Goal: Task Accomplishment & Management: Manage account settings

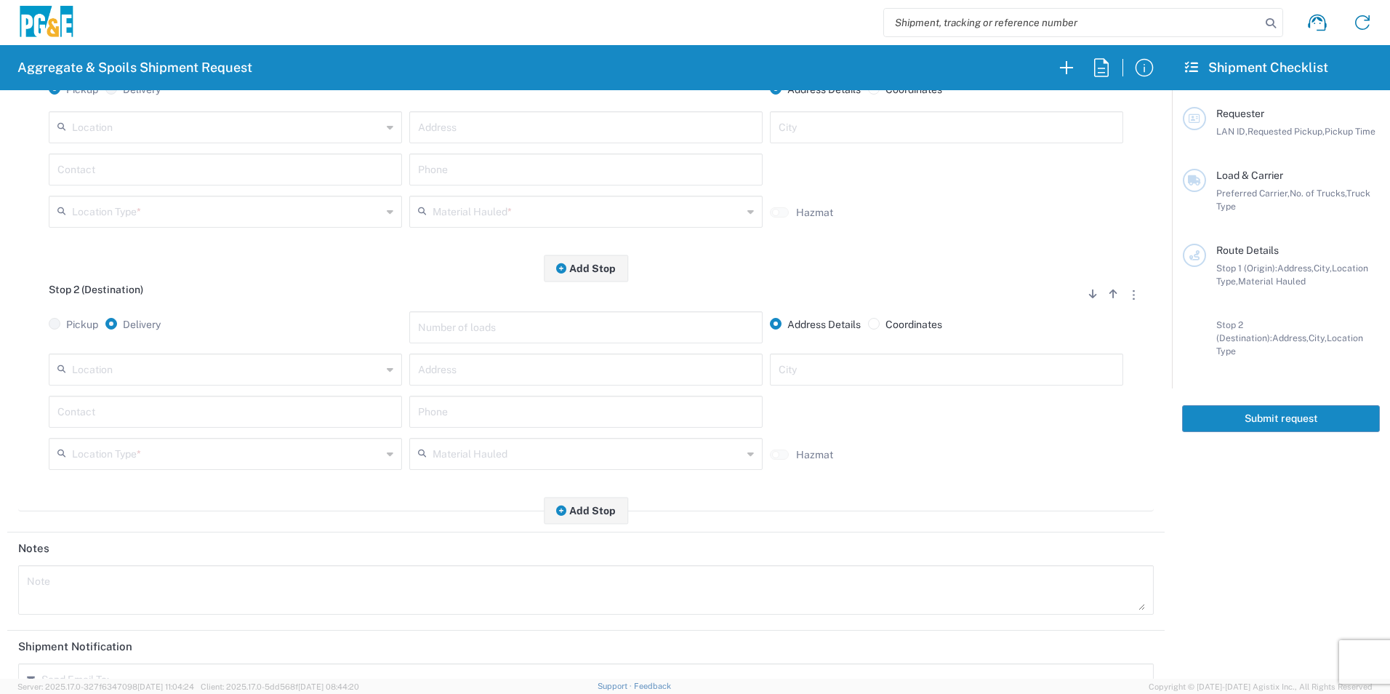
scroll to position [56, 0]
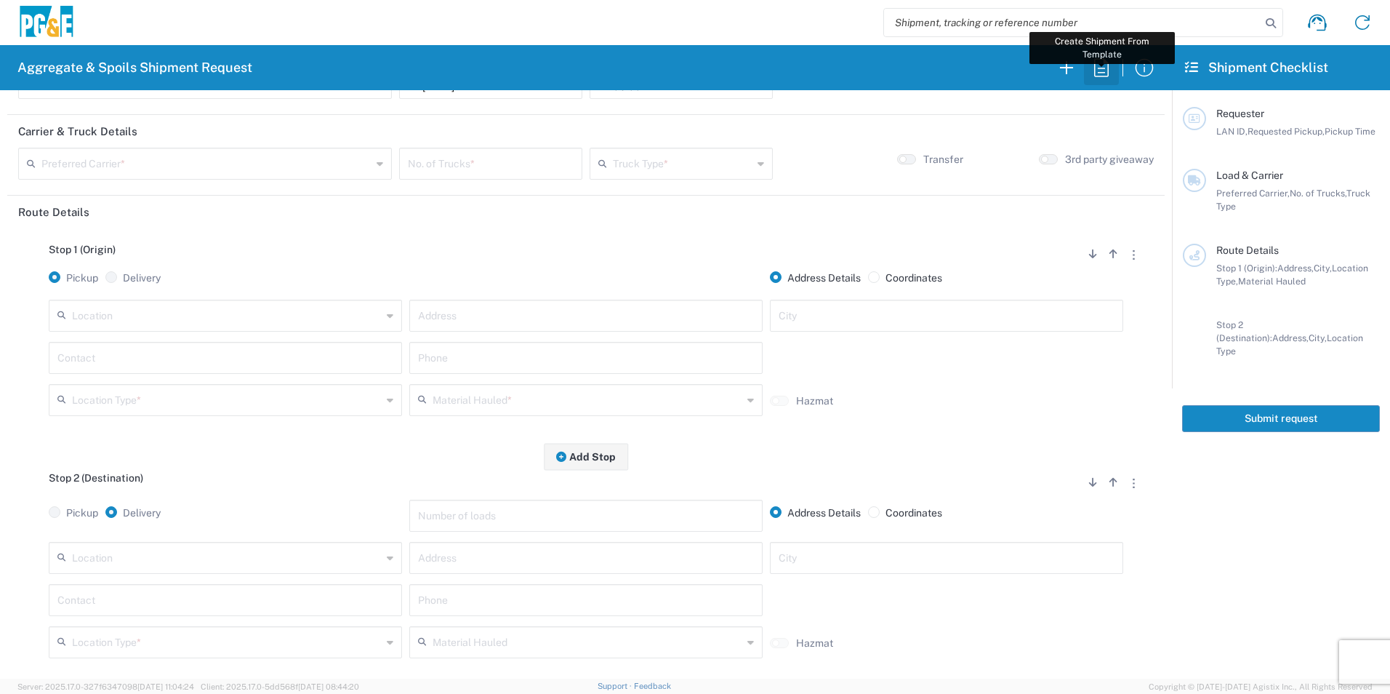
click at [1099, 72] on icon "button" at bounding box center [1101, 67] width 15 height 18
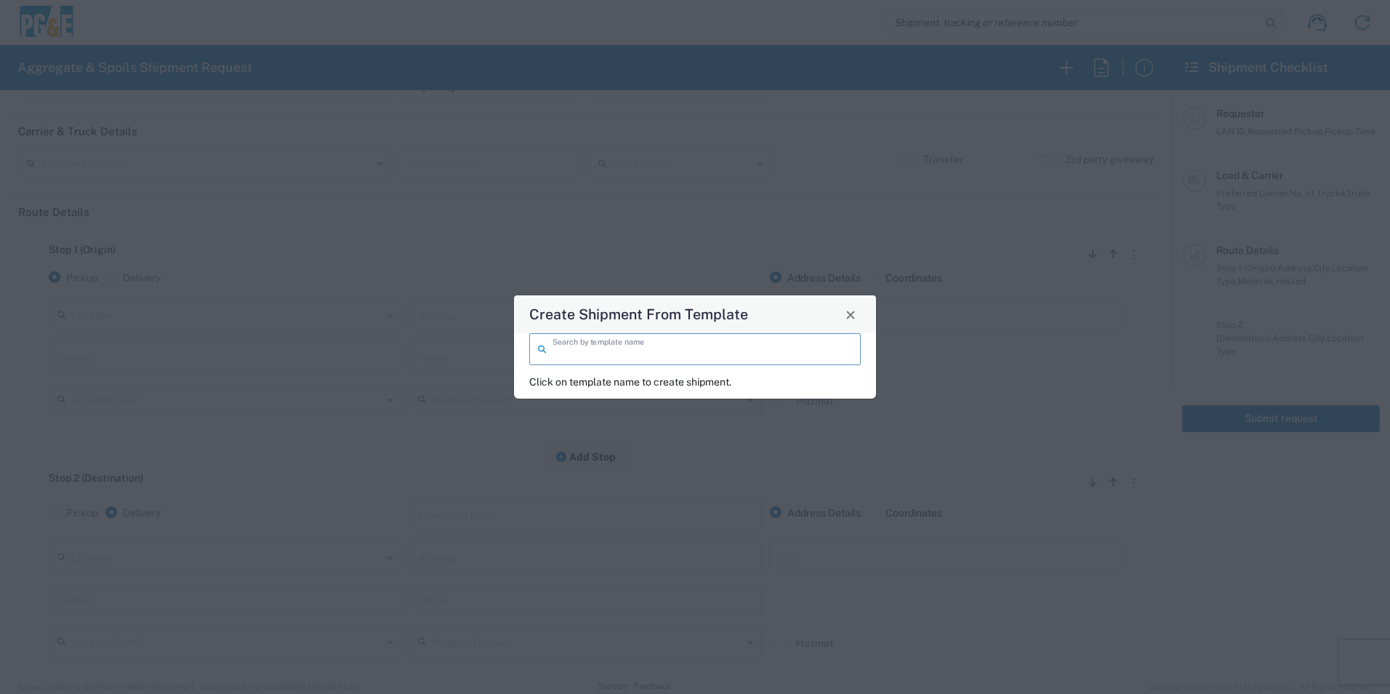
click at [645, 358] on input "search" at bounding box center [703, 347] width 300 height 25
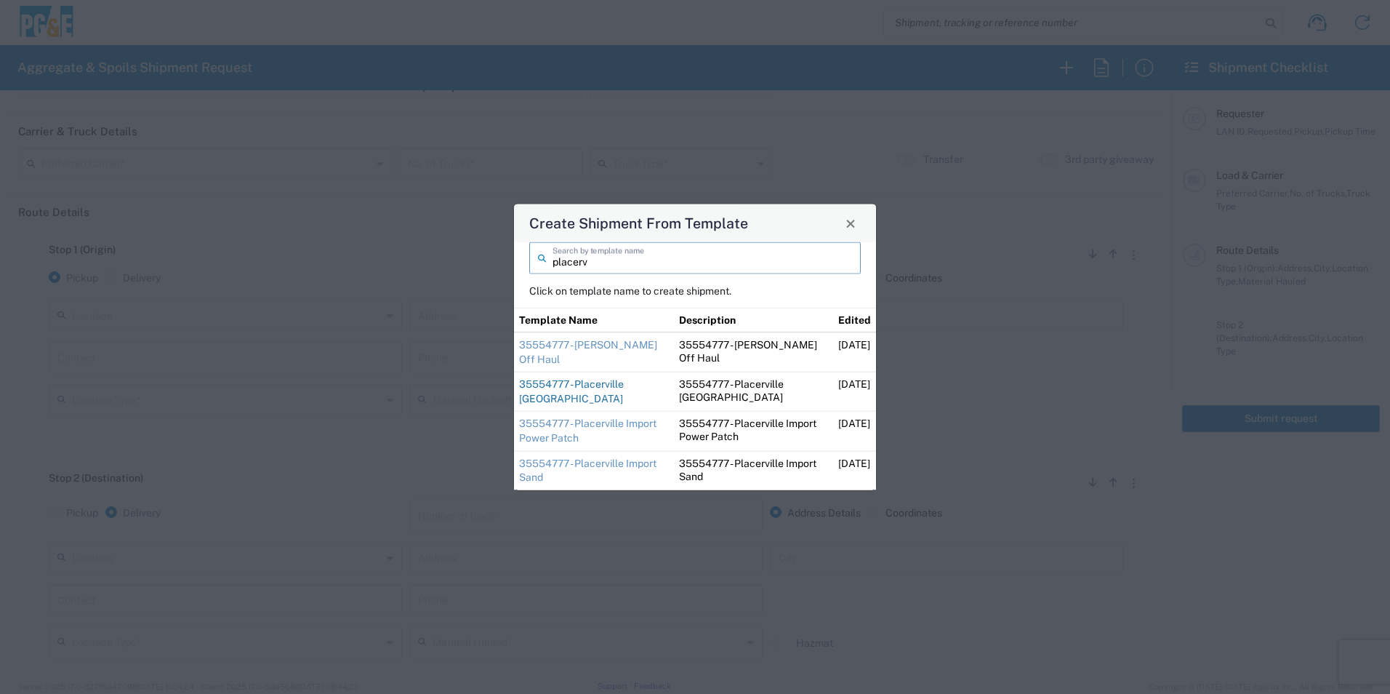
type input "placerv"
click at [585, 388] on link "35554777 - Placerville [GEOGRAPHIC_DATA]" at bounding box center [571, 391] width 105 height 26
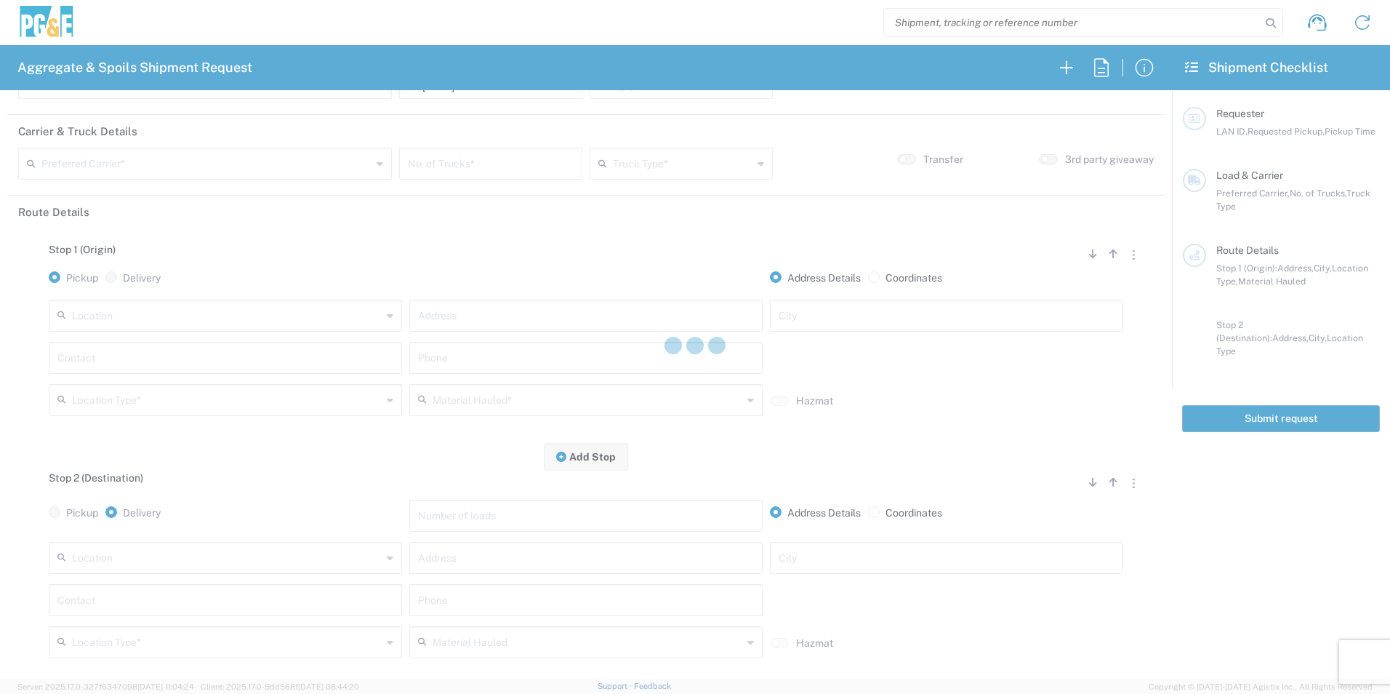
type input "D1AS"
type input "12:00 AM"
type input "[PERSON_NAME] & Sons Trucking, Inc"
type input "Super Dump"
type textarea "Import Base Rock. Contact [PERSON_NAME] with any issues or questions. [PHONE_NU…"
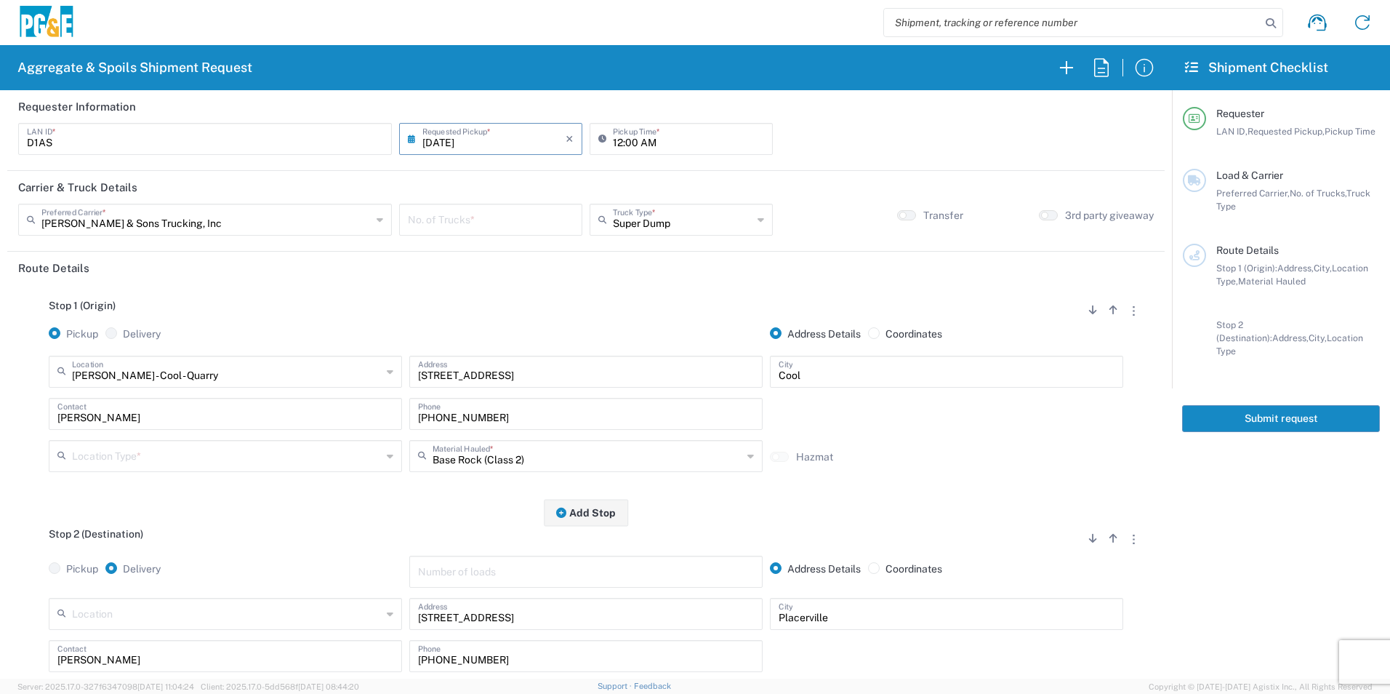
click at [464, 228] on input "number" at bounding box center [491, 218] width 166 height 25
type input "2"
click at [619, 136] on input "12:00 AM" at bounding box center [688, 137] width 151 height 25
click at [630, 136] on input "06:00 AM" at bounding box center [688, 137] width 151 height 25
type input "06:30 AM"
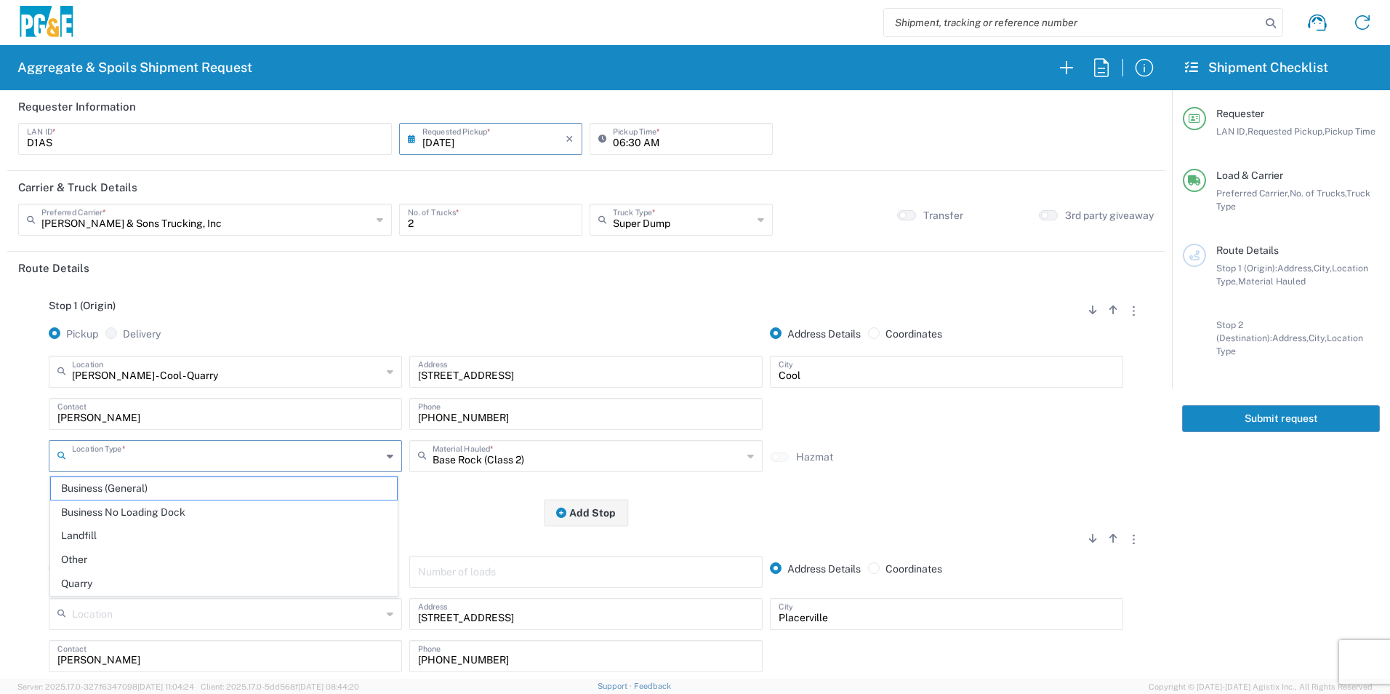
click at [103, 457] on input "text" at bounding box center [227, 454] width 310 height 25
click at [99, 581] on span "Quarry" at bounding box center [224, 583] width 346 height 23
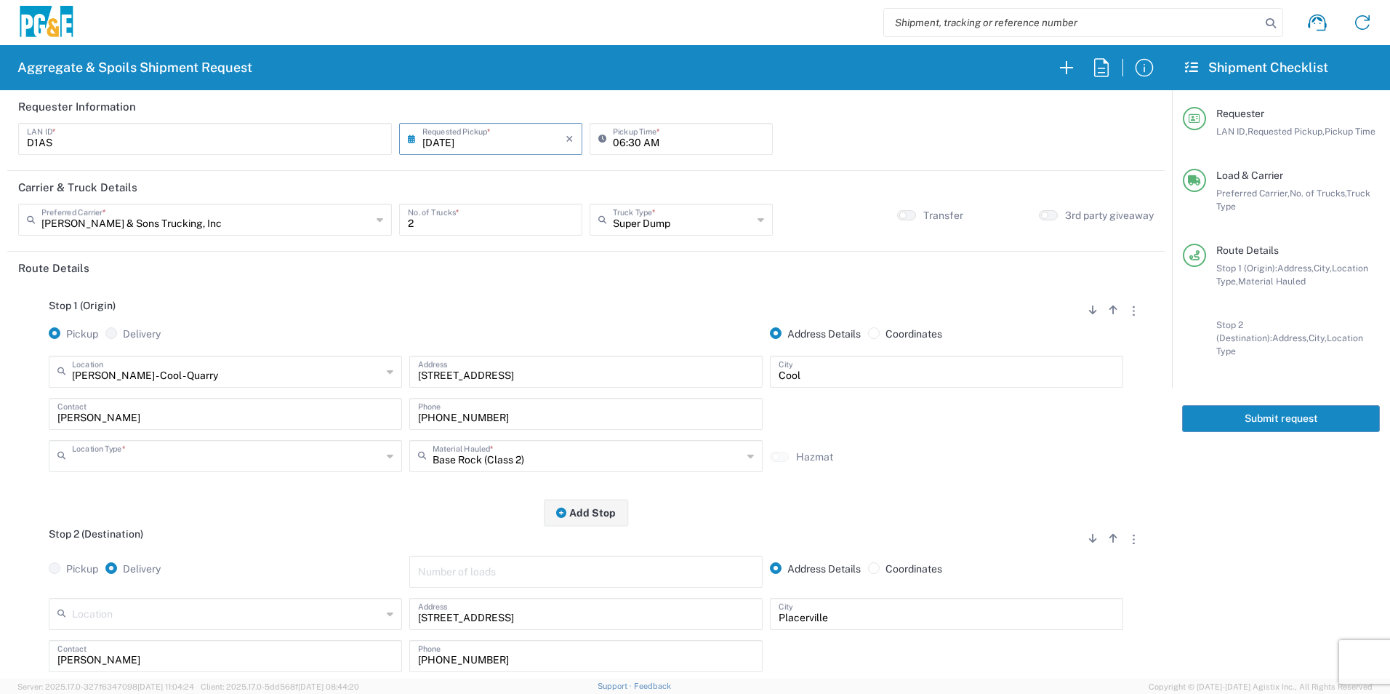
type input "Quarry"
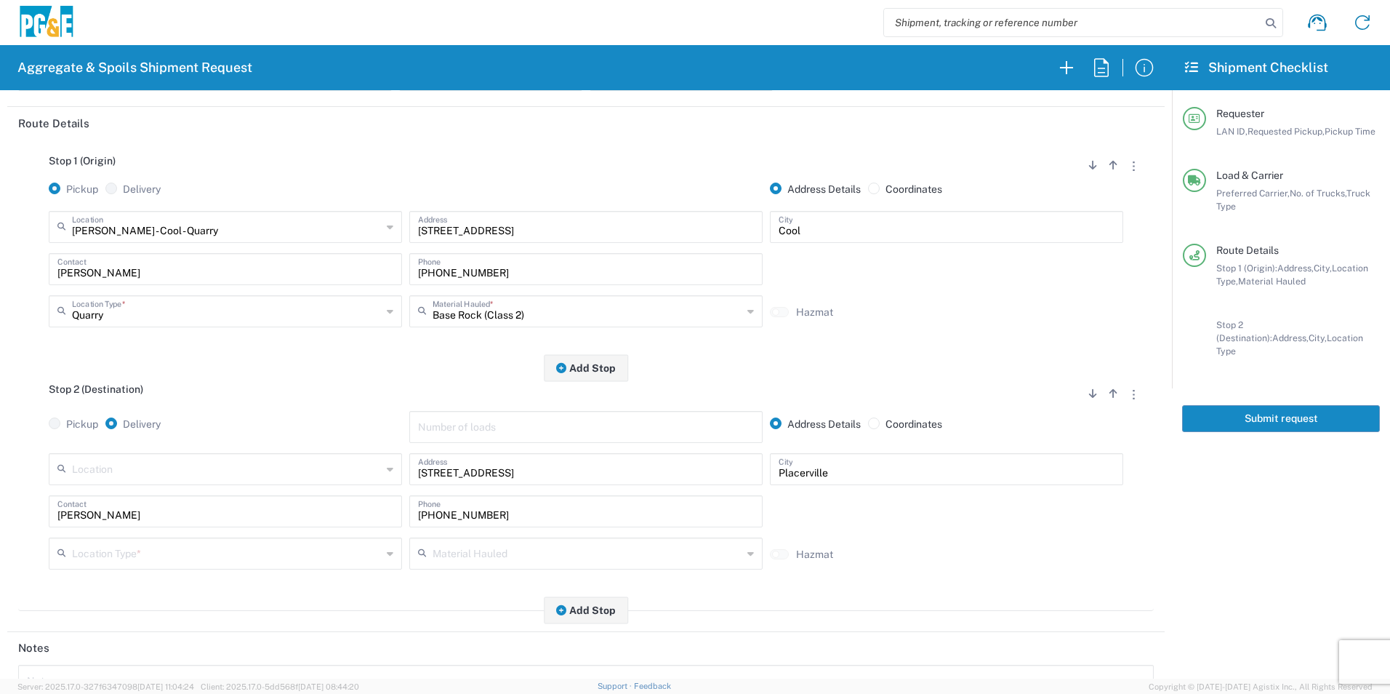
scroll to position [145, 0]
click at [116, 558] on input "text" at bounding box center [227, 551] width 310 height 25
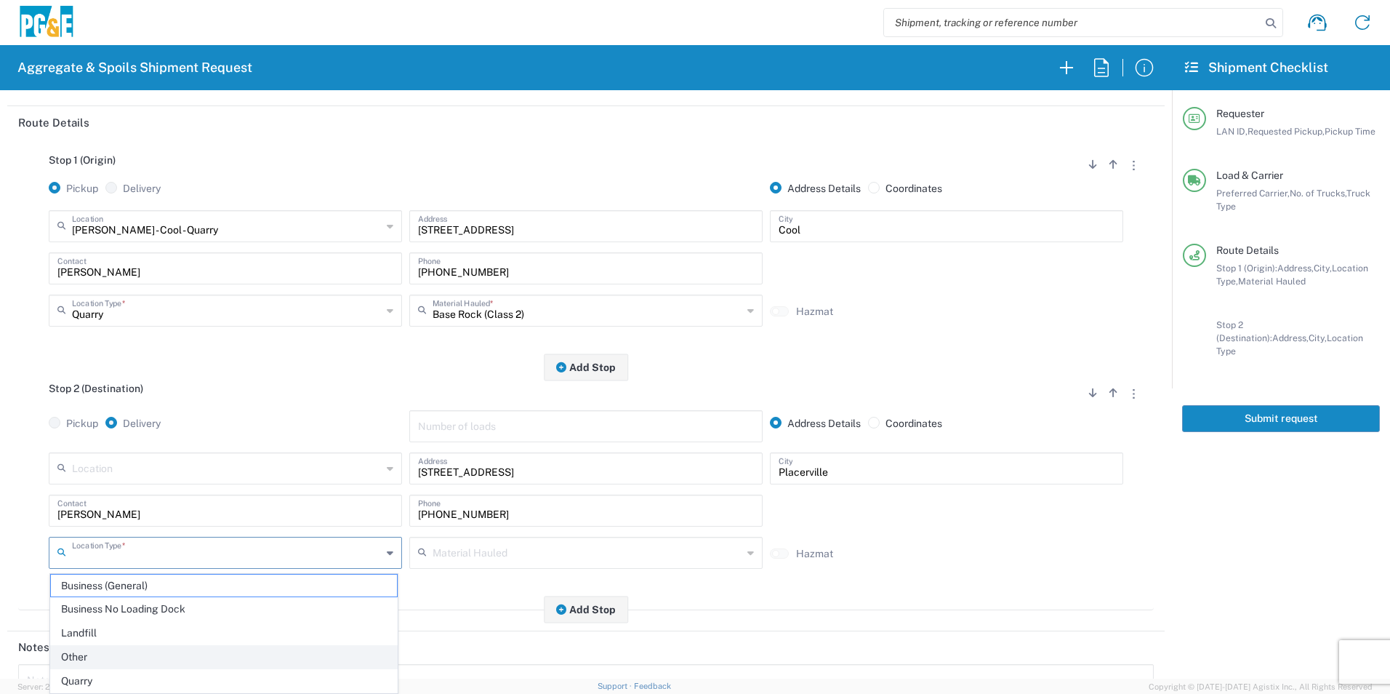
click at [89, 657] on span "Other" at bounding box center [224, 657] width 346 height 23
type input "Other"
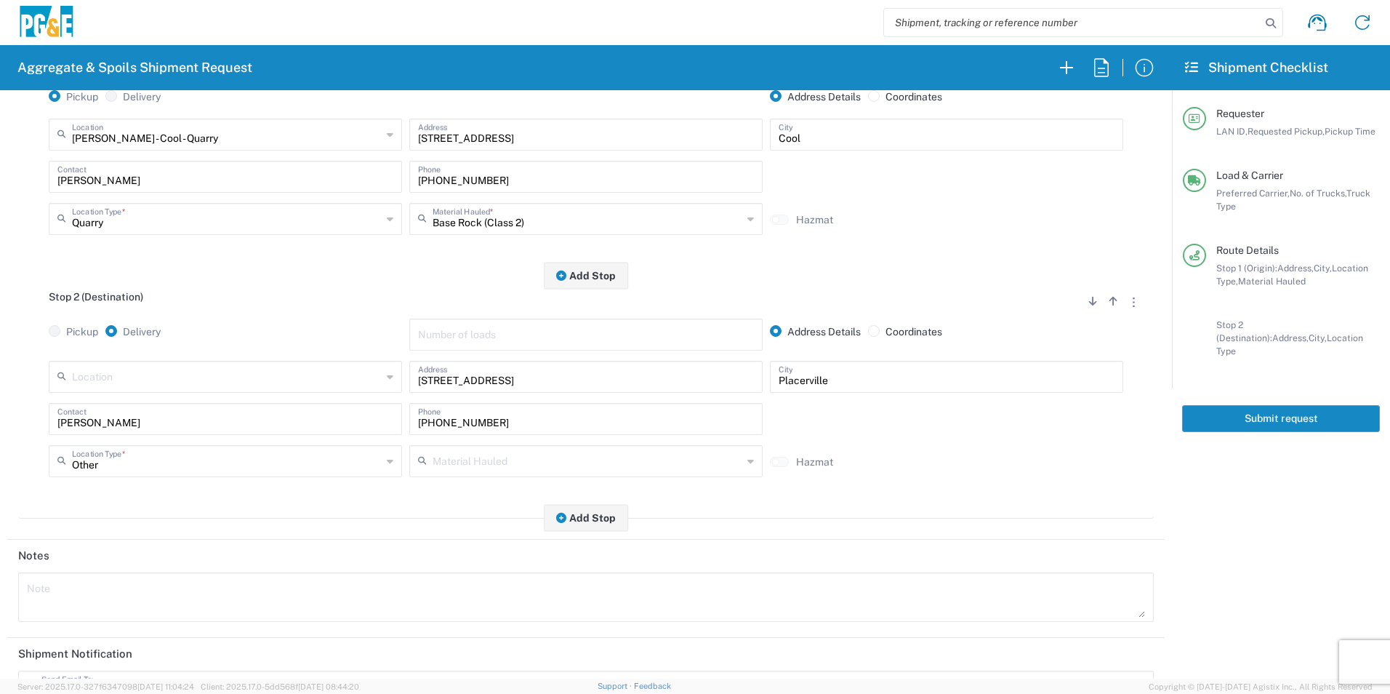
scroll to position [420, 0]
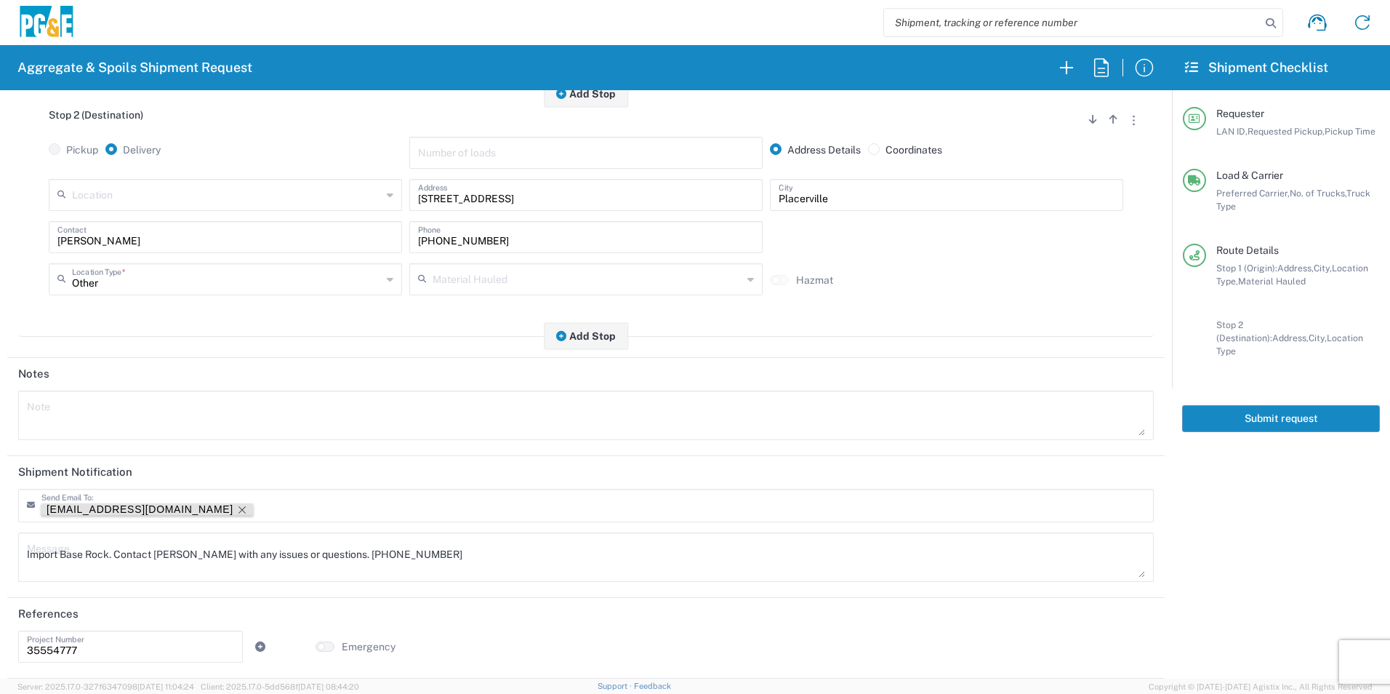
click at [236, 506] on icon "Remove tag" at bounding box center [242, 510] width 12 height 12
drag, startPoint x: 265, startPoint y: 551, endPoint x: -3, endPoint y: 558, distance: 268.4
click at [0, 558] on html "Aggregate & Spoils Shipment Request Requester Information D1AS LAN ID * [DATE] …" at bounding box center [695, 347] width 1390 height 694
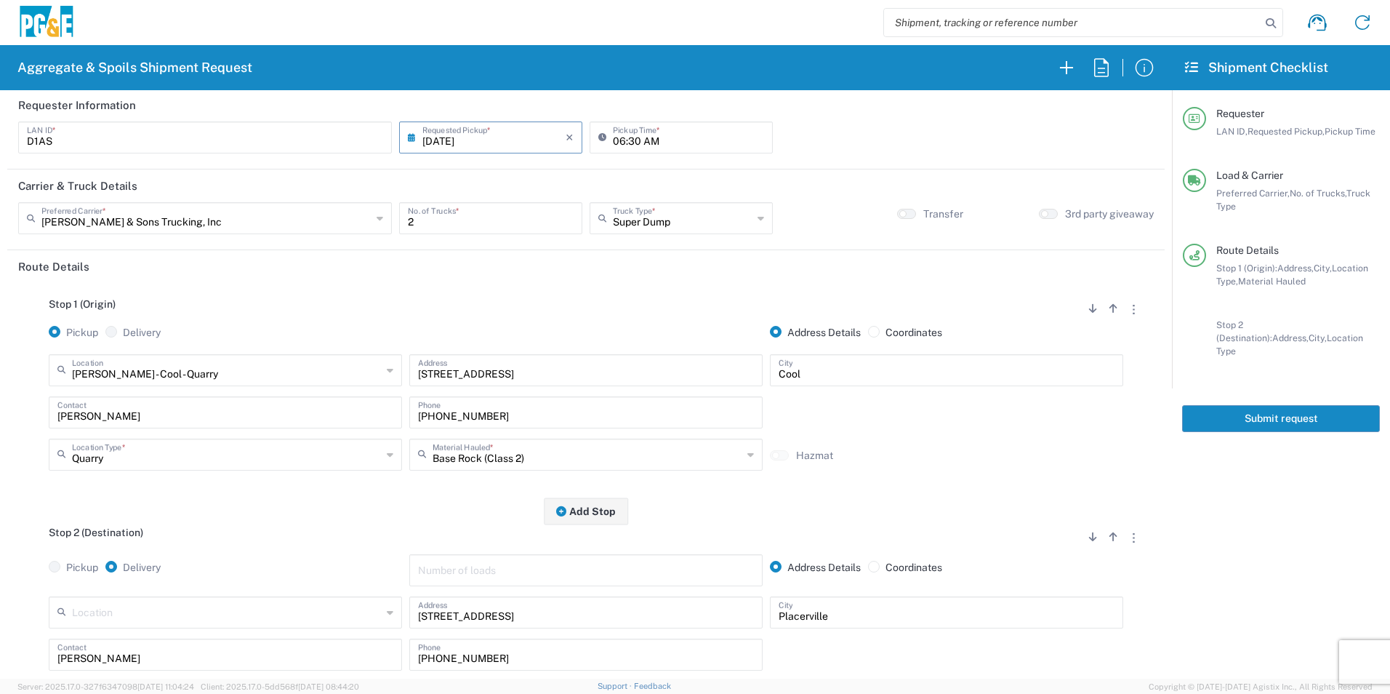
scroll to position [0, 0]
click at [1238, 405] on button "Submit request" at bounding box center [1281, 418] width 198 height 27
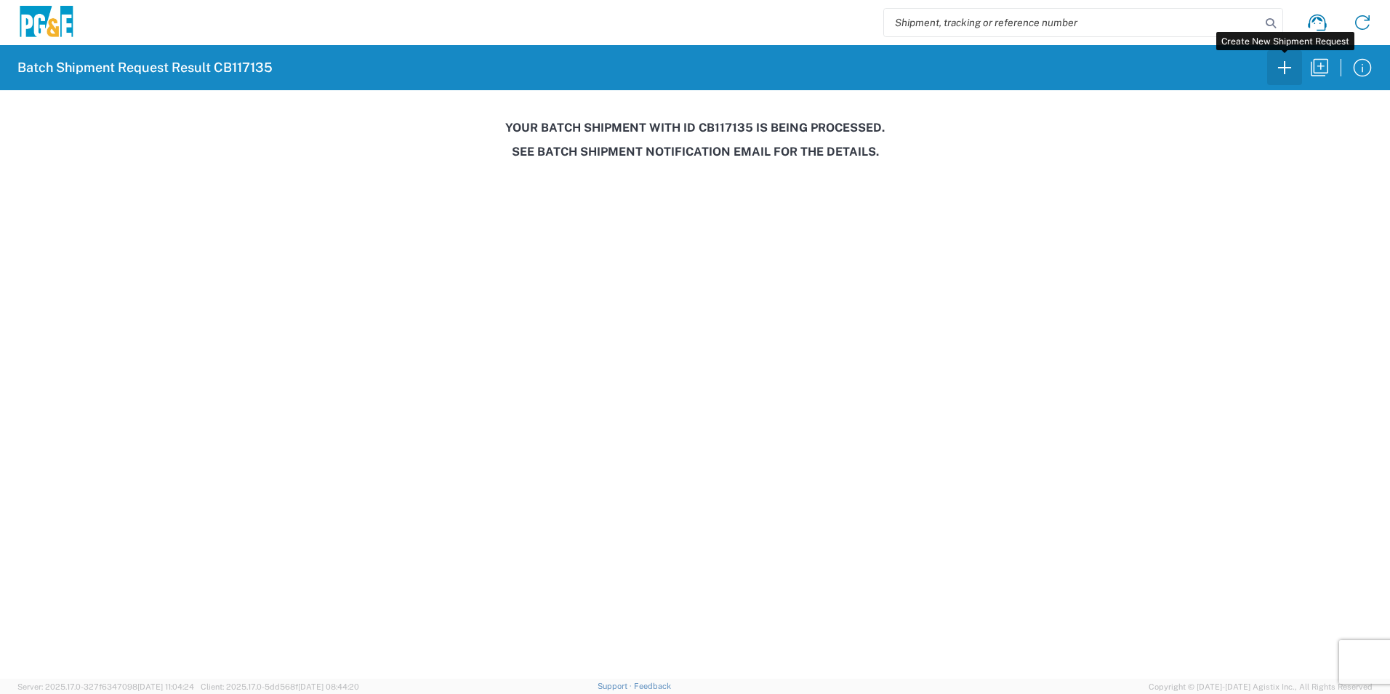
click at [1288, 71] on icon "button" at bounding box center [1284, 67] width 23 height 23
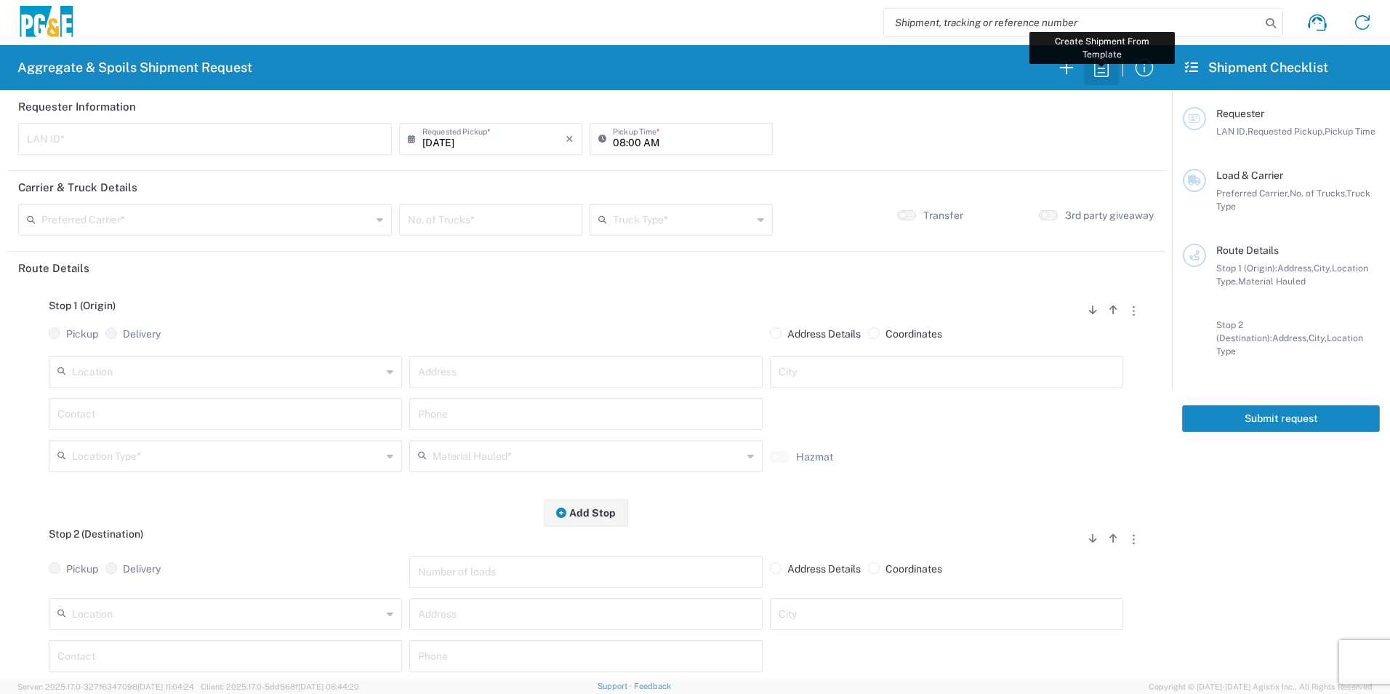
click at [1094, 70] on icon "button" at bounding box center [1101, 67] width 15 height 18
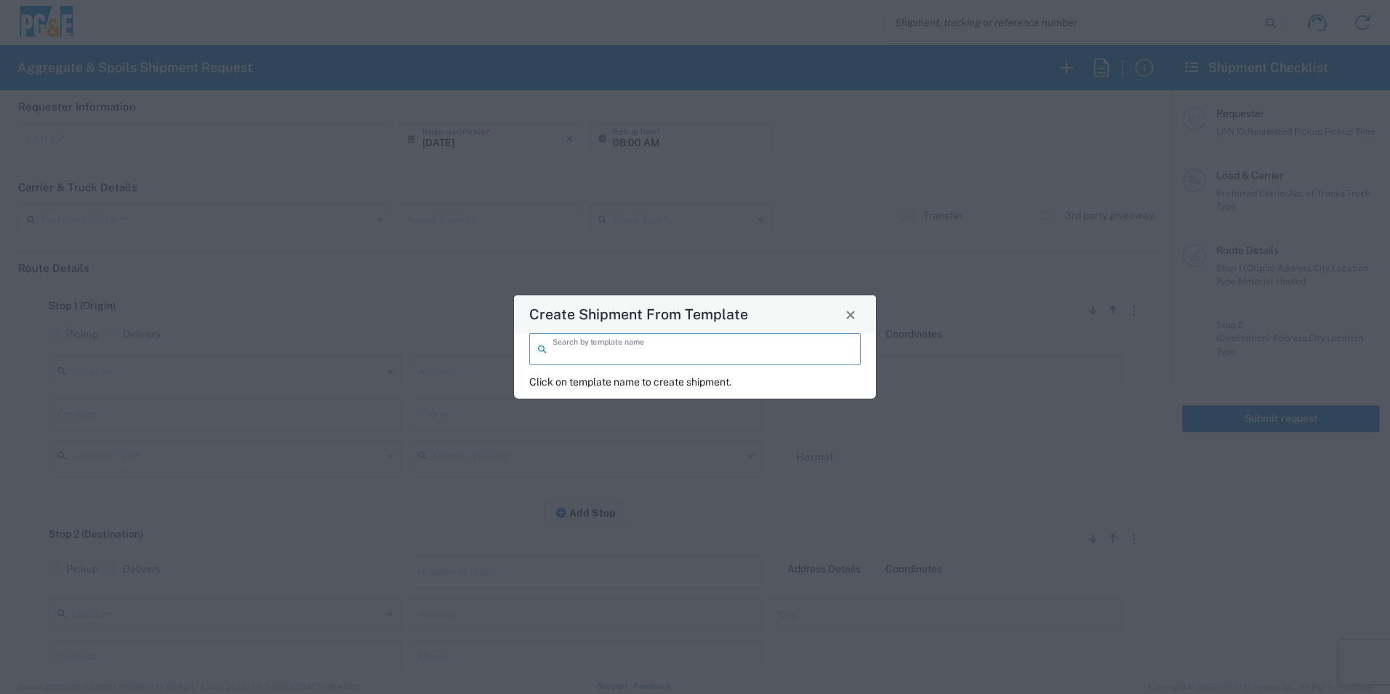
click at [723, 347] on input "search" at bounding box center [703, 347] width 300 height 25
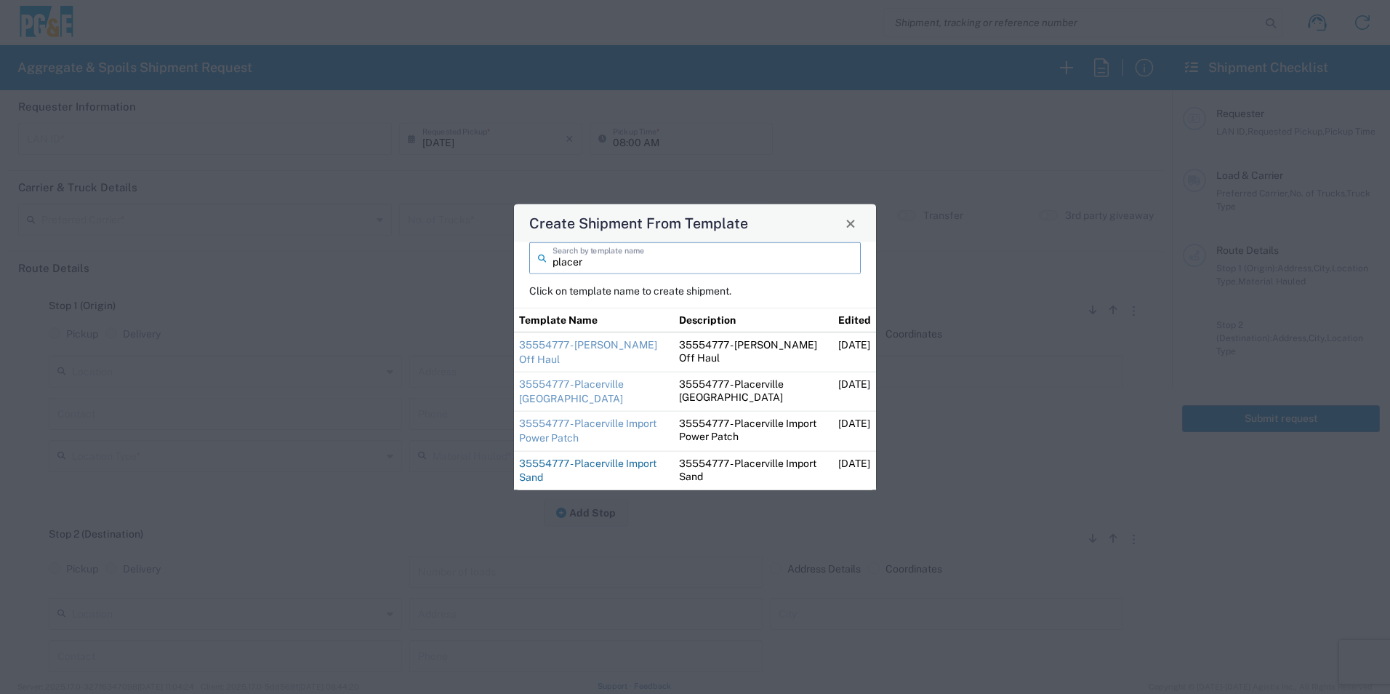
type input "placer"
click at [554, 463] on link "35554777 - Placerville Import Sand" at bounding box center [587, 470] width 137 height 26
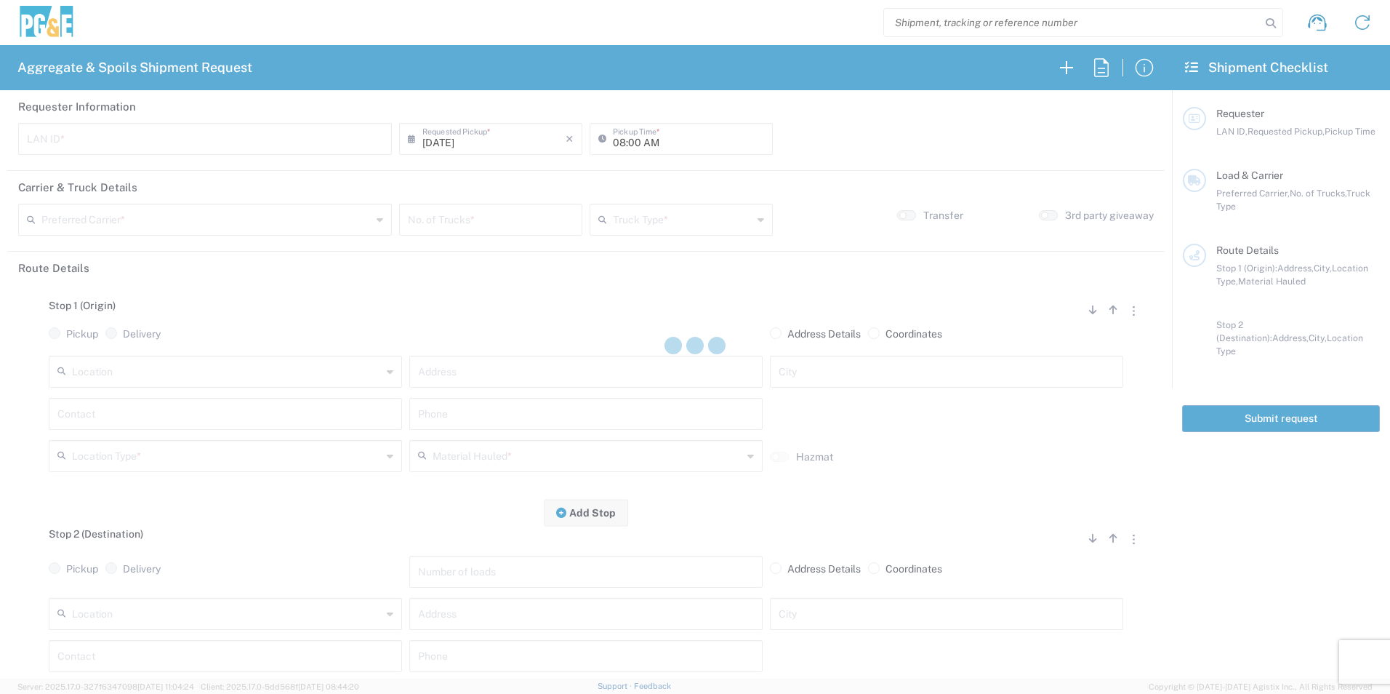
type input "D1AS"
type input "06:00 AM"
type input "[PERSON_NAME] & Sons Trucking, Inc"
type input "Super Dump"
type textarea "Dump in the back right of the laydown yard. There will be stakes to mark the bu…"
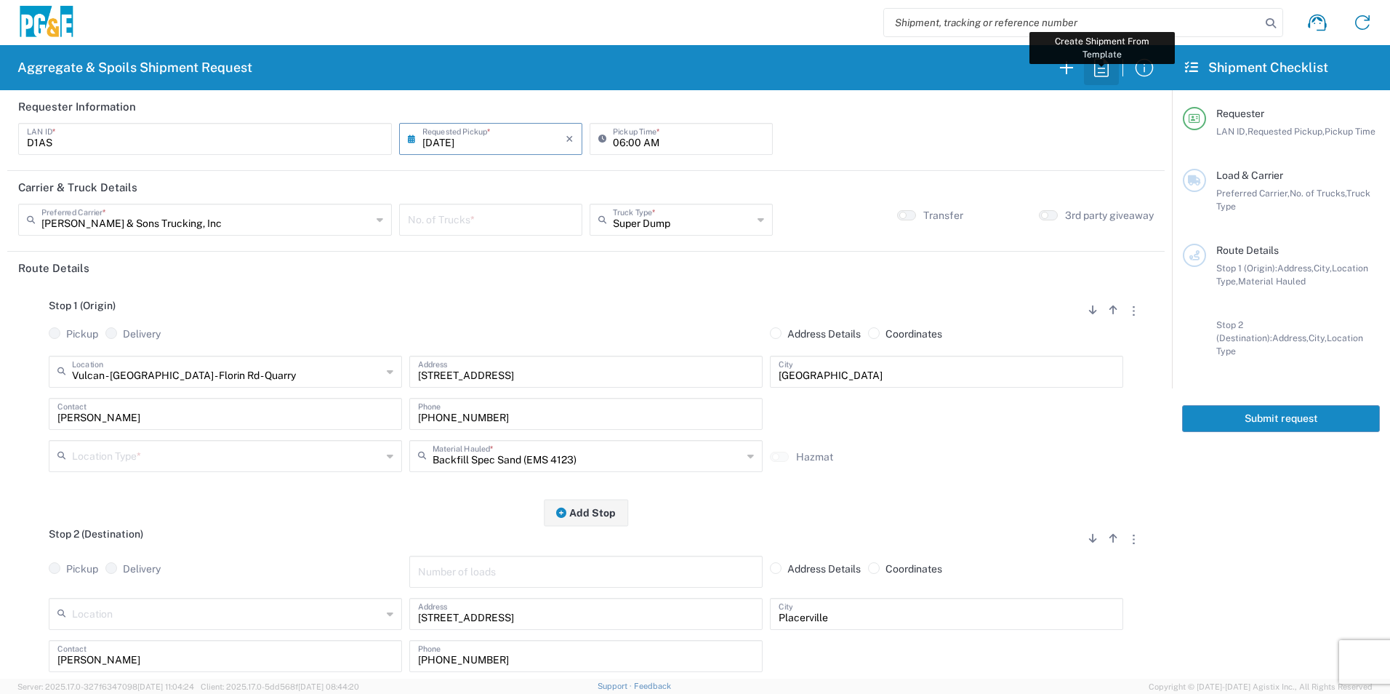
click at [1110, 68] on icon "button" at bounding box center [1101, 67] width 23 height 23
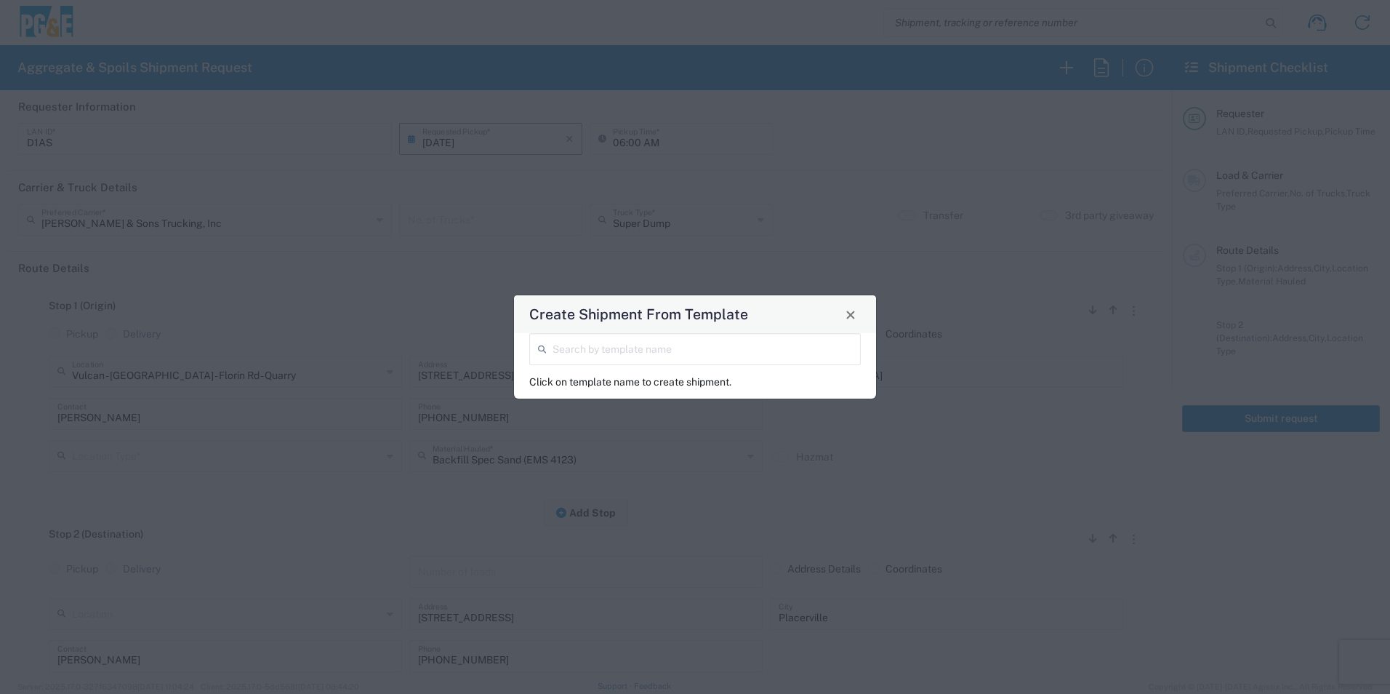
click at [746, 348] on input "search" at bounding box center [703, 347] width 300 height 25
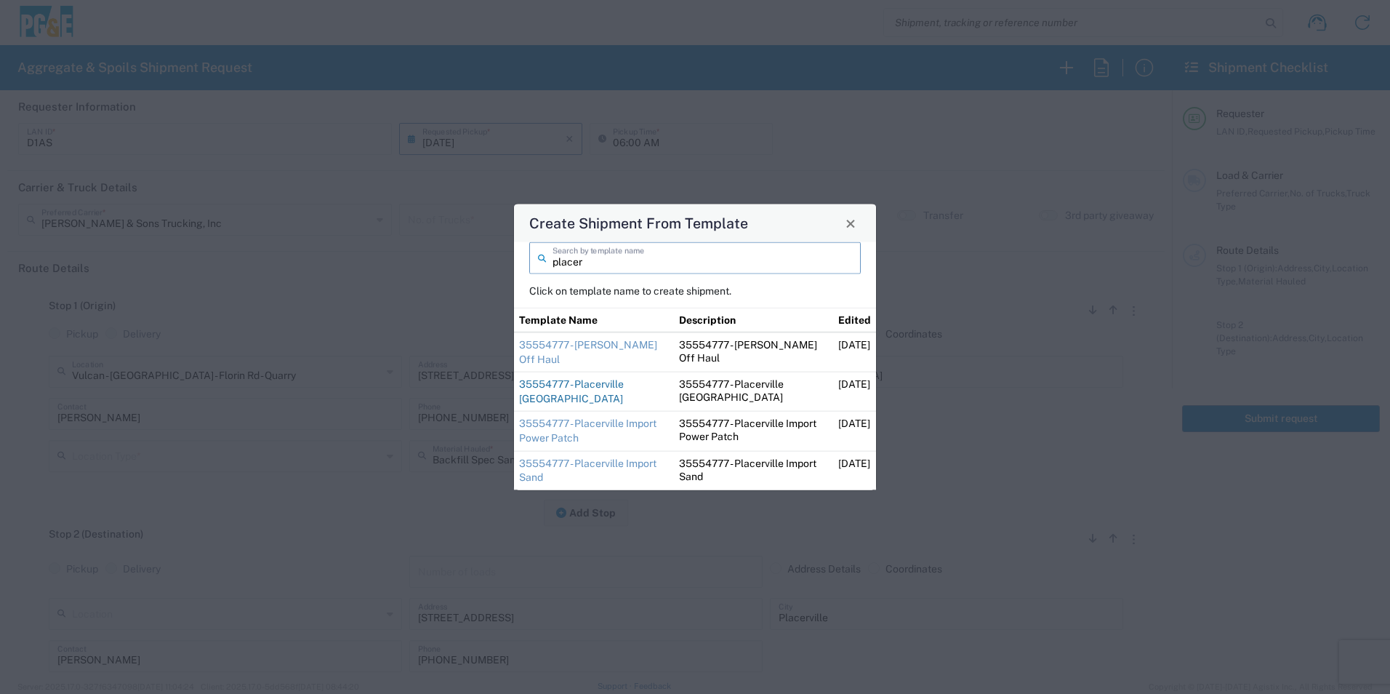
type input "placer"
click at [587, 396] on link "35554777 - Placerville [GEOGRAPHIC_DATA]" at bounding box center [571, 391] width 105 height 26
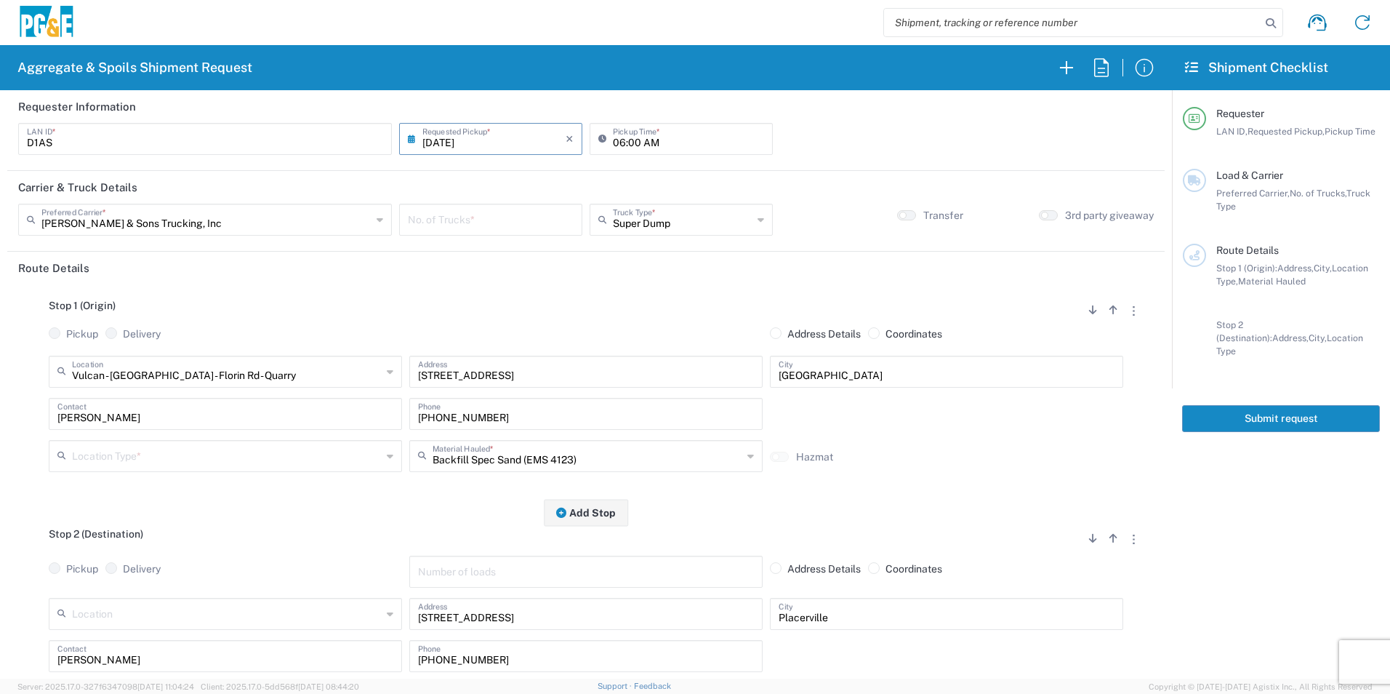
type input "12:00 AM"
type textarea "Import Base Rock. Contact [PERSON_NAME] with any issues or questions. [PHONE_NU…"
click at [489, 224] on input "number" at bounding box center [491, 218] width 166 height 25
type input "3"
click at [614, 139] on input "12:00 AM" at bounding box center [688, 137] width 151 height 25
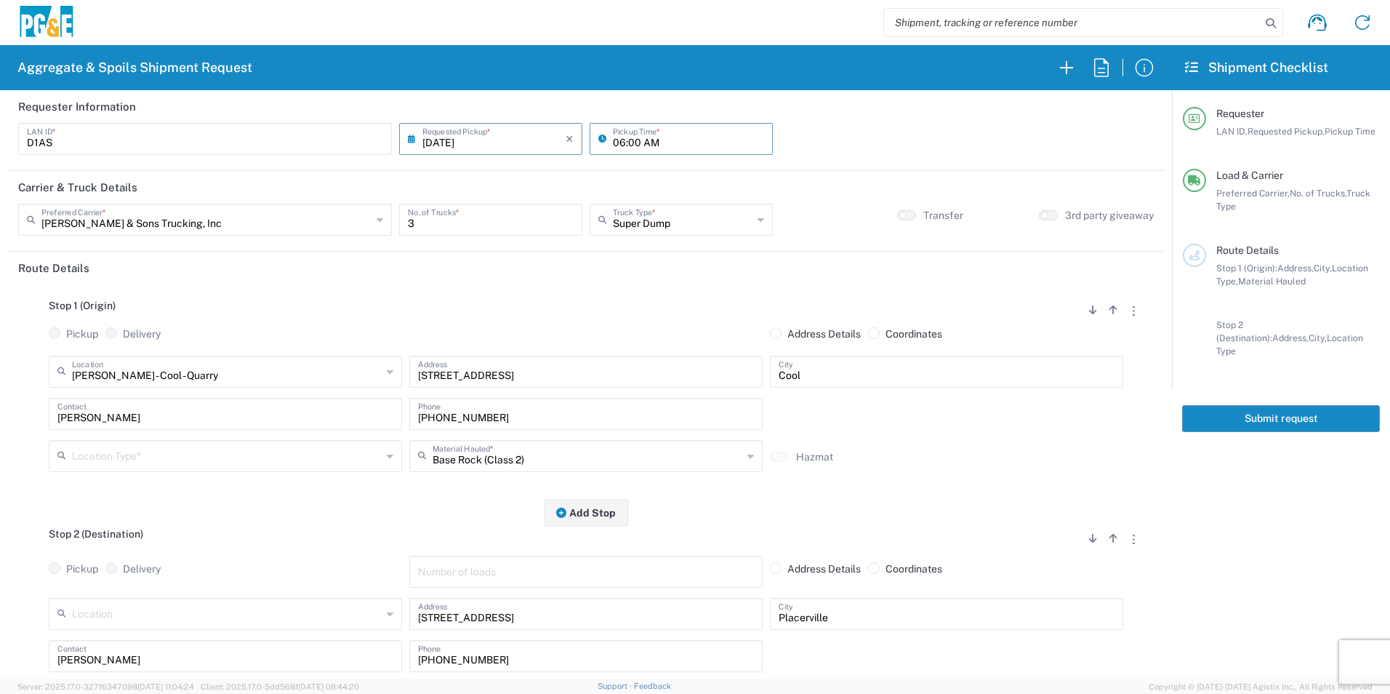
click at [630, 141] on input "06:00 AM" at bounding box center [688, 137] width 151 height 25
type input "06:30 AM"
click at [161, 446] on input "text" at bounding box center [227, 454] width 310 height 25
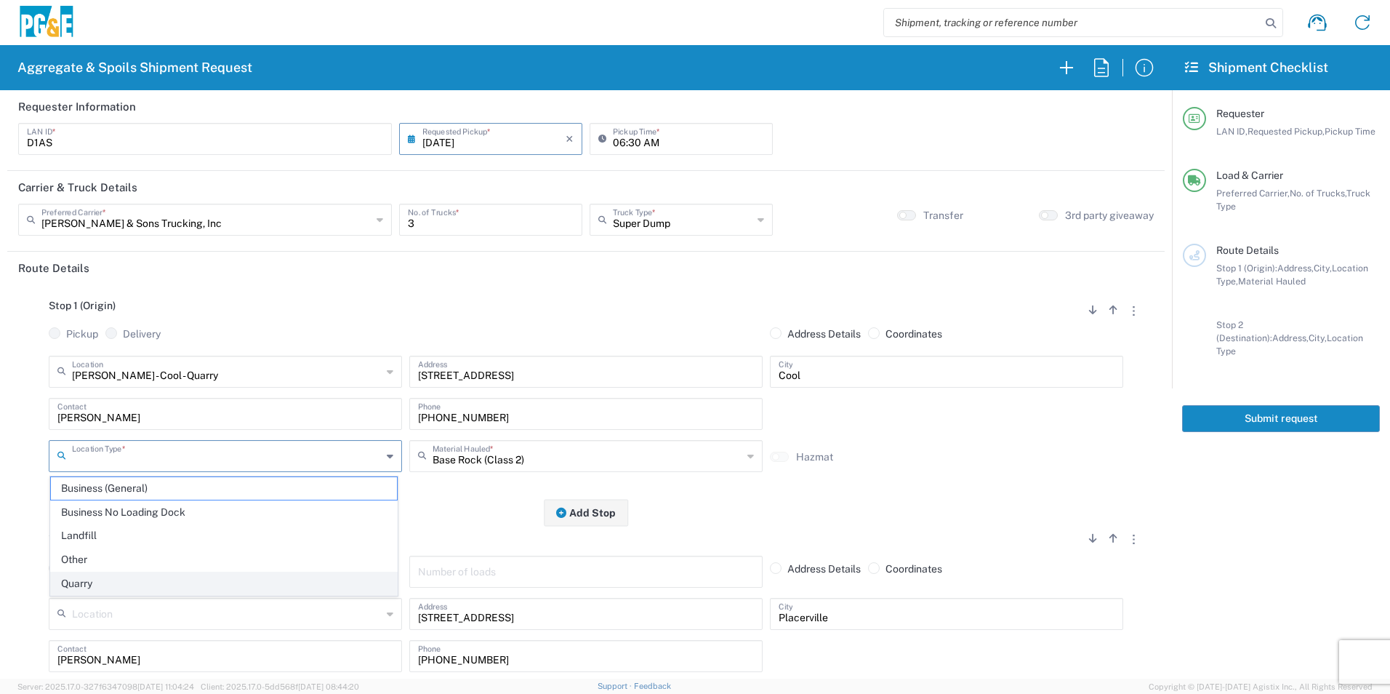
click at [96, 584] on span "Quarry" at bounding box center [224, 583] width 346 height 23
type input "Quarry"
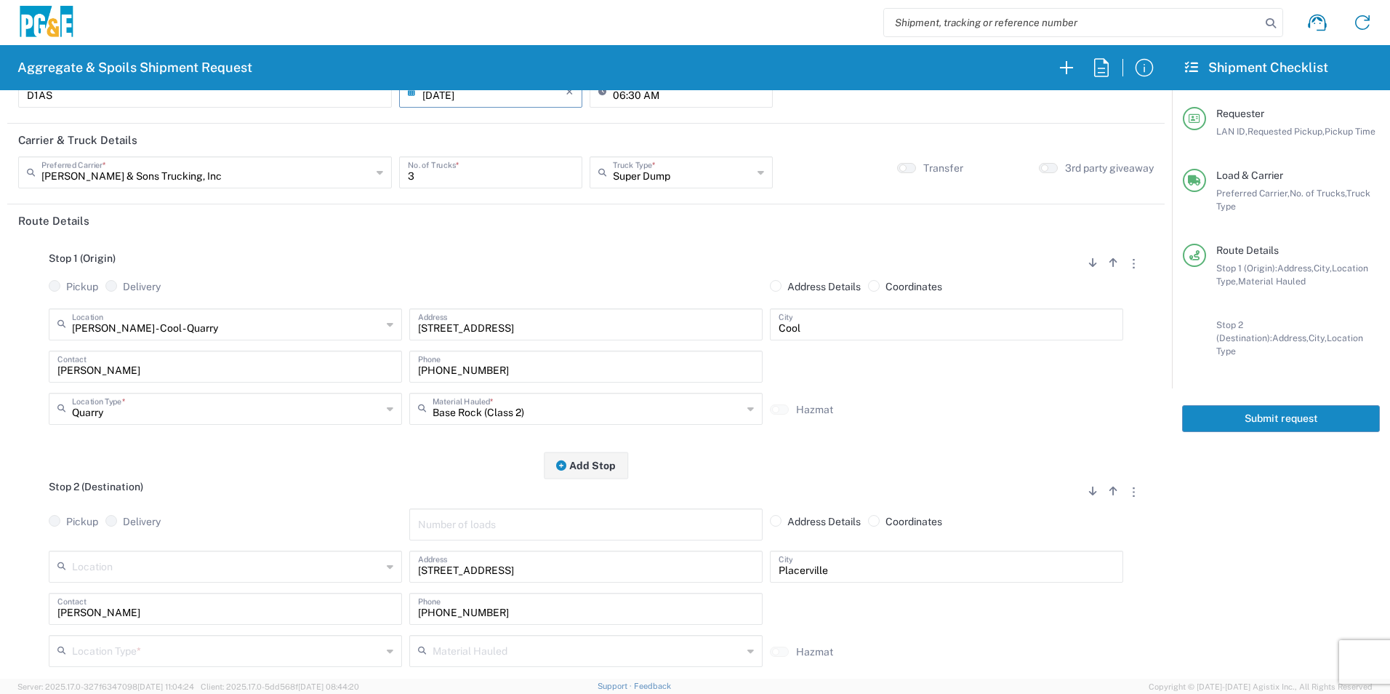
scroll to position [73, 0]
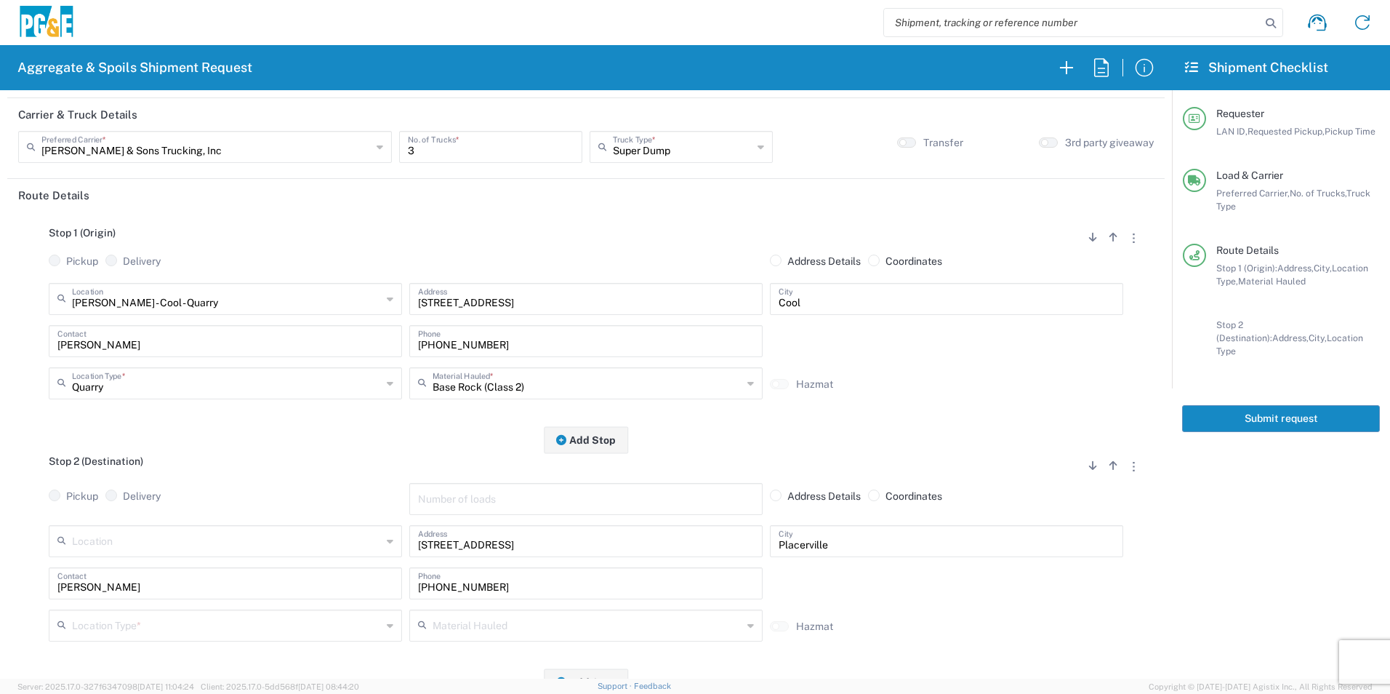
click at [107, 622] on input "text" at bounding box center [227, 624] width 310 height 25
click at [131, 572] on span "Other" at bounding box center [224, 574] width 346 height 23
type input "Other"
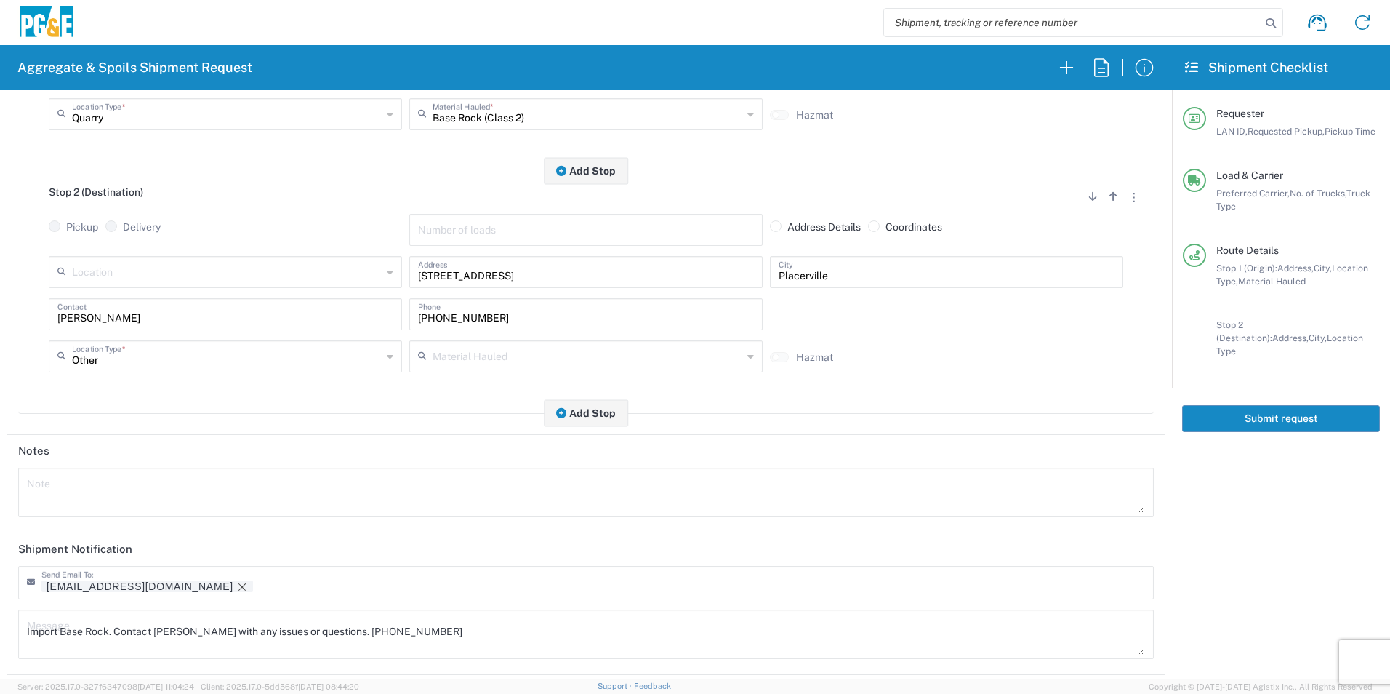
scroll to position [364, 0]
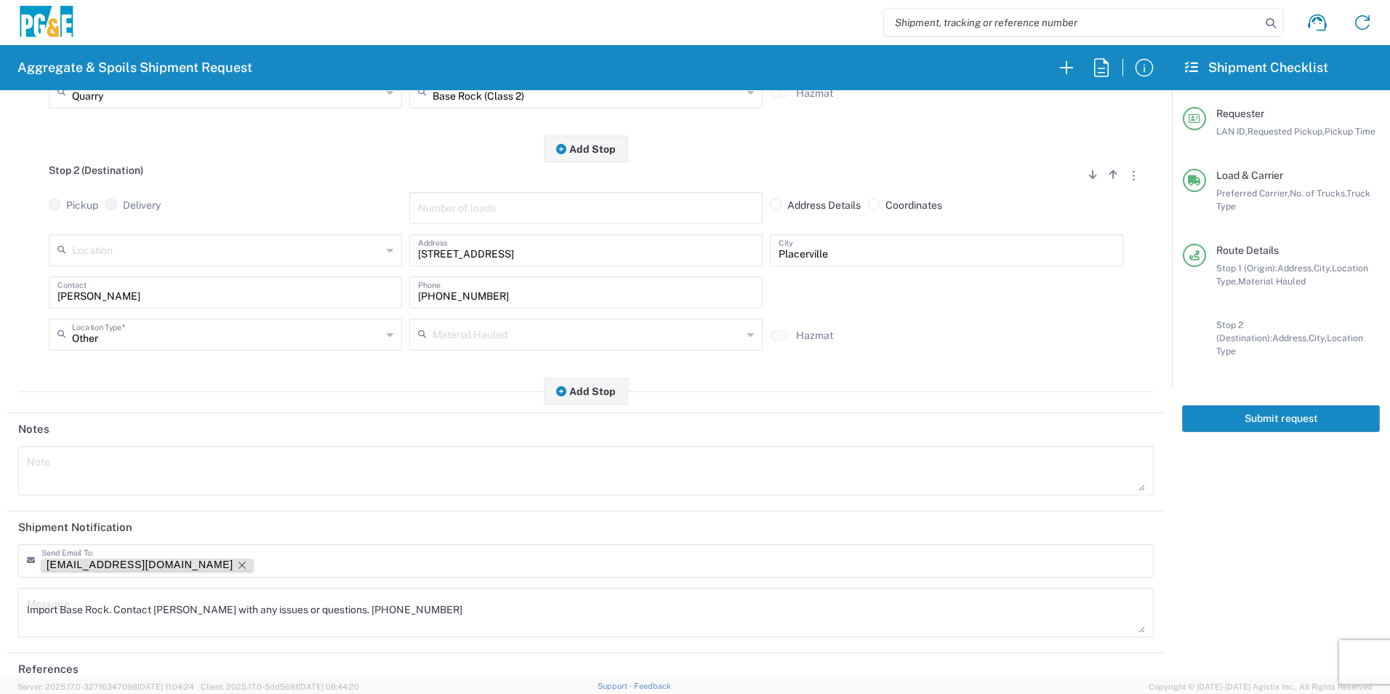
click at [236, 566] on icon "Remove tag" at bounding box center [242, 565] width 12 height 12
drag, startPoint x: 422, startPoint y: 609, endPoint x: 0, endPoint y: 611, distance: 422.5
click at [0, 611] on html "Aggregate & Spoils Shipment Request Requester Information D1AS LAN ID * [DATE] …" at bounding box center [695, 347] width 1390 height 694
drag, startPoint x: 440, startPoint y: 608, endPoint x: 0, endPoint y: 601, distance: 440.0
click at [0, 600] on html "Aggregate & Spoils Shipment Request Requester Information D1AS LAN ID * [DATE] …" at bounding box center [695, 347] width 1390 height 694
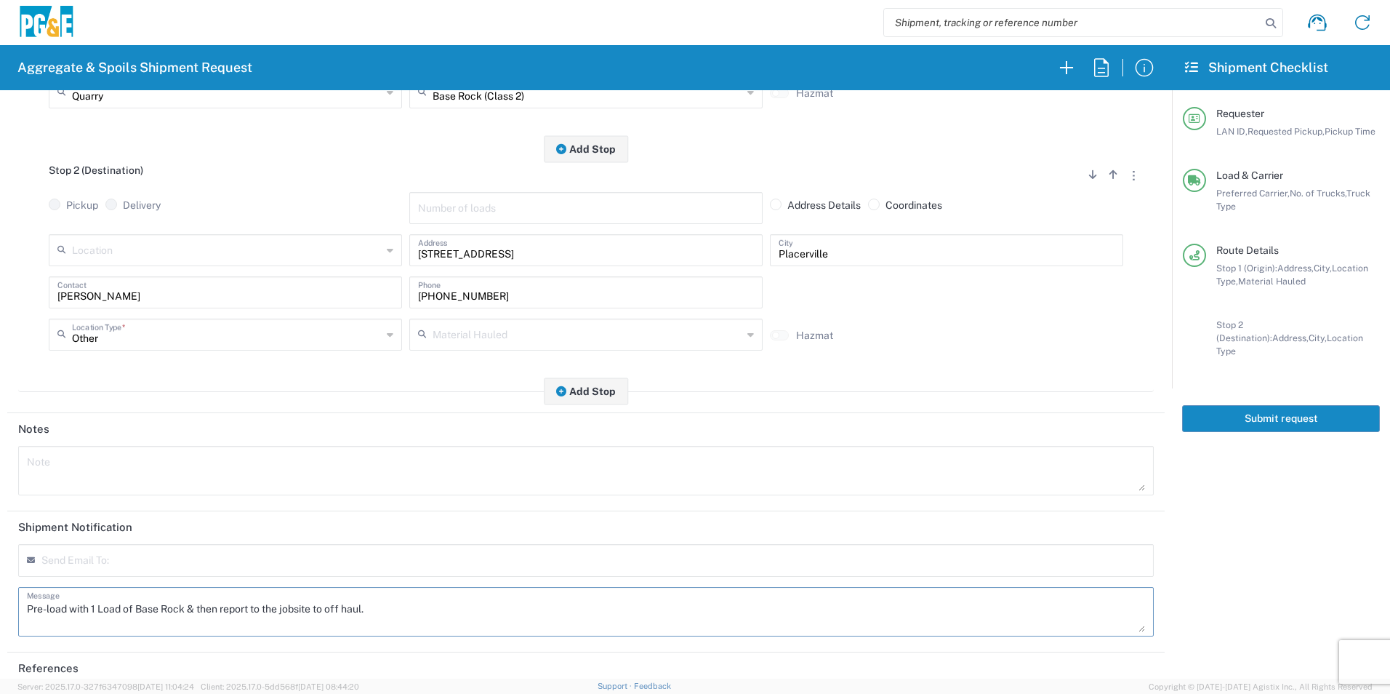
type textarea "Pre-load with 1 Load of Base Rock & then report to the jobsite to off haul."
click at [159, 477] on textarea at bounding box center [586, 470] width 1118 height 41
paste textarea "Pre-load with 1 Load of Base Rock & then report to the jobsite to off haul."
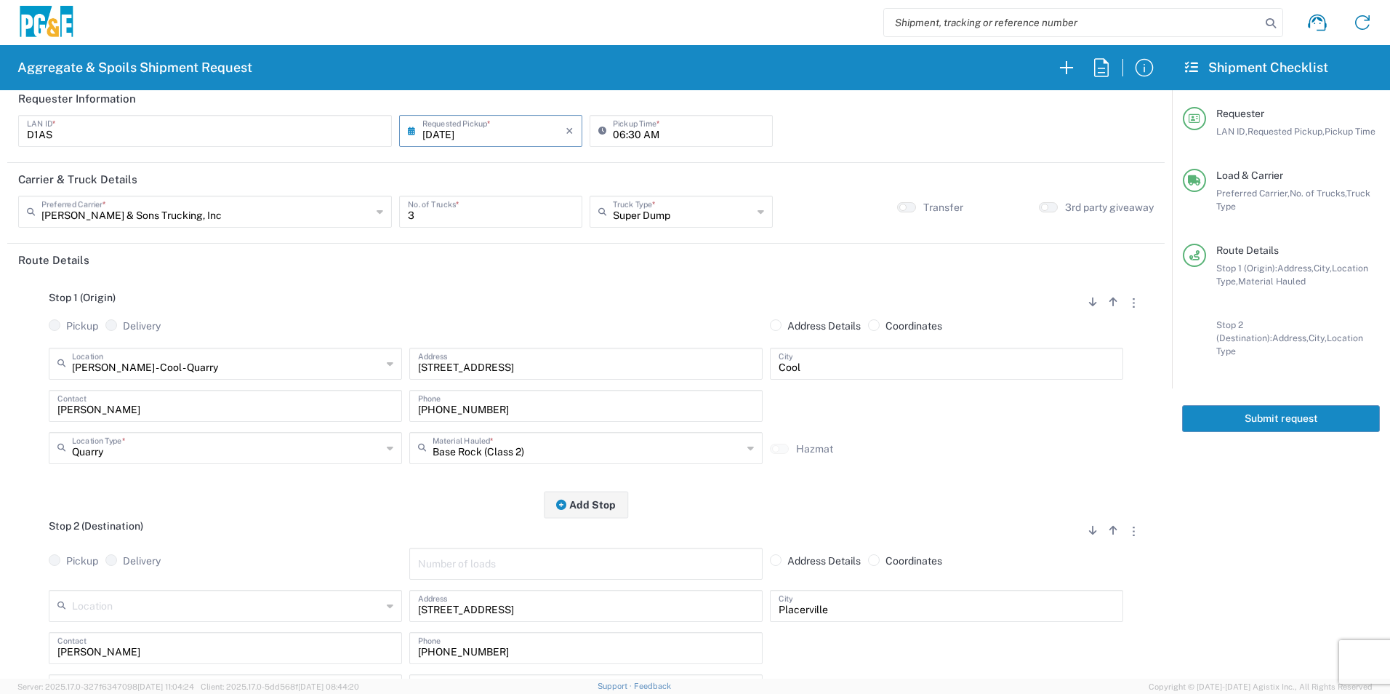
scroll to position [0, 0]
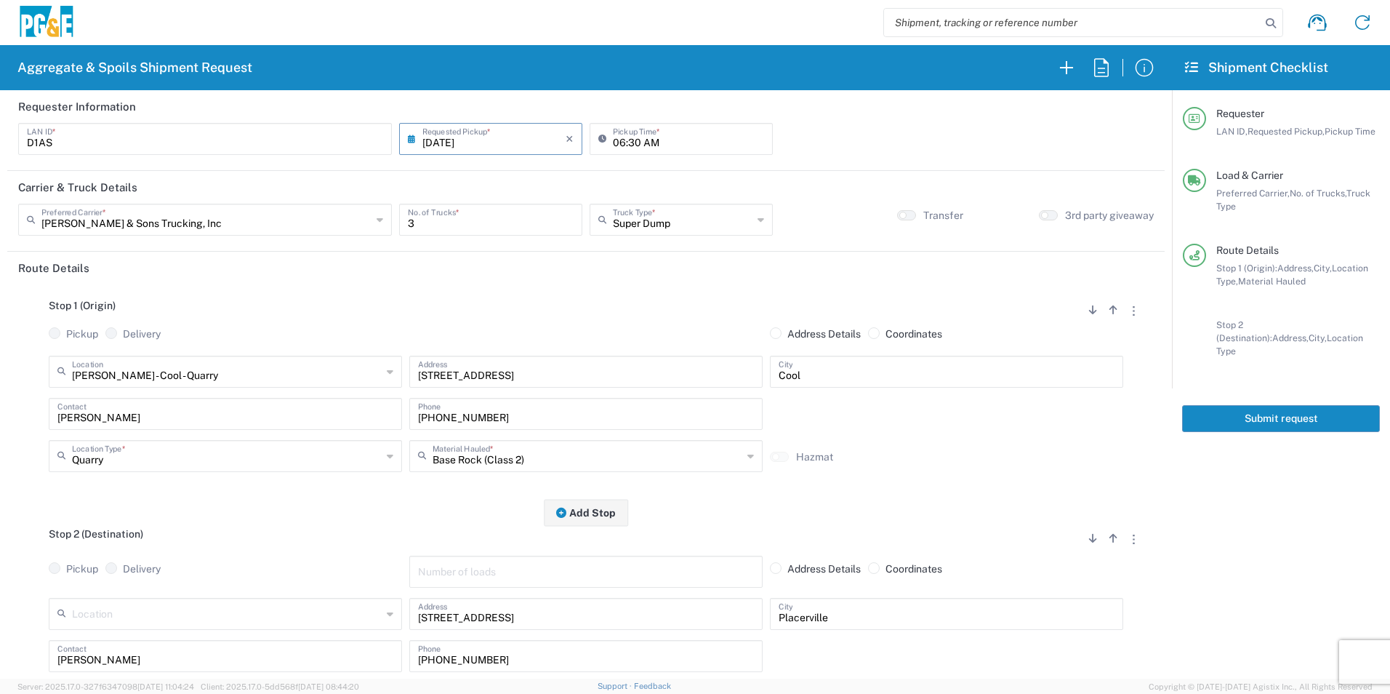
type textarea "Pre-load with 1 Load of Base Rock & then report to the jobsite to off haul."
click at [1275, 405] on button "Submit request" at bounding box center [1281, 418] width 198 height 27
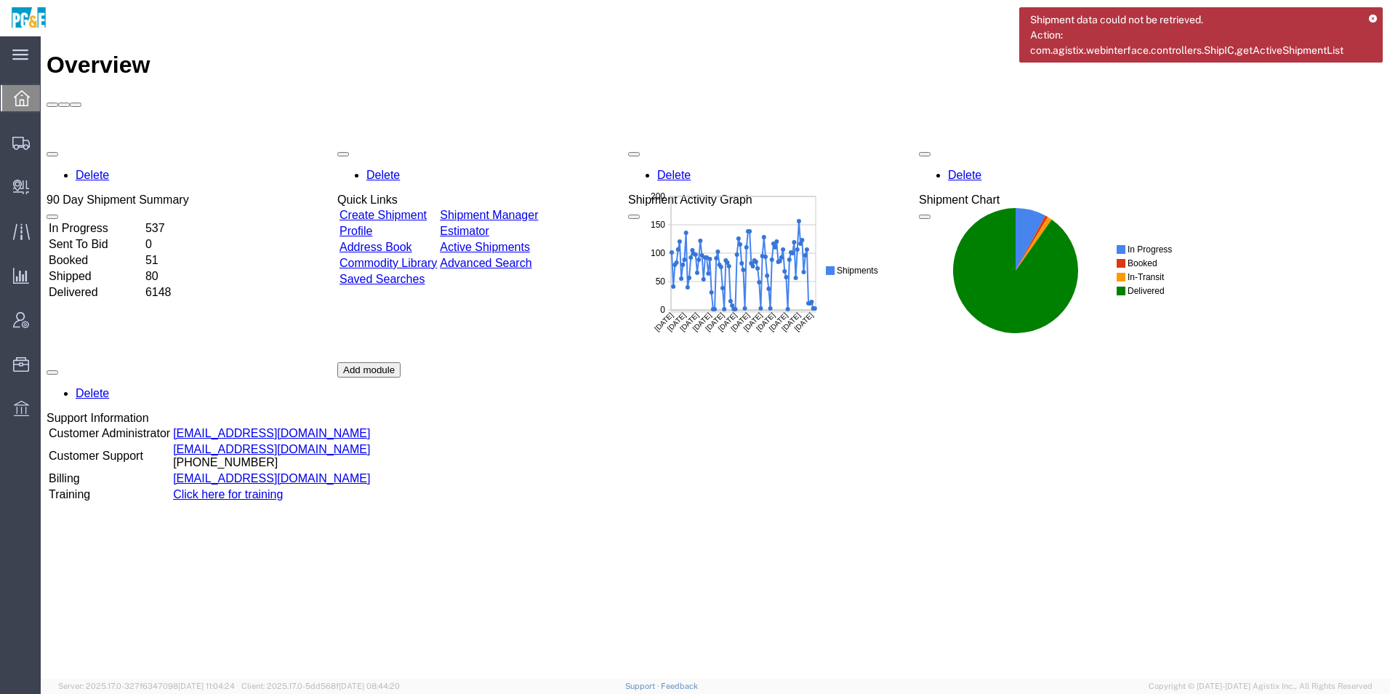
click at [505, 209] on link "Shipment Manager" at bounding box center [489, 215] width 98 height 12
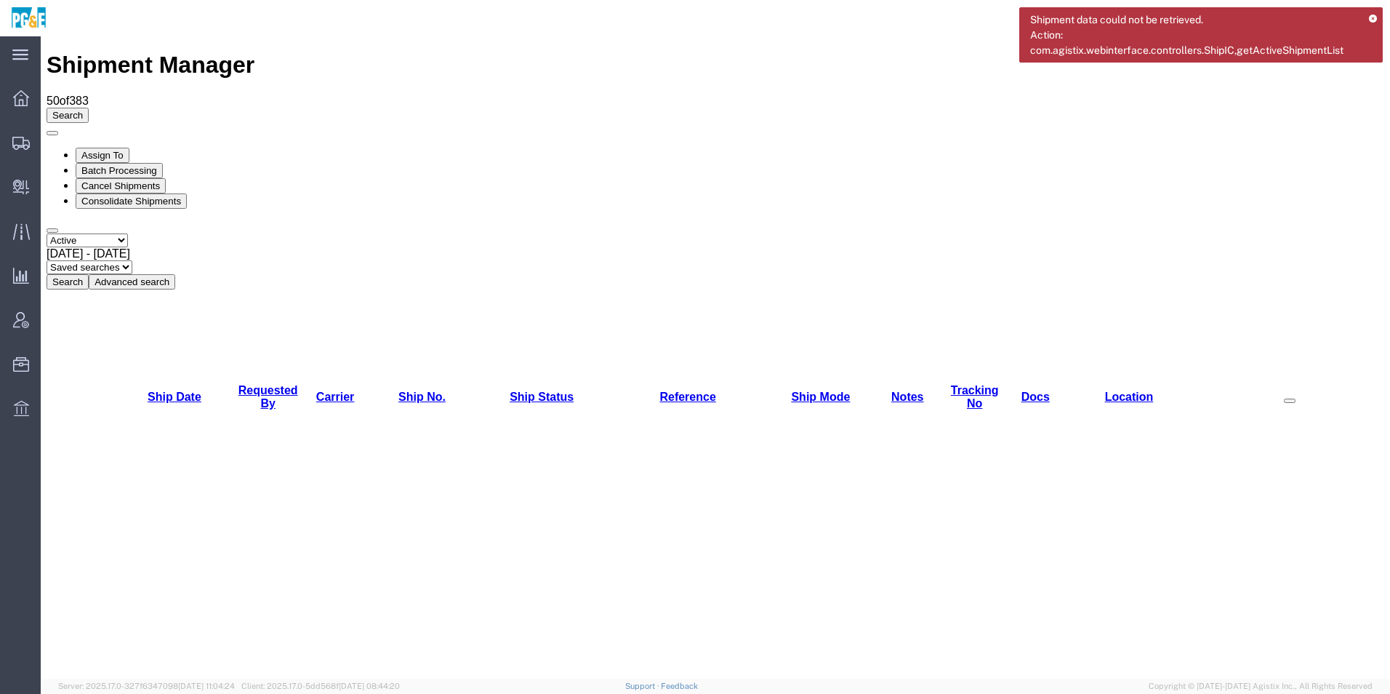
click at [97, 233] on select "Select status Active All Shipments Approved Booked Canceled Delivered Denied Ne…" at bounding box center [87, 240] width 81 height 14
select select "ALL"
click at [47, 233] on select "Select status Active All Shipments Approved Booked Canceled Delivered Denied Ne…" at bounding box center [87, 240] width 81 height 14
click at [130, 247] on span "Jul 19th 2025 - Aug 19th 2025" at bounding box center [89, 253] width 84 height 12
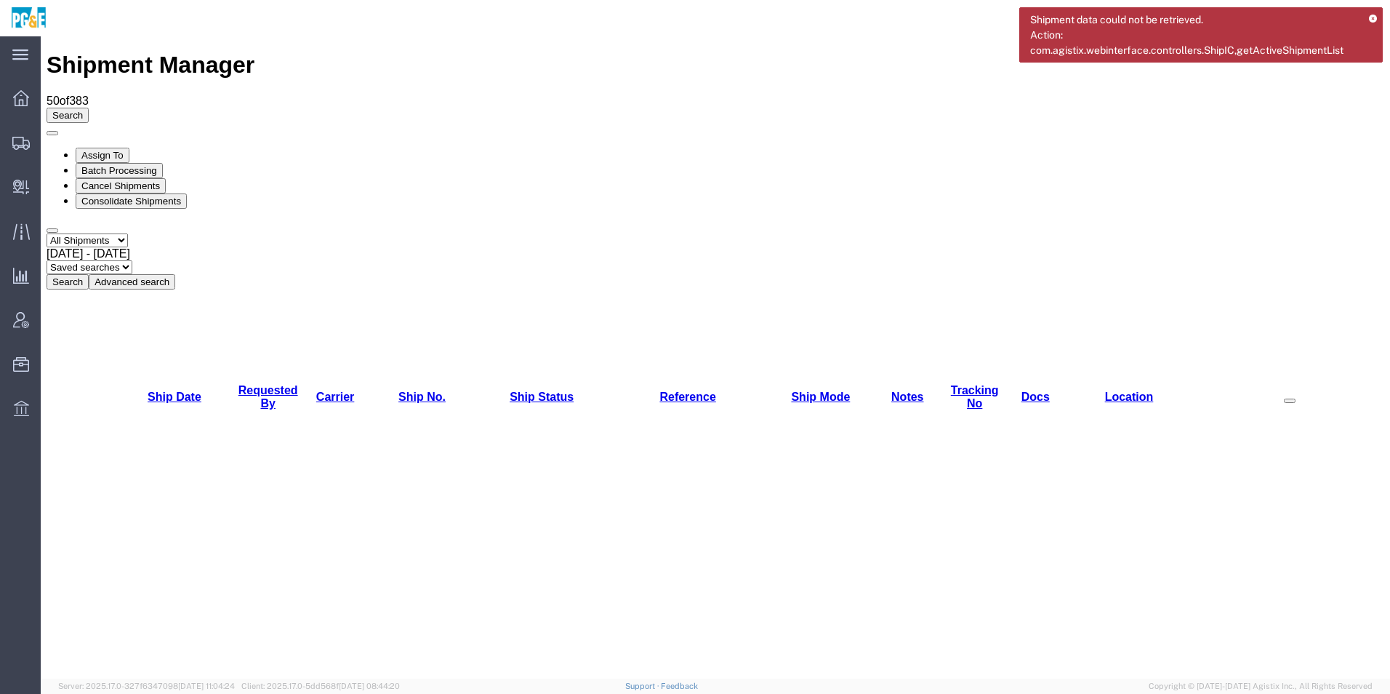
click at [89, 274] on button "Search" at bounding box center [68, 281] width 42 height 15
click at [274, 384] on link "Requested By" at bounding box center [269, 396] width 60 height 25
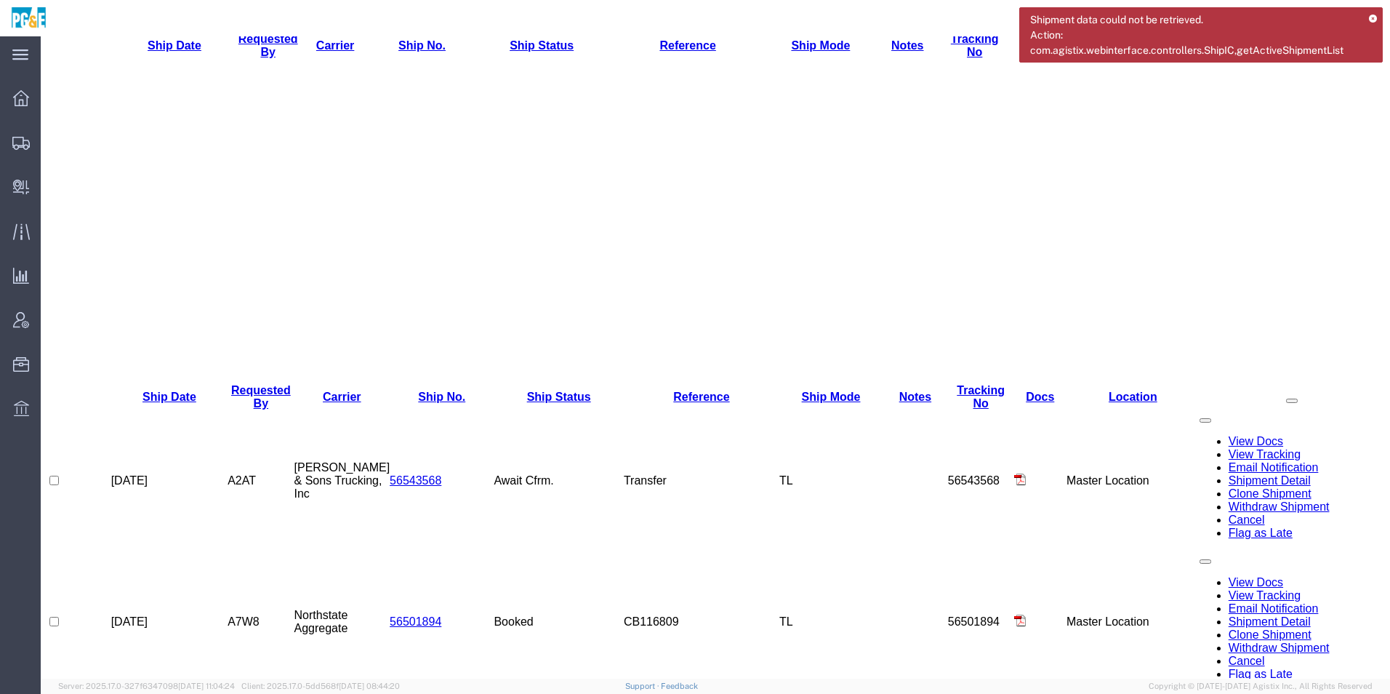
scroll to position [364, 0]
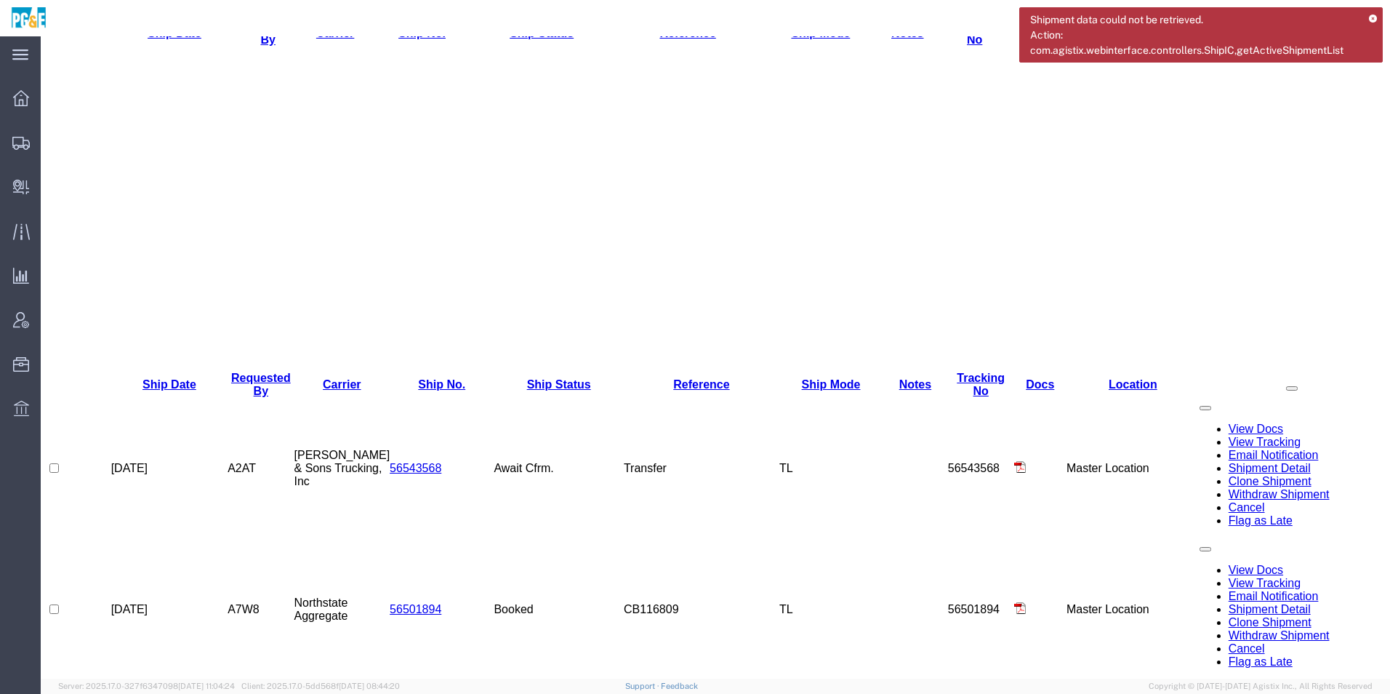
checkbox input "true"
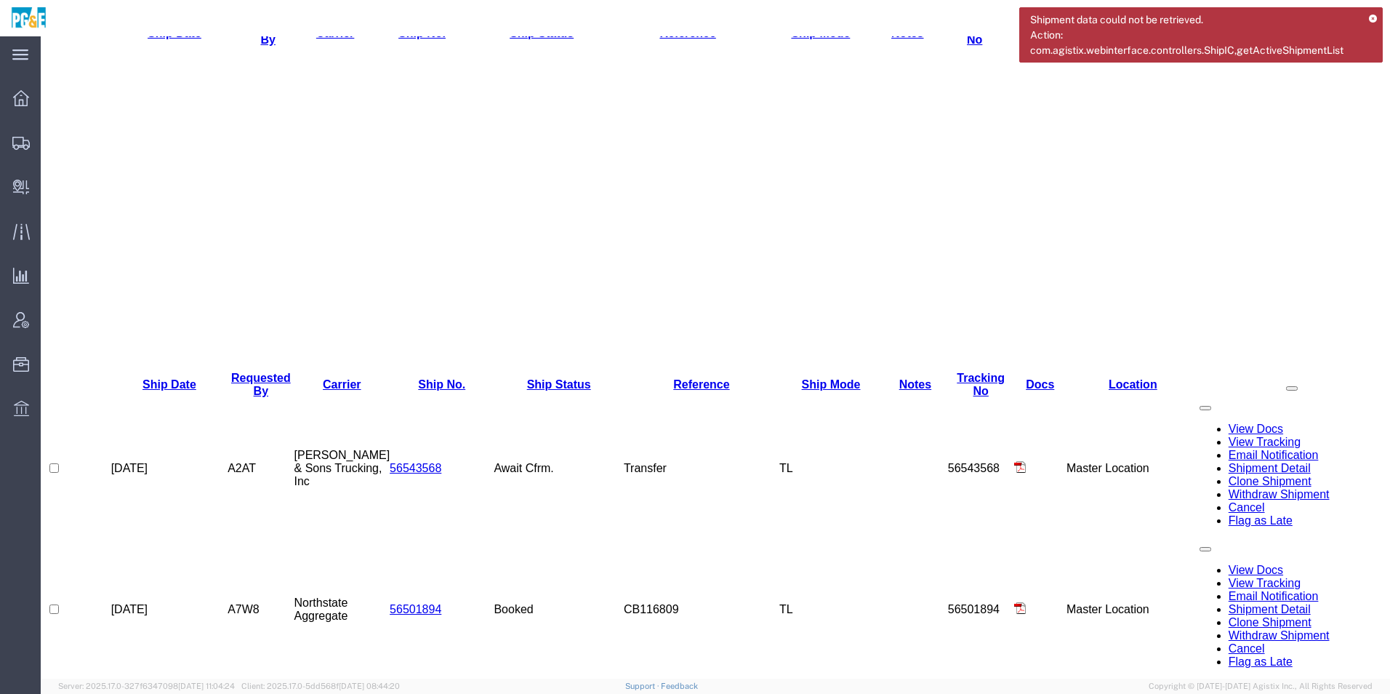
checkbox input "true"
click at [1372, 18] on icon at bounding box center [1373, 19] width 8 height 8
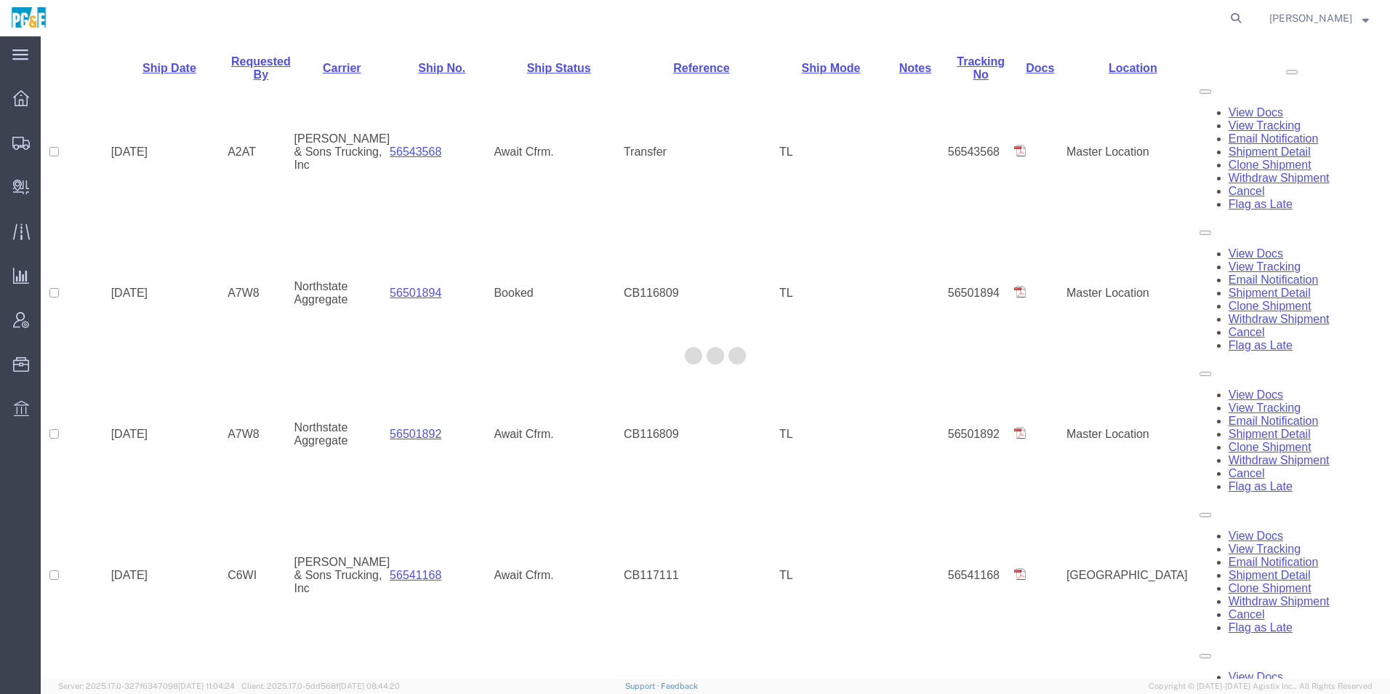
scroll to position [692, 0]
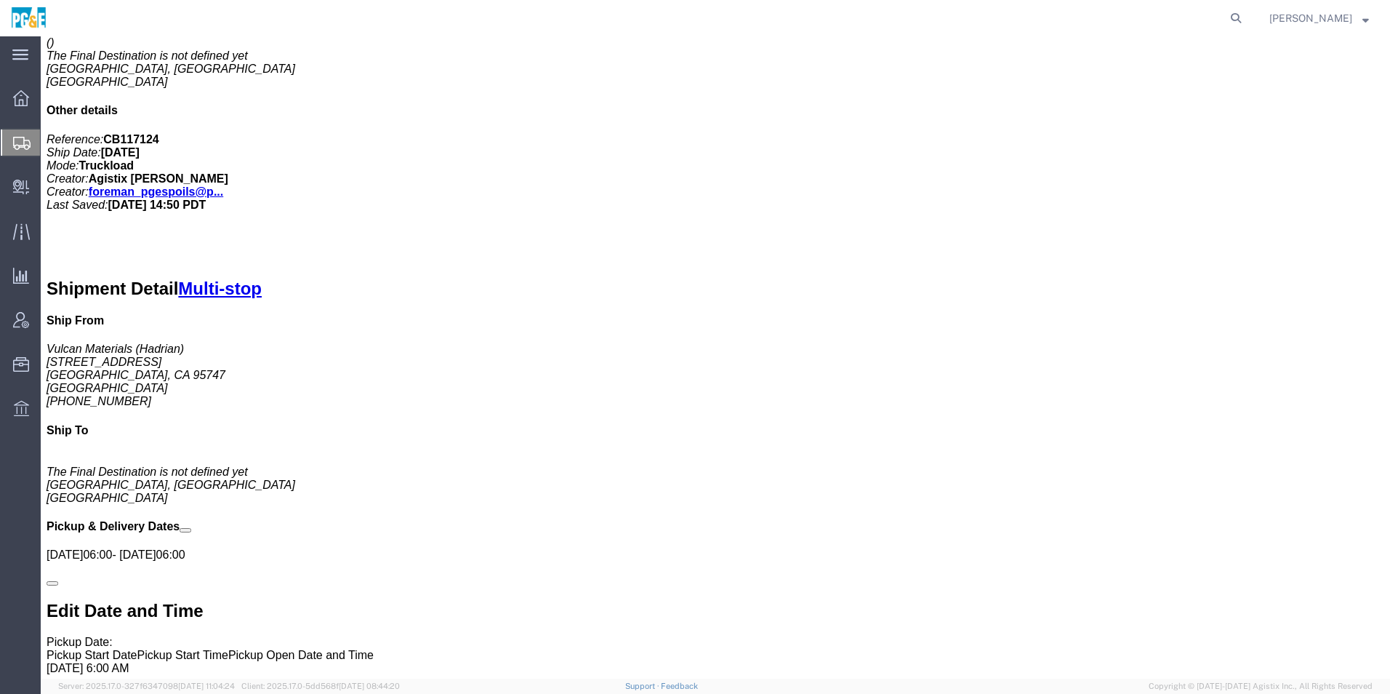
scroll to position [873, 0]
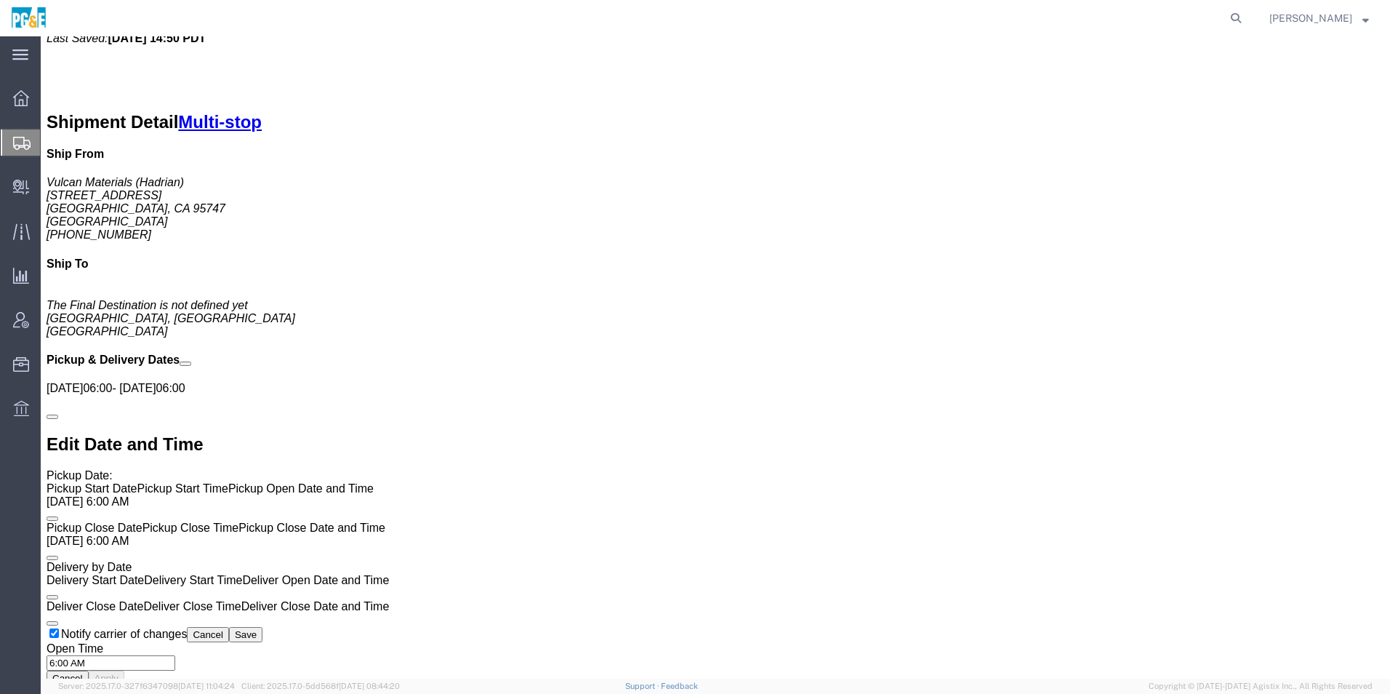
click link "Edit"
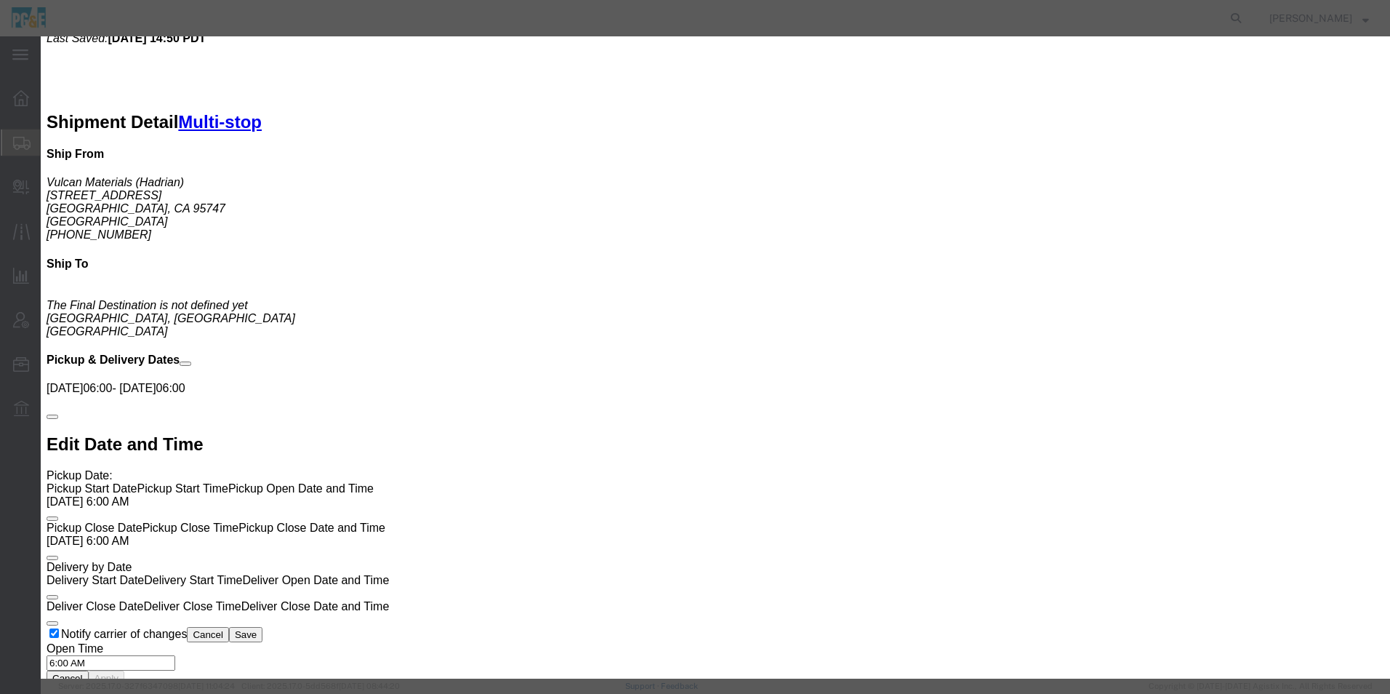
select select
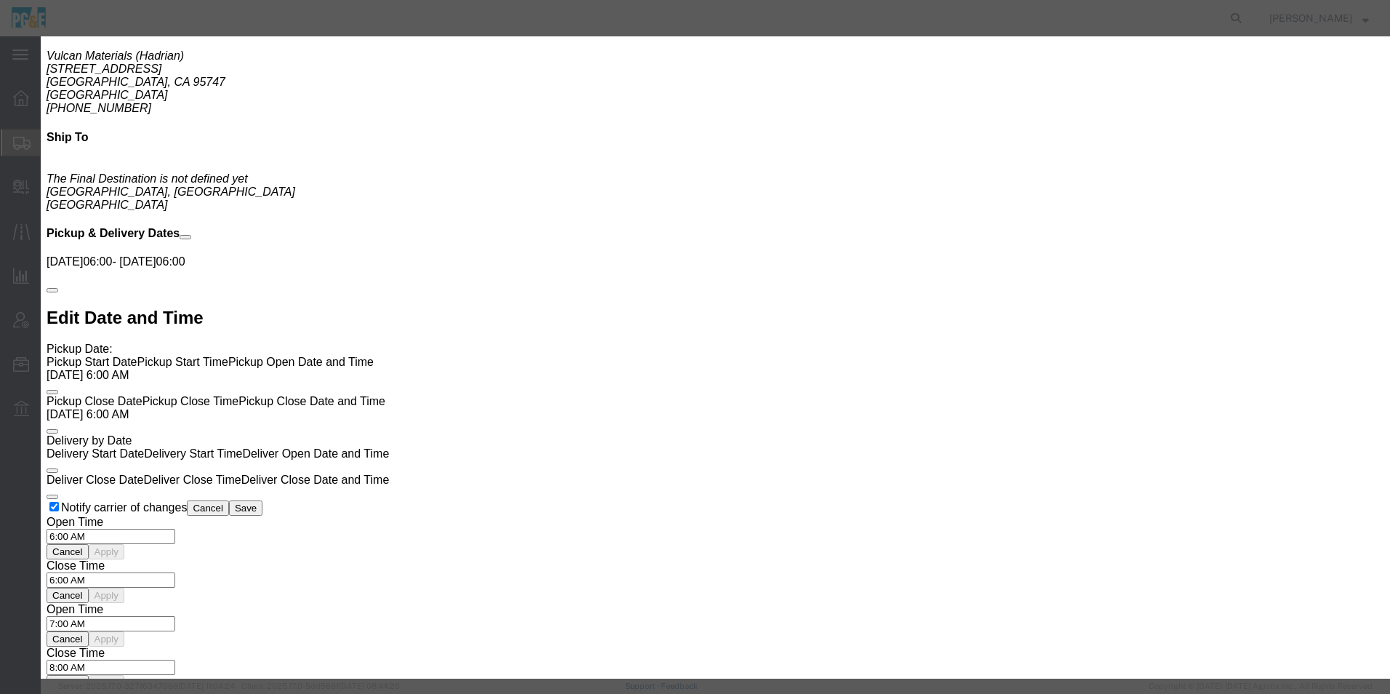
scroll to position [1018, 0]
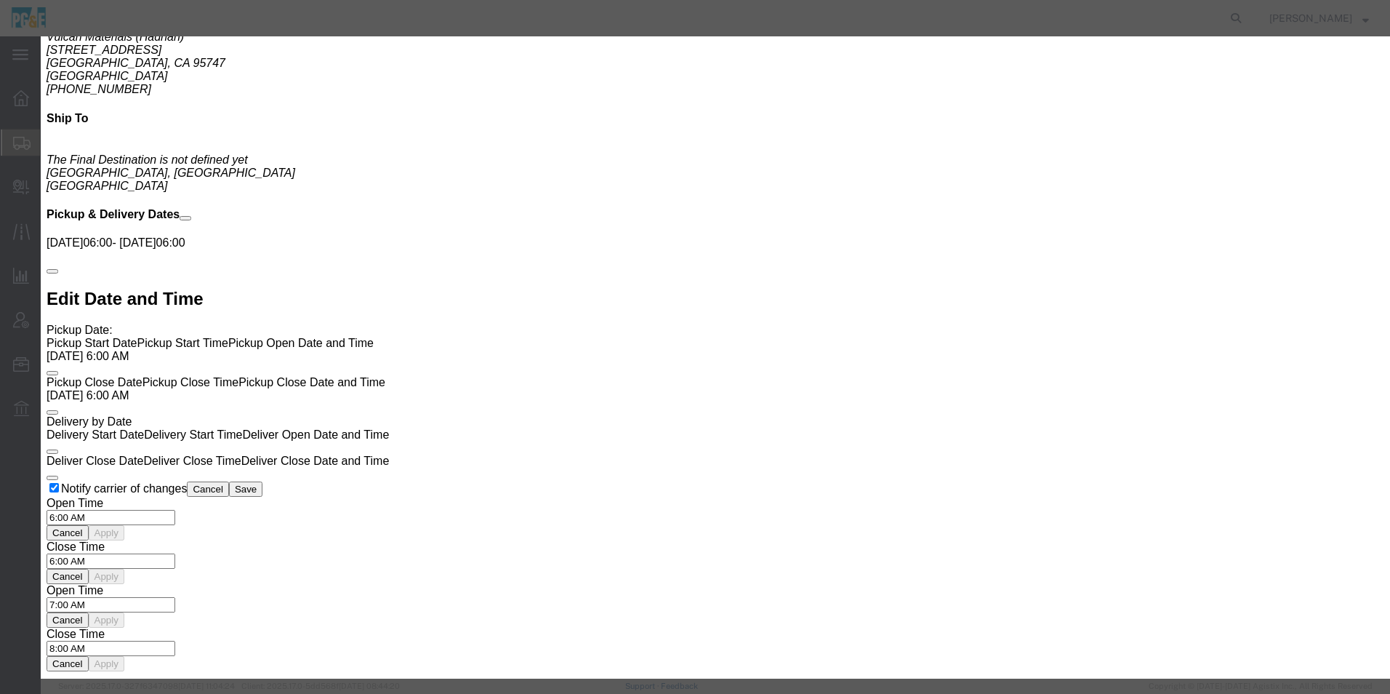
type input "vulca"
select select "41217"
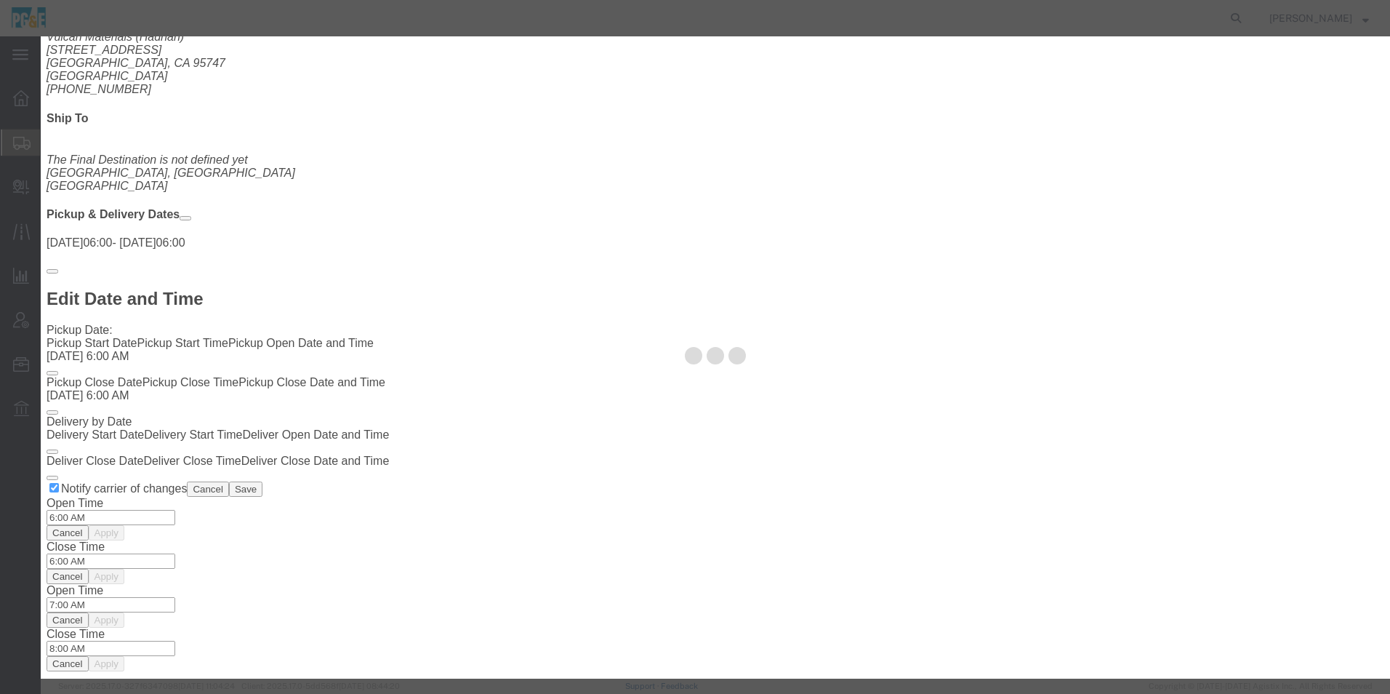
type input "Vulcan"
type input "[STREET_ADDRESS]"
type input "[GEOGRAPHIC_DATA]"
type input "95830"
type input "916-682-0850"
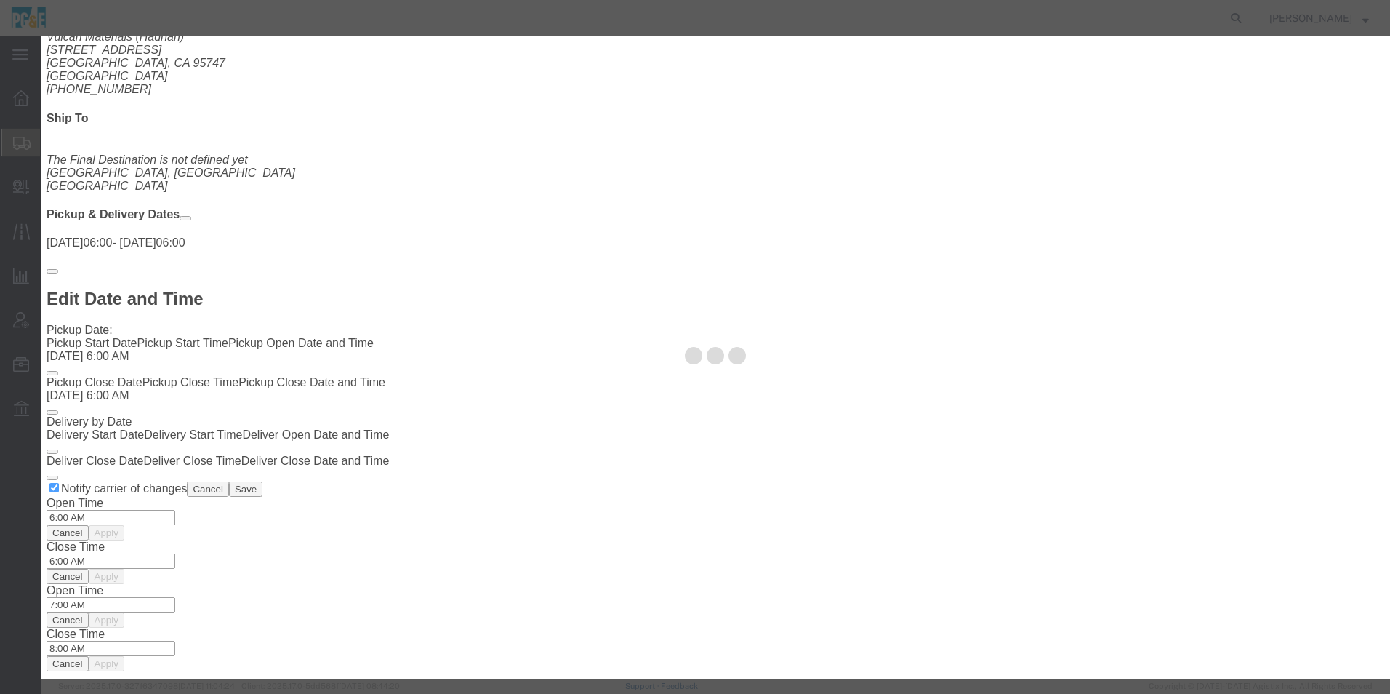
select select "QRRY"
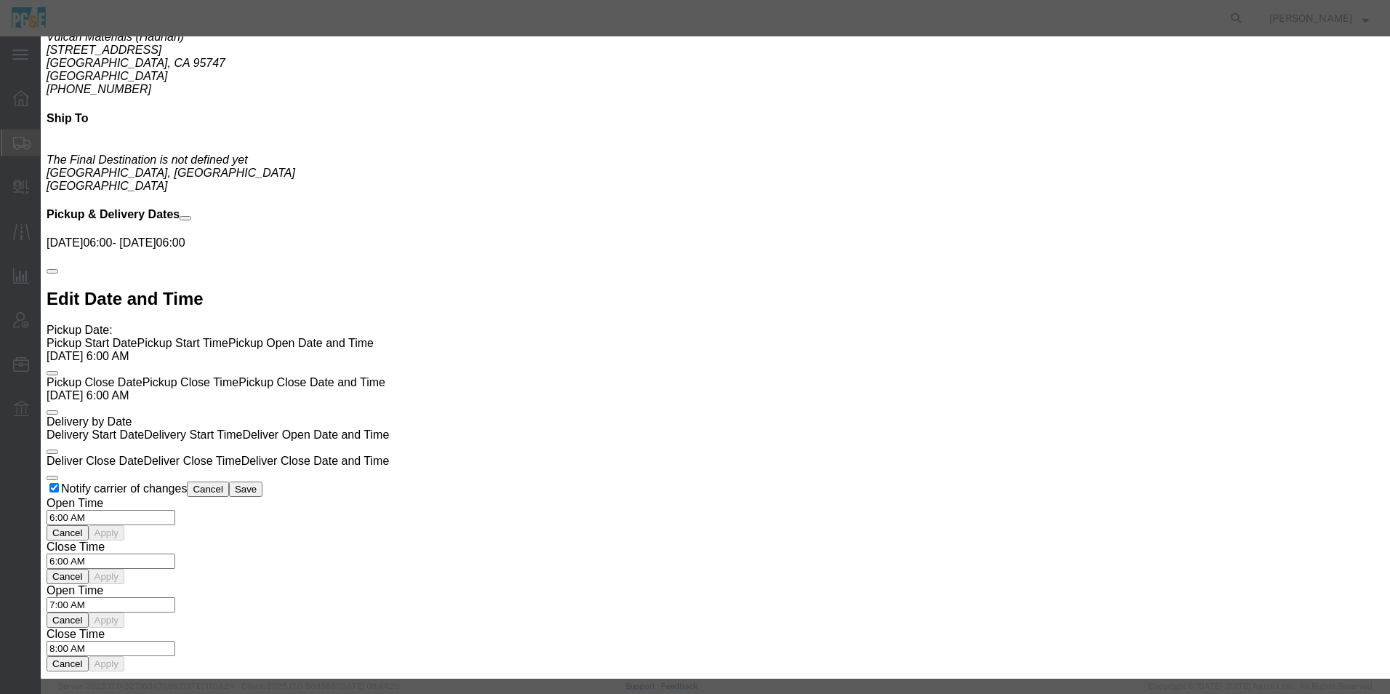
select select "CA"
click button "Save"
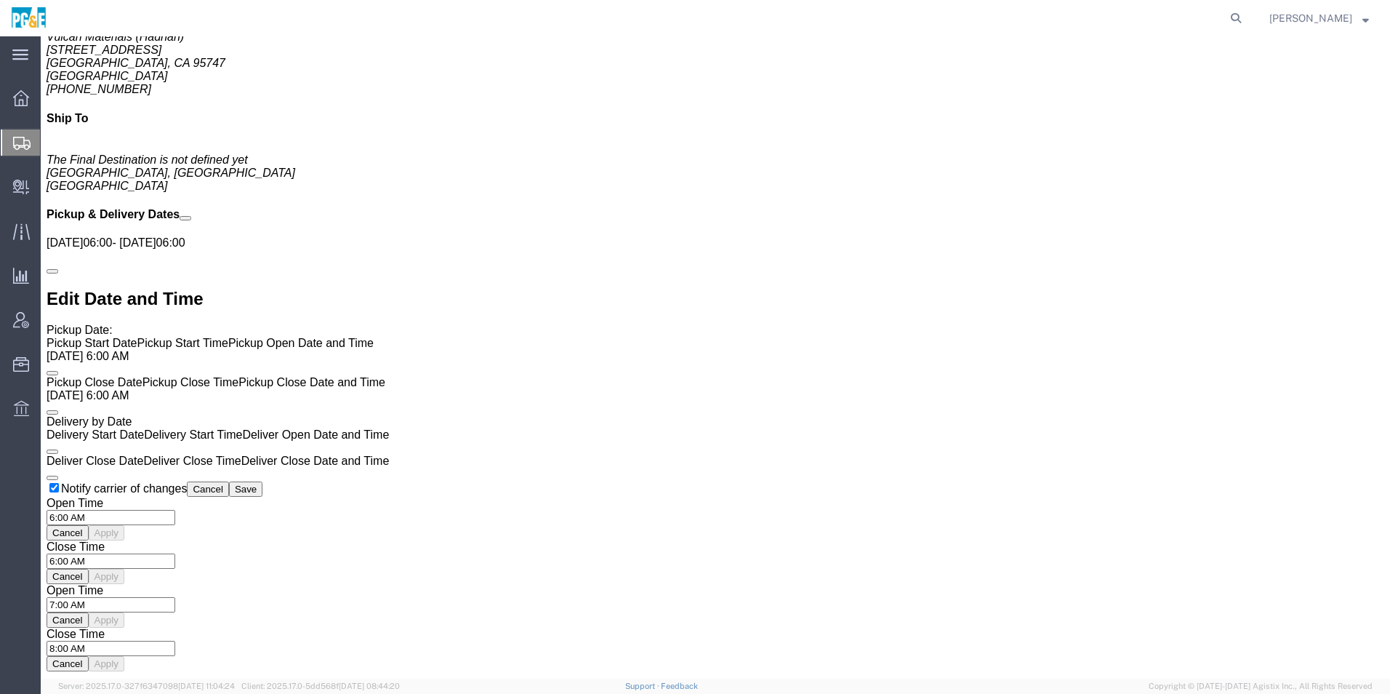
click link "Move to top"
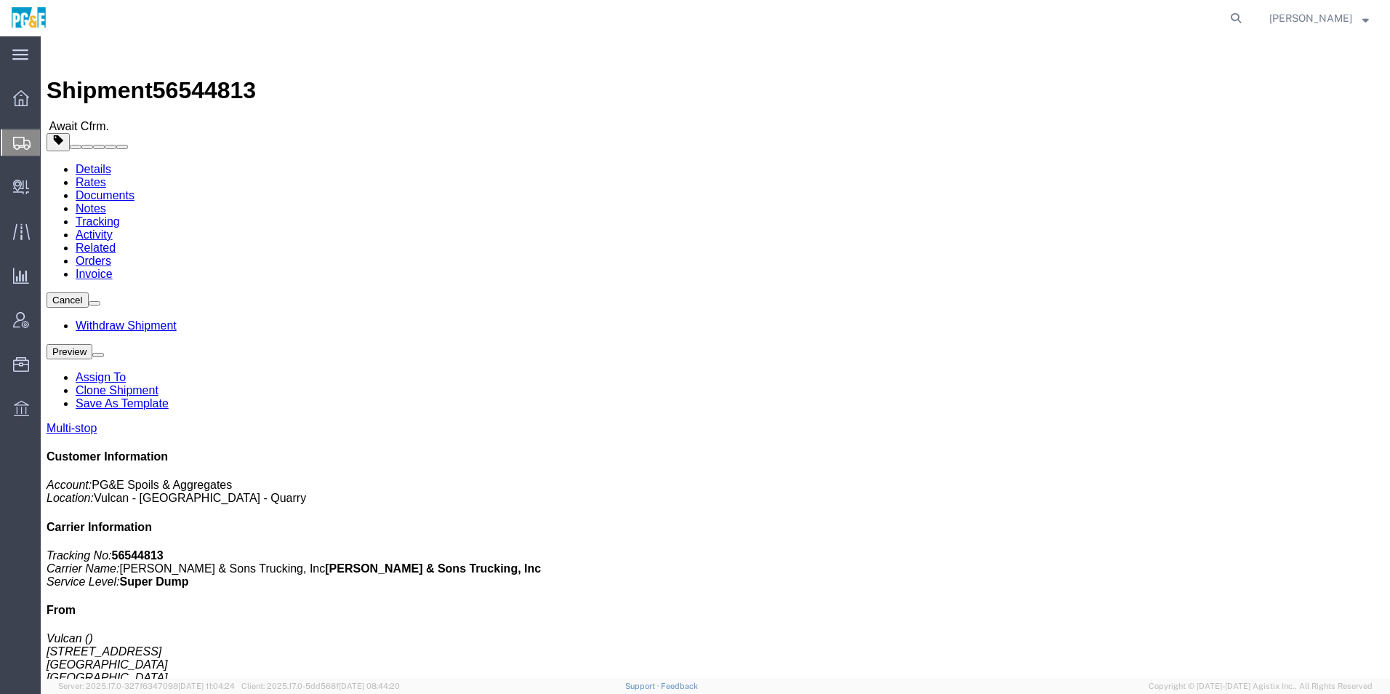
scroll to position [0, 0]
click span "button"
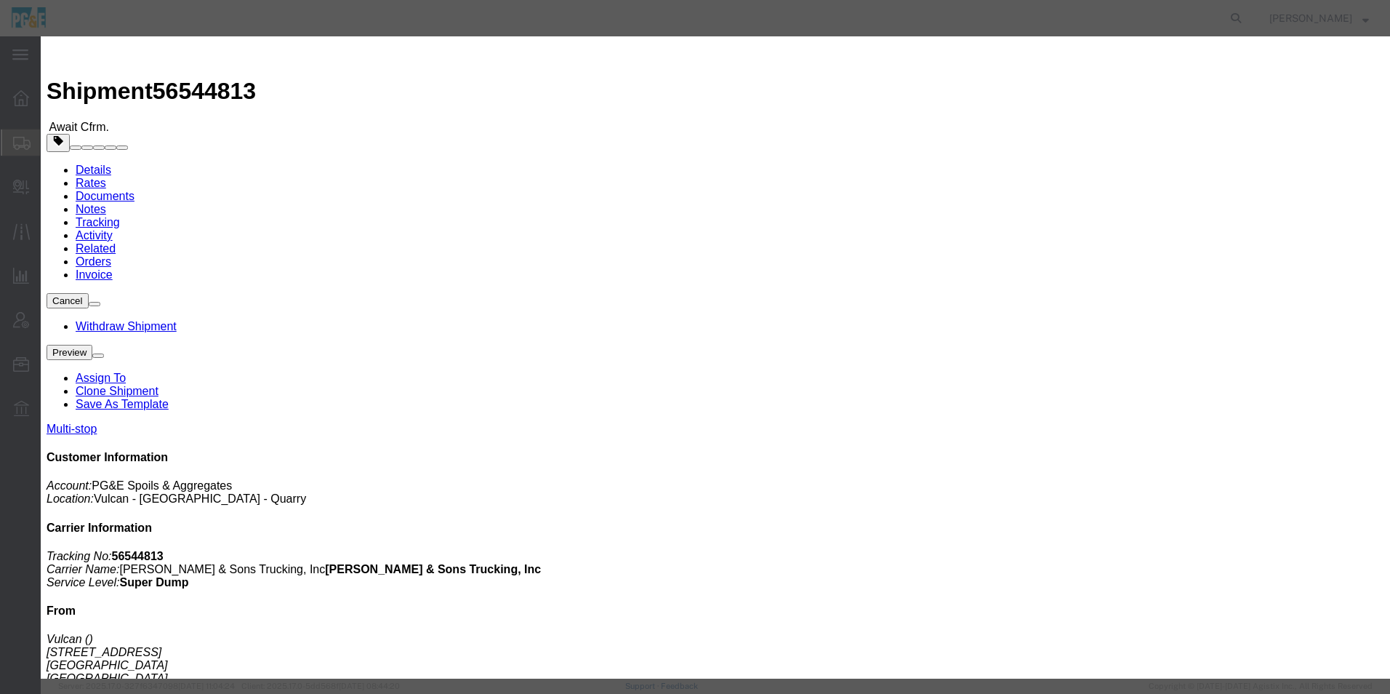
click button "Save"
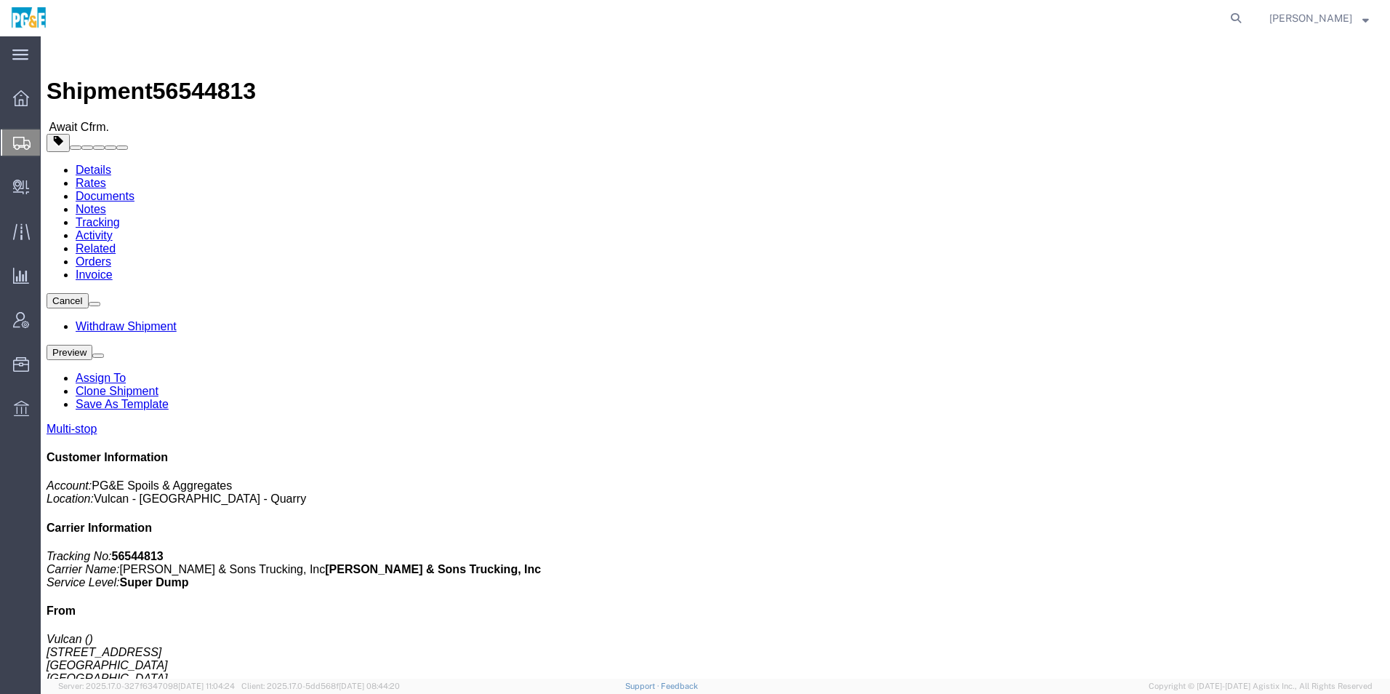
drag, startPoint x: 915, startPoint y: 167, endPoint x: 874, endPoint y: 129, distance: 55.1
click button "Close"
click span "button"
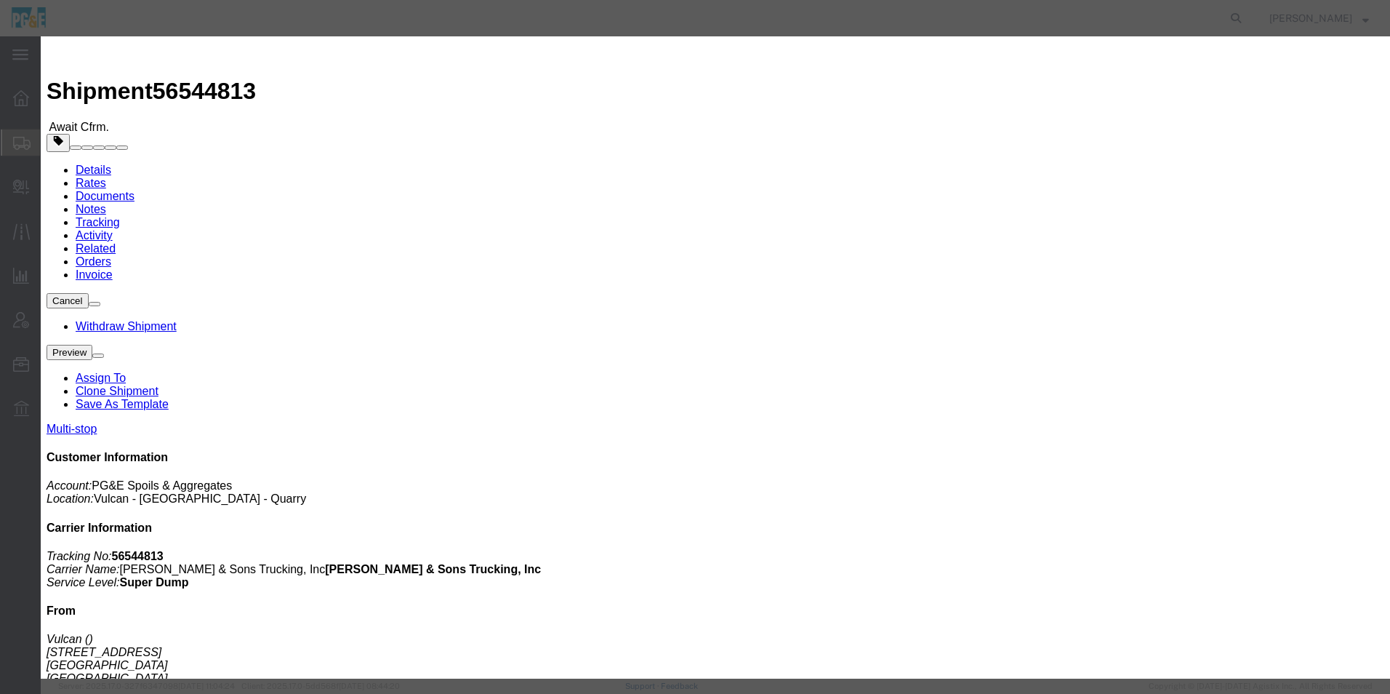
click button "Save"
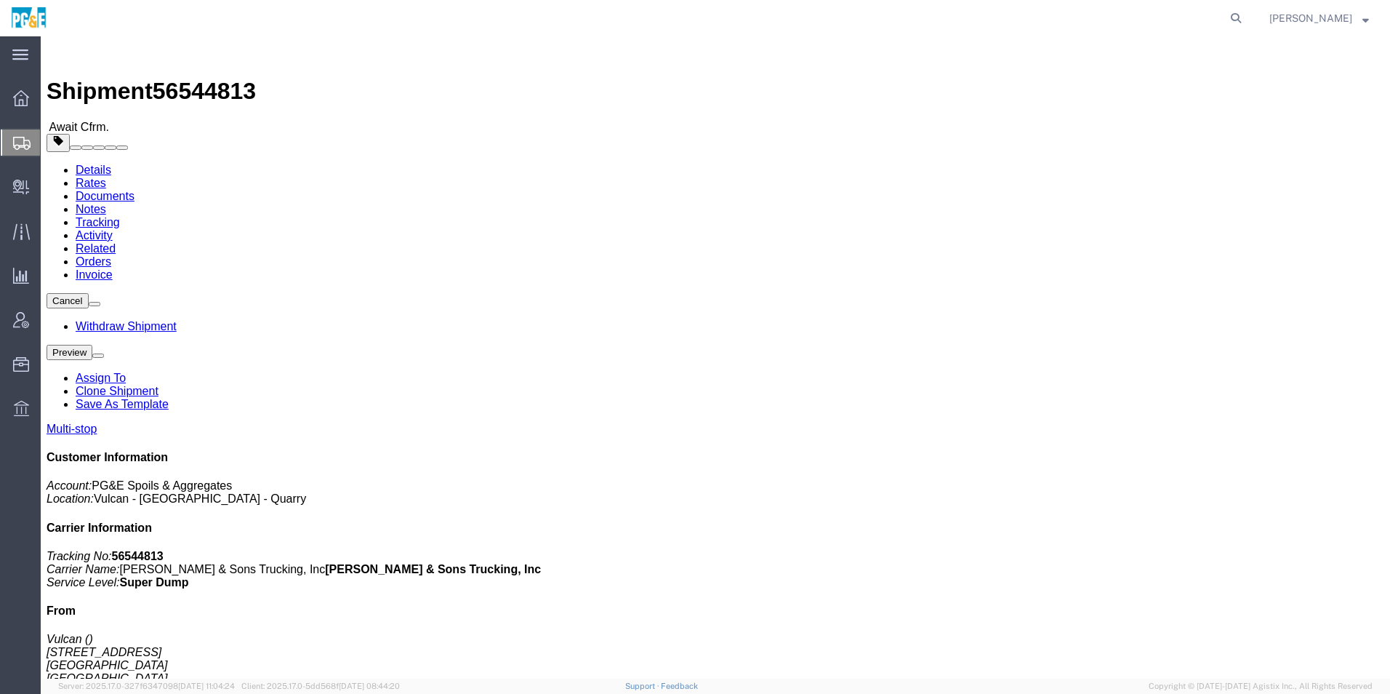
click button "Close"
click at [0, 0] on span "Templates" at bounding box center [0, 0] width 0 height 0
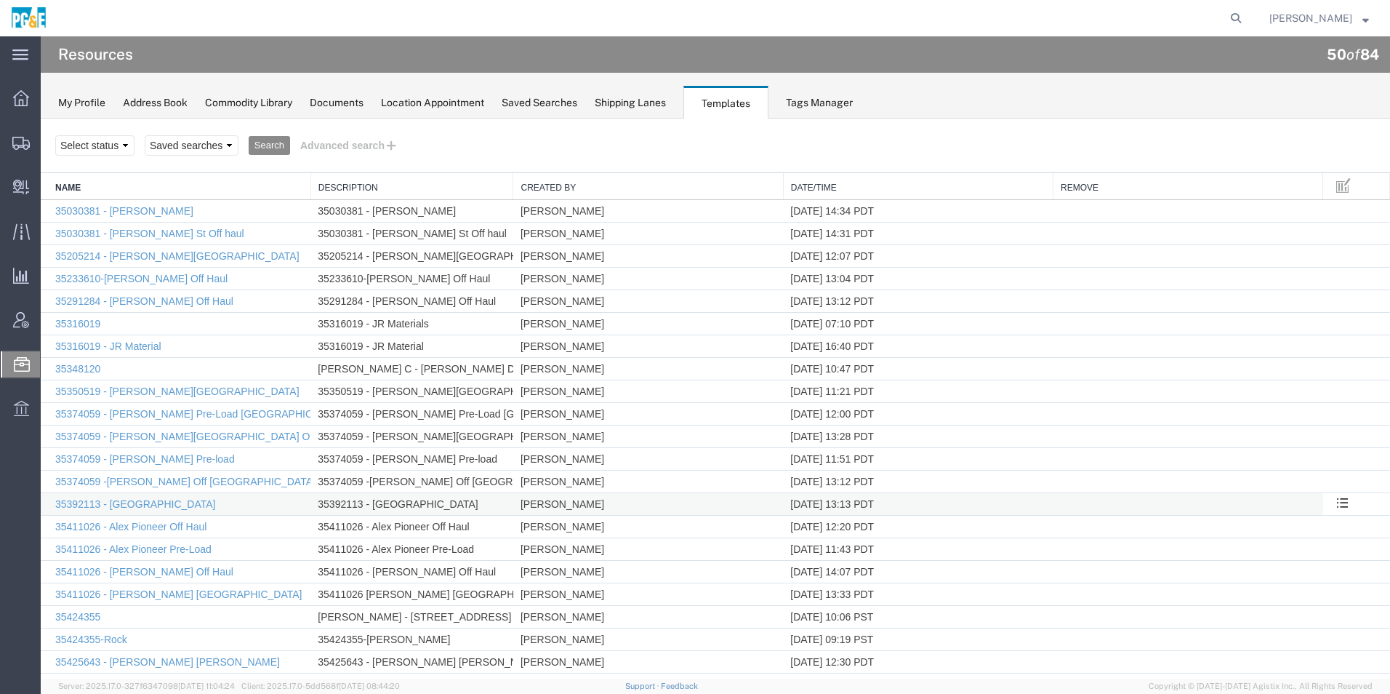
click at [316, 502] on td "35392113 - Hadrian School St Yard" at bounding box center [411, 504] width 203 height 23
drag, startPoint x: 317, startPoint y: 501, endPoint x: 474, endPoint y: 508, distance: 157.2
click at [474, 508] on td "35392113 - Hadrian School St Yard" at bounding box center [411, 504] width 203 height 23
copy td "35392113 - Hadrian School St Yard"
click at [41, 119] on link "Delete Template" at bounding box center [41, 119] width 0 height 0
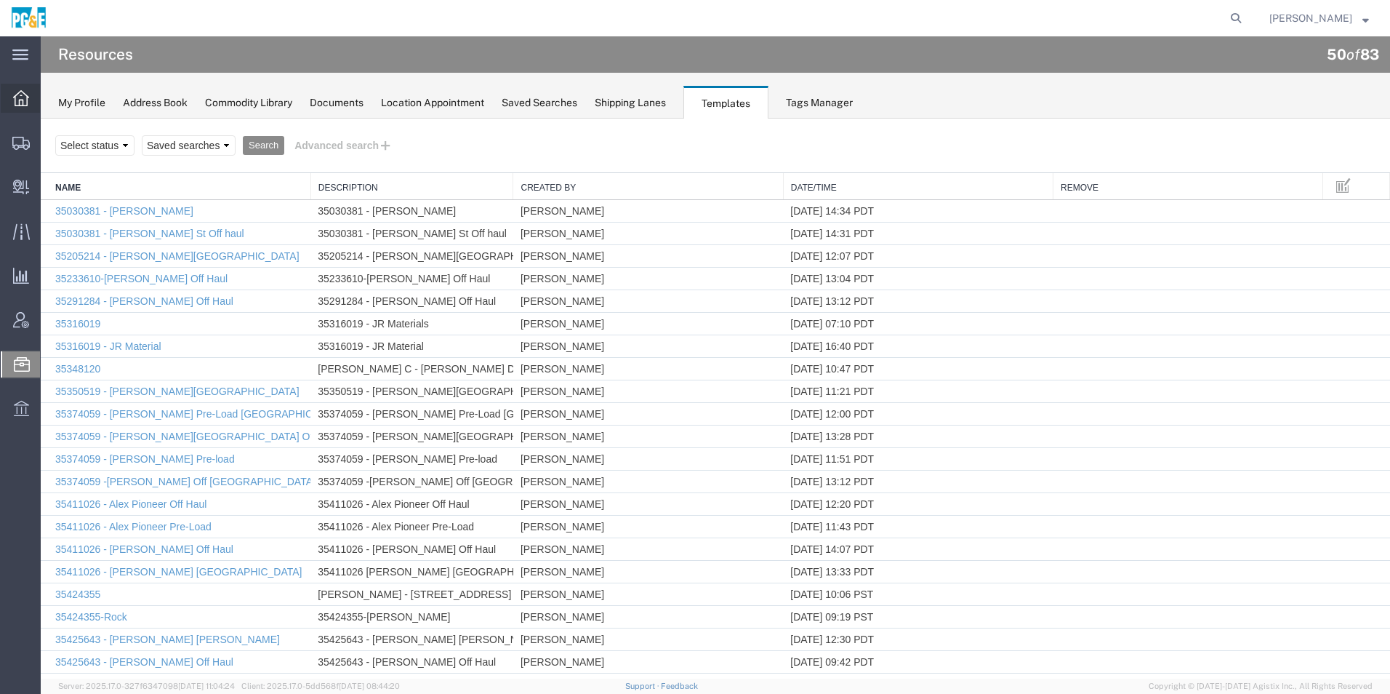
click at [15, 102] on icon at bounding box center [21, 98] width 16 height 16
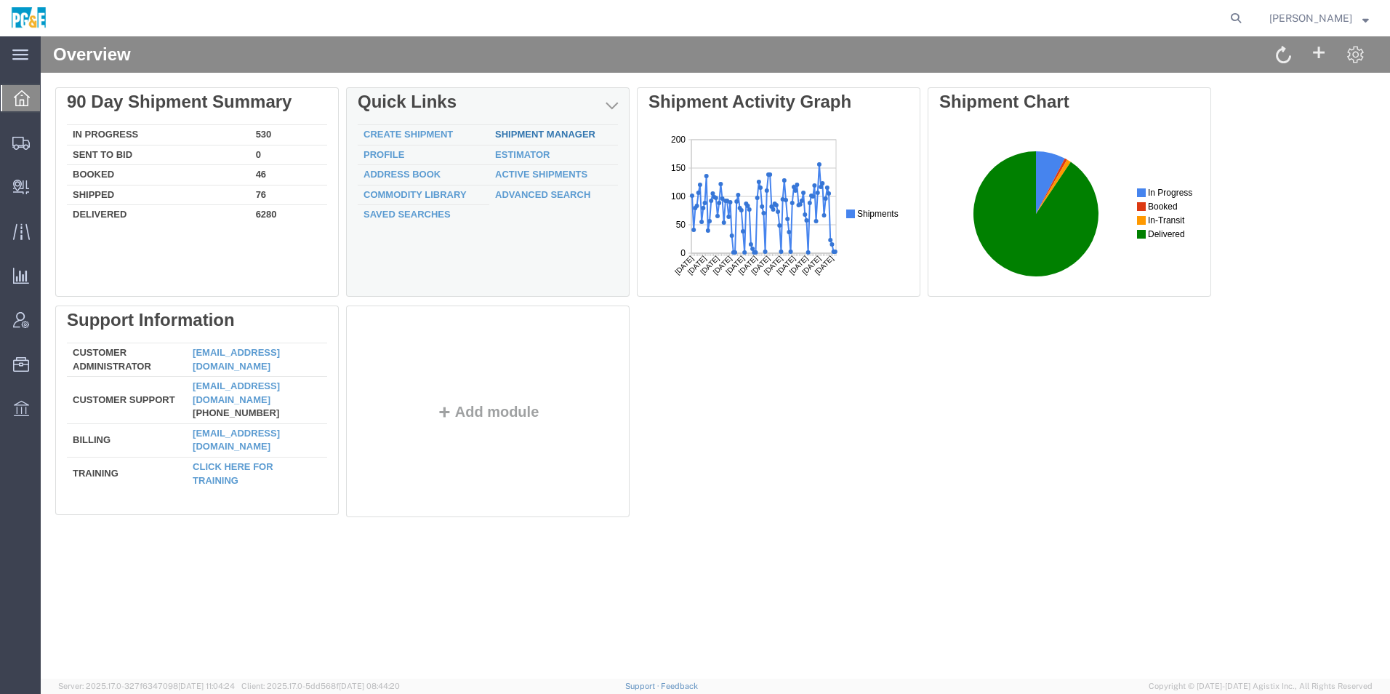
click at [546, 132] on link "Shipment Manager" at bounding box center [545, 134] width 100 height 11
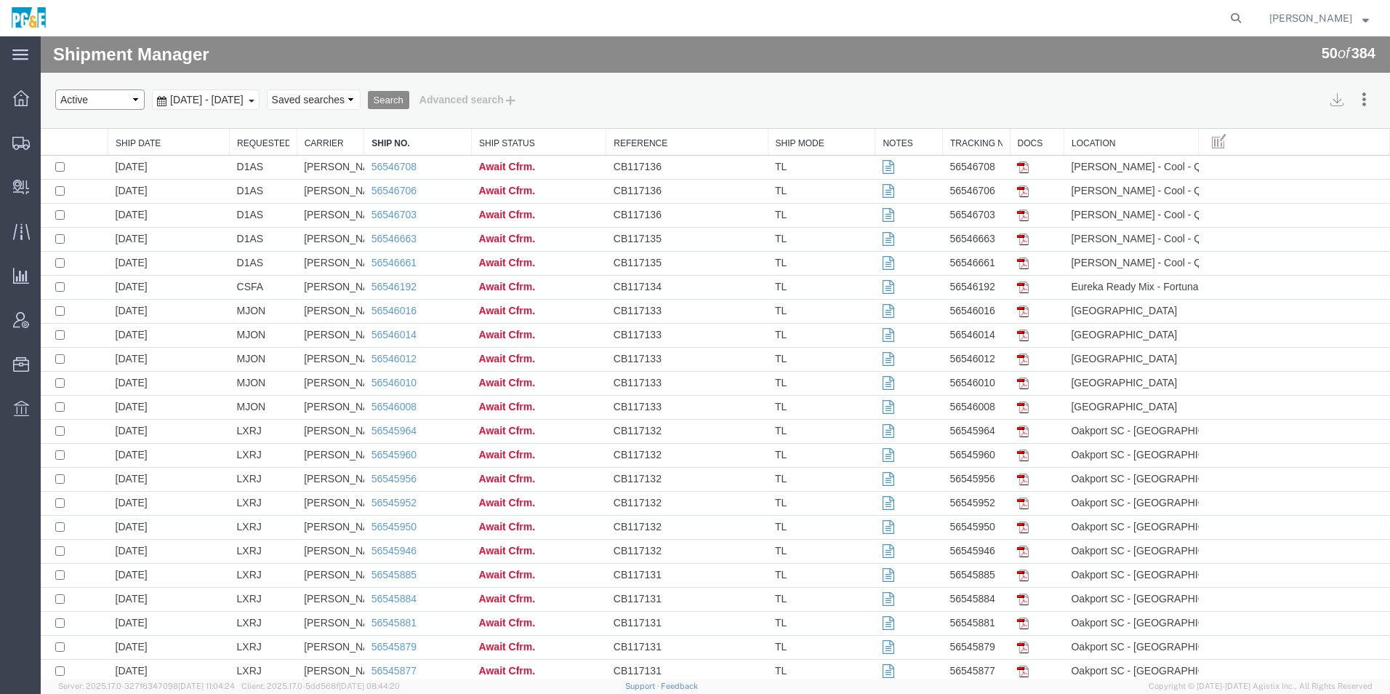
click at [88, 97] on select "Select status Active All Shipments Approved Booked Canceled Delivered Denied Ne…" at bounding box center [99, 99] width 89 height 20
select select "ALL"
click at [55, 89] on select "Select status Active All Shipments Approved Booked Canceled Delivered Denied Ne…" at bounding box center [99, 99] width 89 height 20
click at [247, 102] on span "Jul 19th 2025 - Aug 19th 2025" at bounding box center [207, 100] width 81 height 12
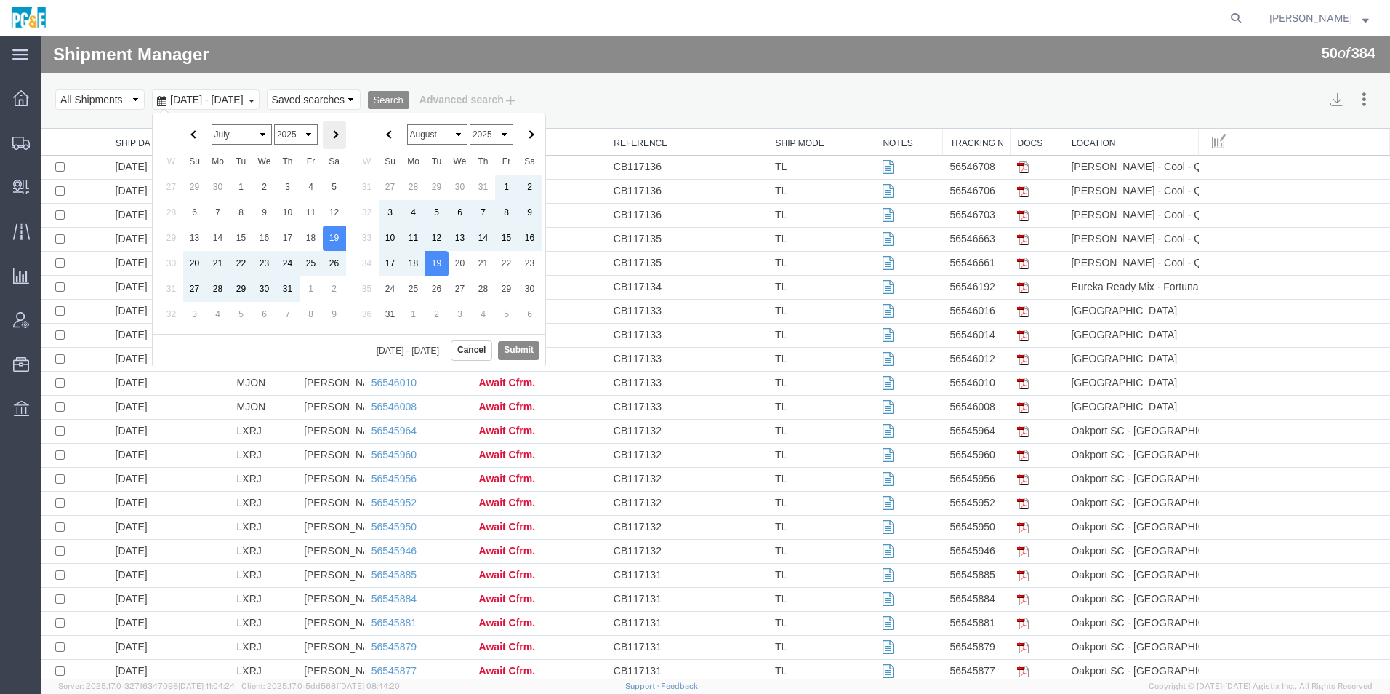
click at [326, 137] on th at bounding box center [334, 135] width 23 height 28
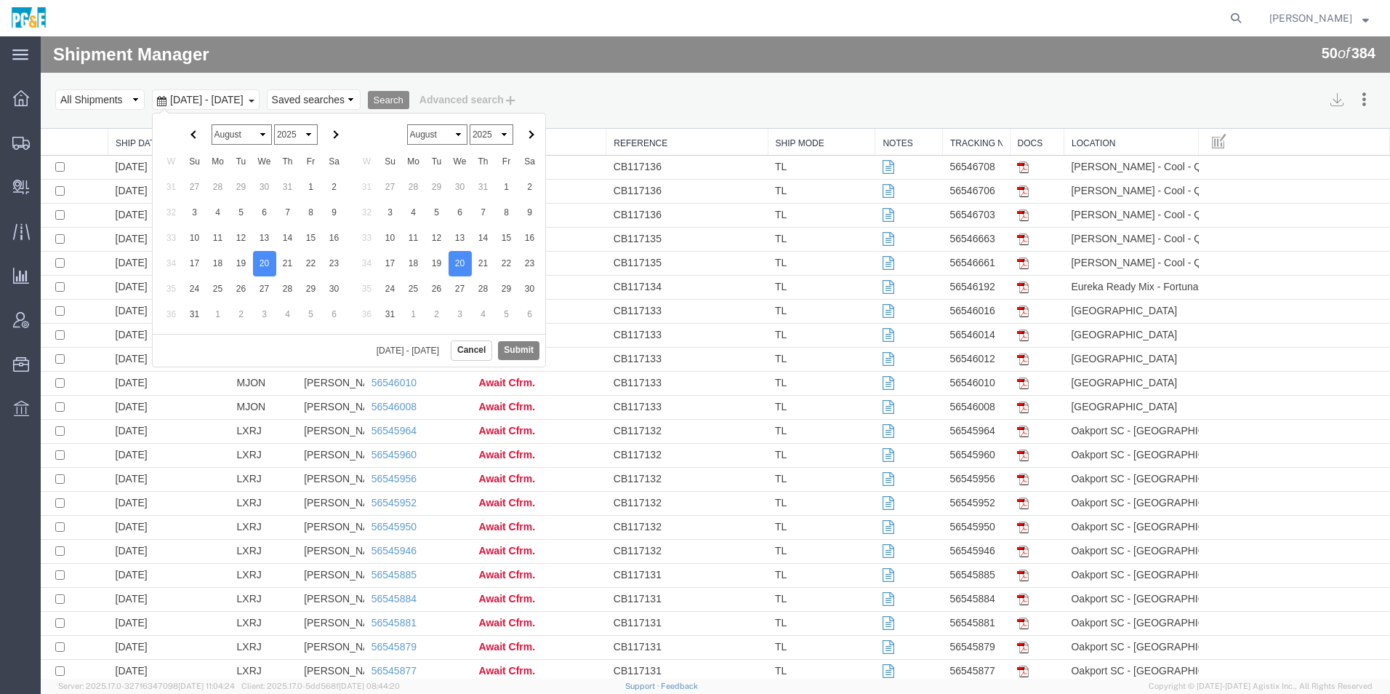
click at [519, 348] on button "Submit" at bounding box center [518, 350] width 41 height 18
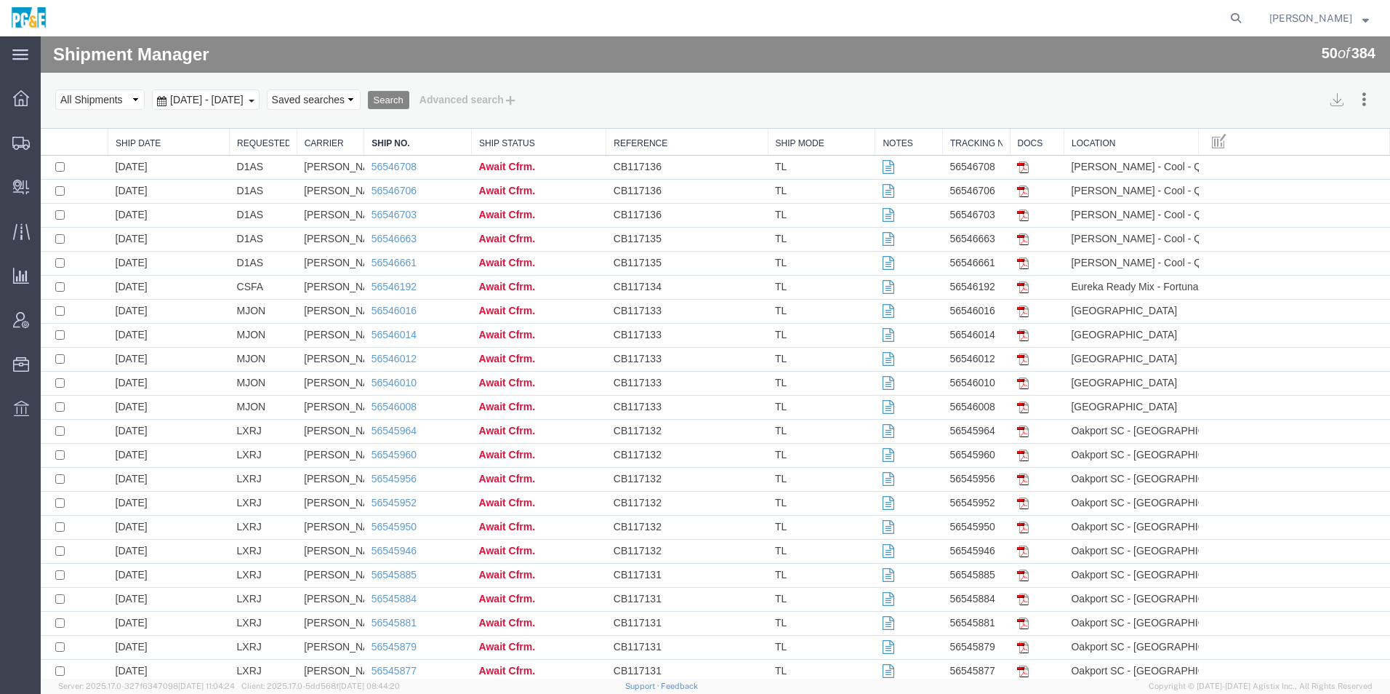
click at [409, 98] on button "Search" at bounding box center [388, 100] width 41 height 19
click at [252, 148] on link "Requested By" at bounding box center [263, 143] width 52 height 12
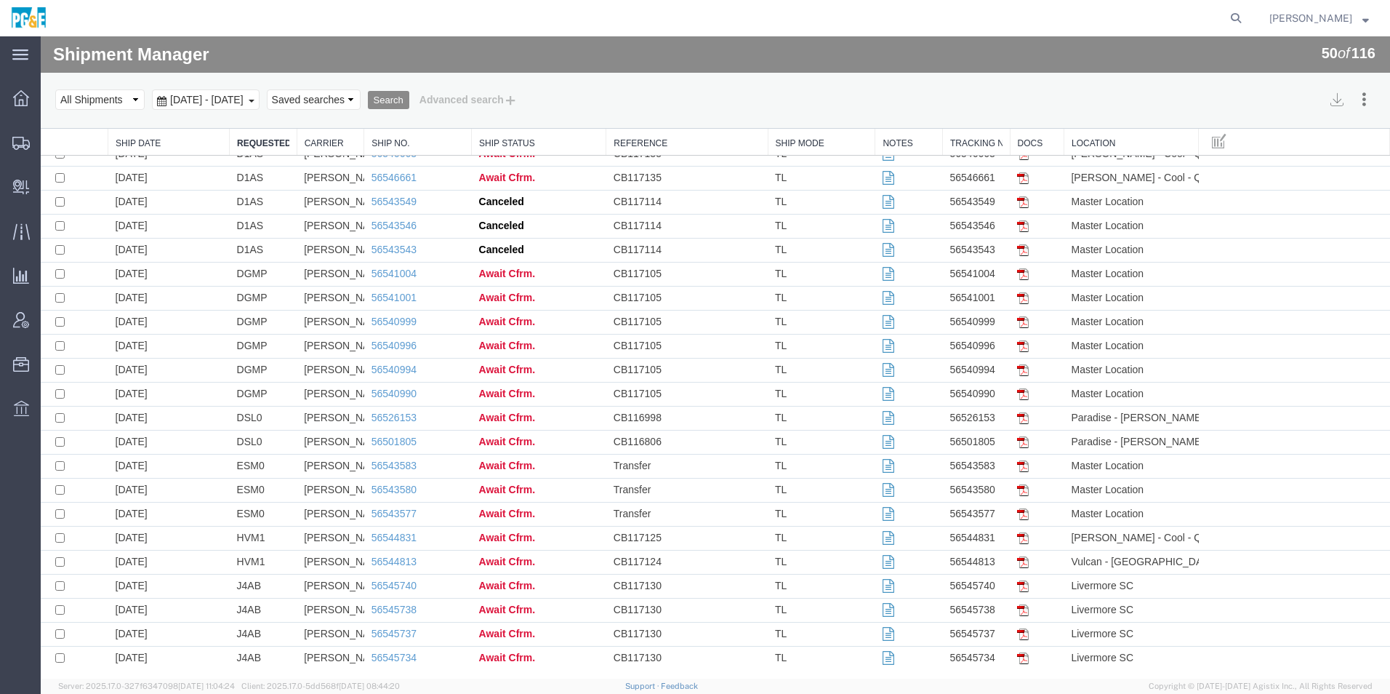
scroll to position [692, 0]
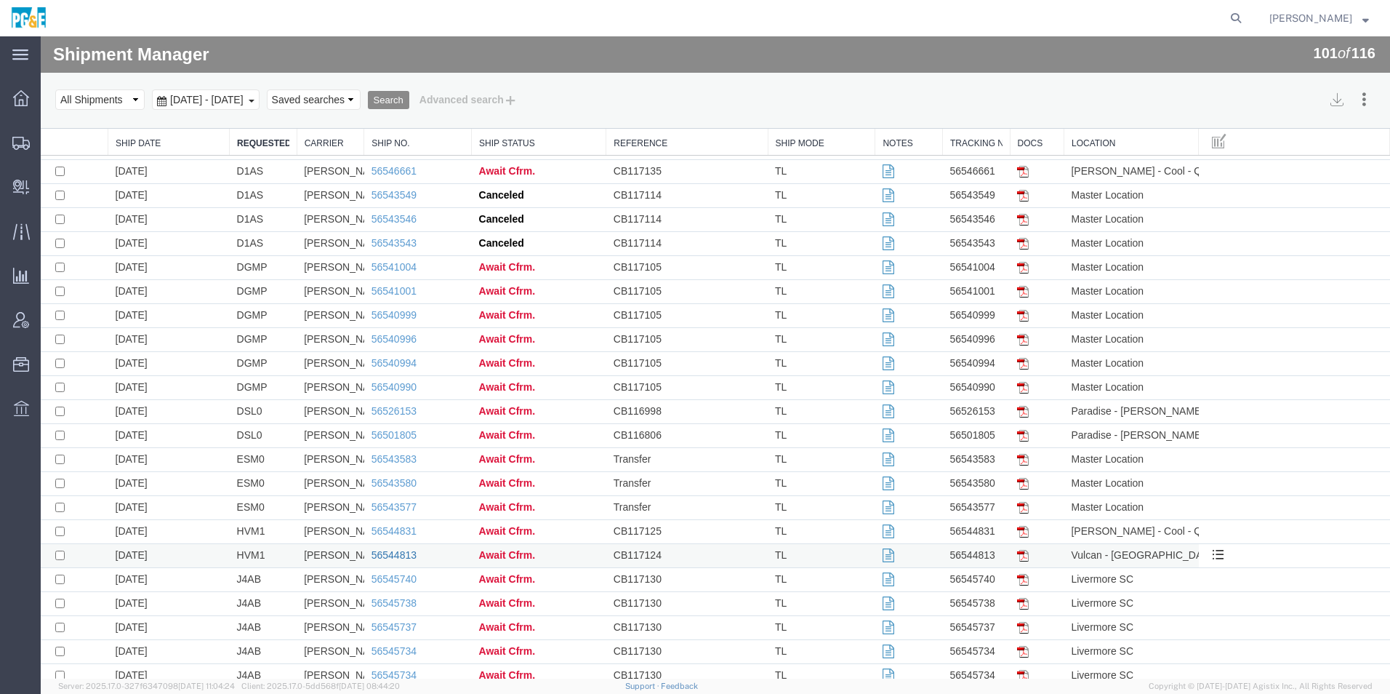
click at [406, 554] on link "56544813" at bounding box center [394, 555] width 45 height 12
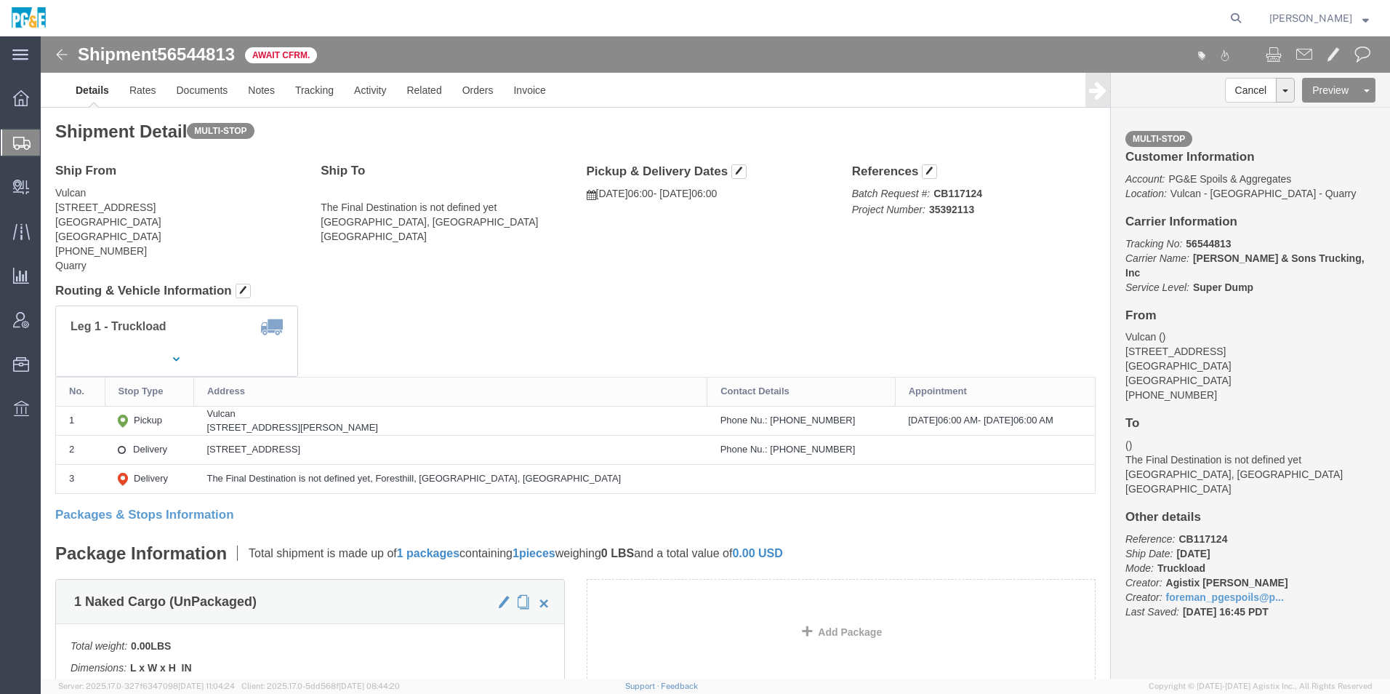
click link "Save As Template"
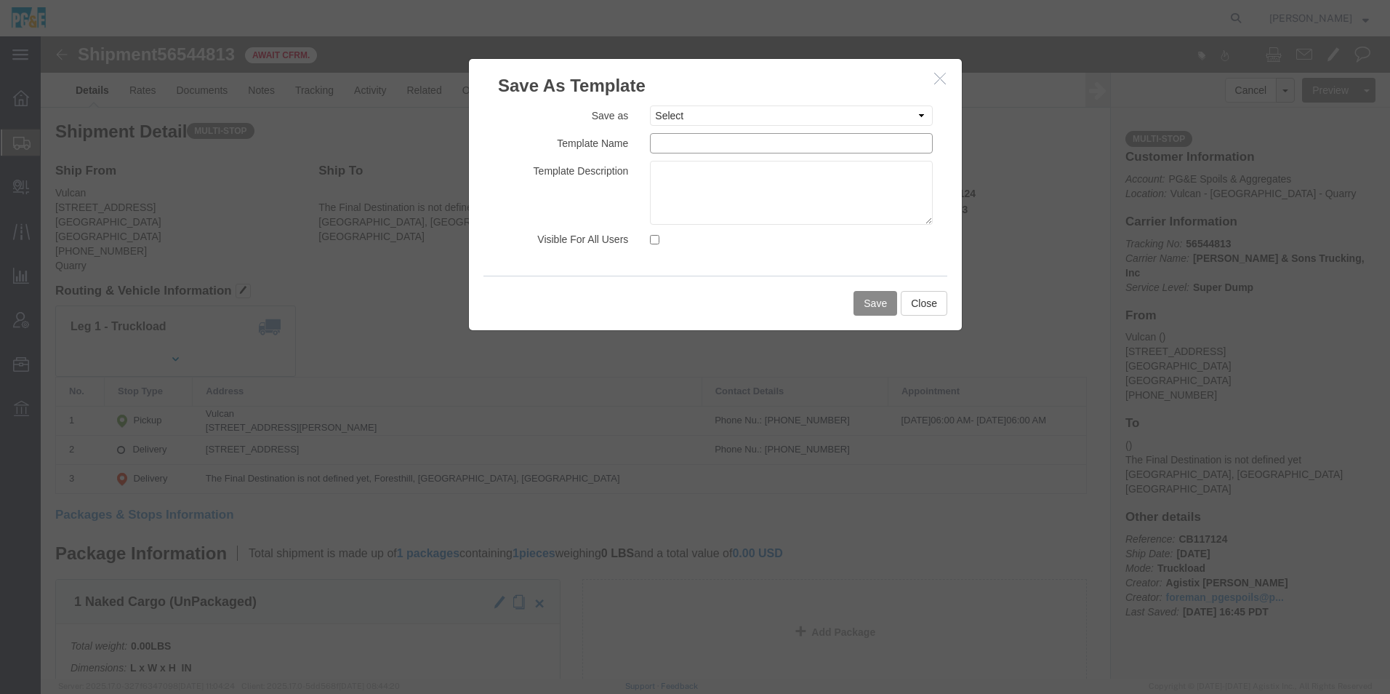
click input "text"
paste input "35392113 - Hadrian School St Yard"
drag, startPoint x: 818, startPoint y: 110, endPoint x: 350, endPoint y: 116, distance: 467.6
click div "Save As Template Save as Select 35030381 - Daniel Pre-Load 35030381 - Daniel Te…"
type input "35392113 - Hadrian School St Yard Sand"
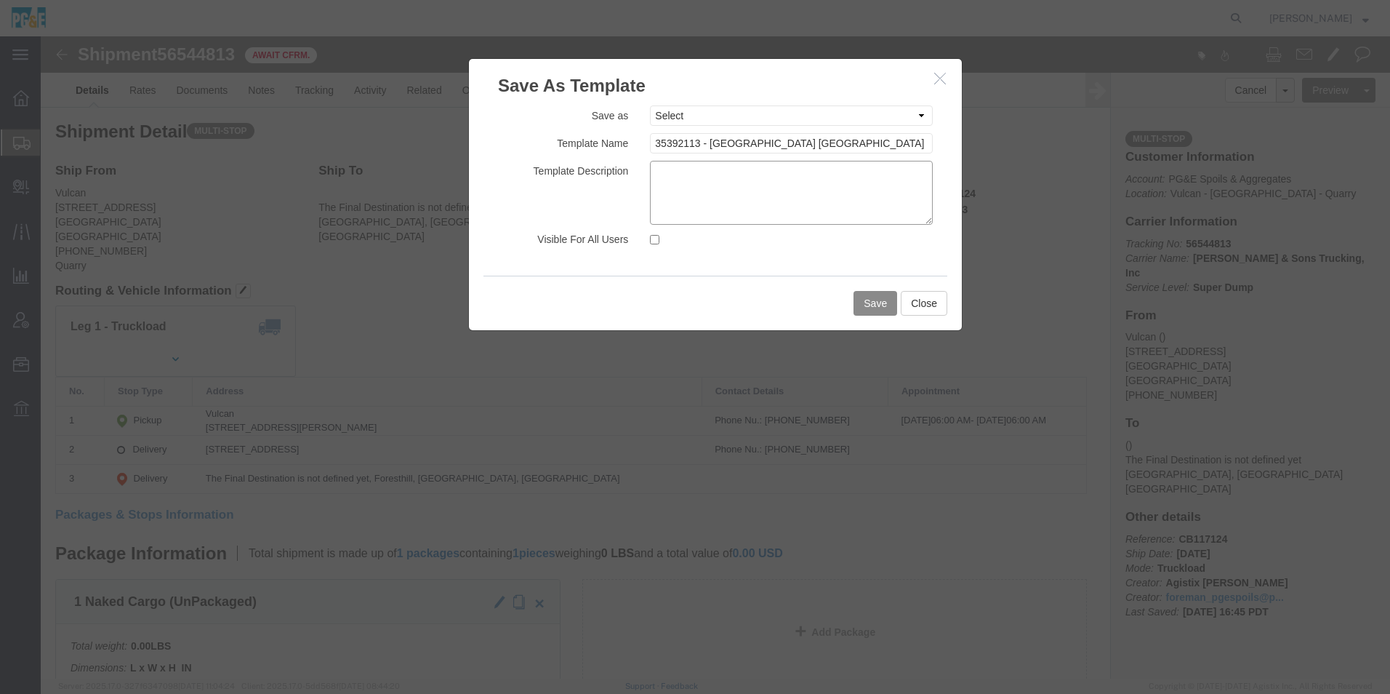
click textarea
paste textarea "35392113 - Hadrian School St Yard Sand"
type textarea "35392113 - Hadrian School St Yard Sand"
click input "Visible For All Users"
checkbox input "true"
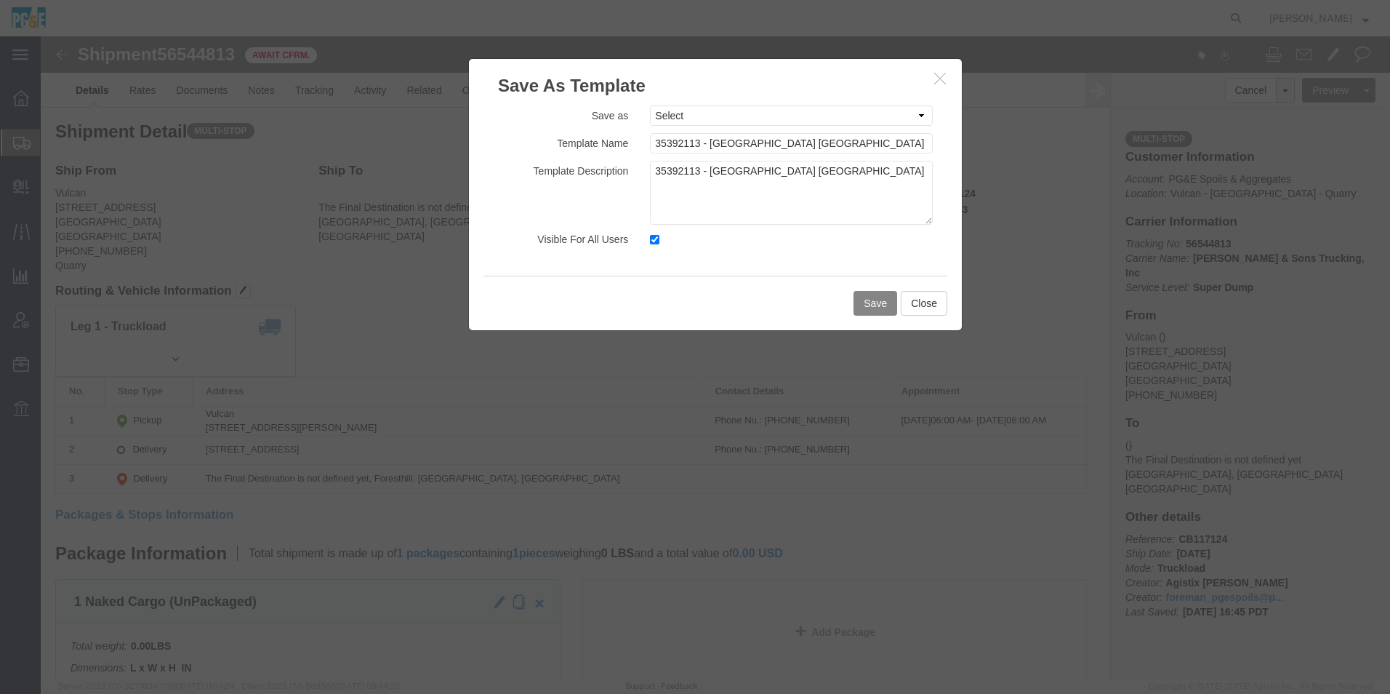
click button "Save"
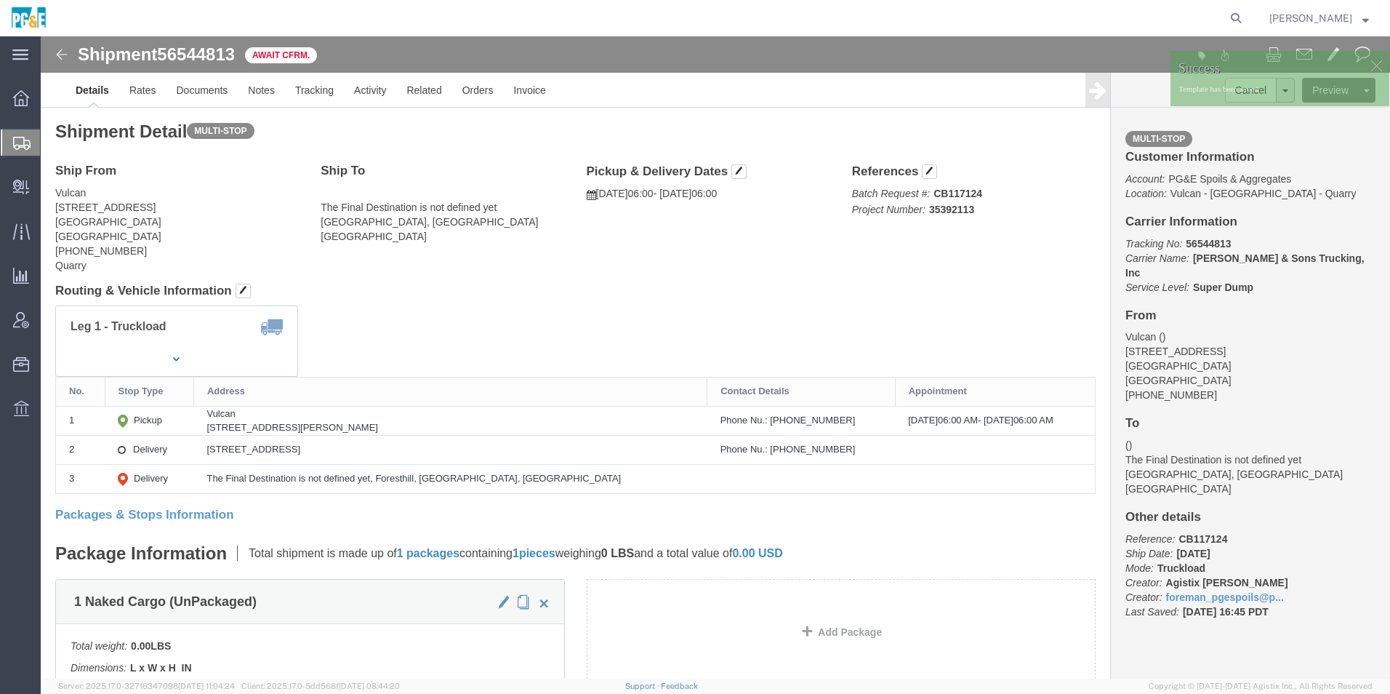
click img
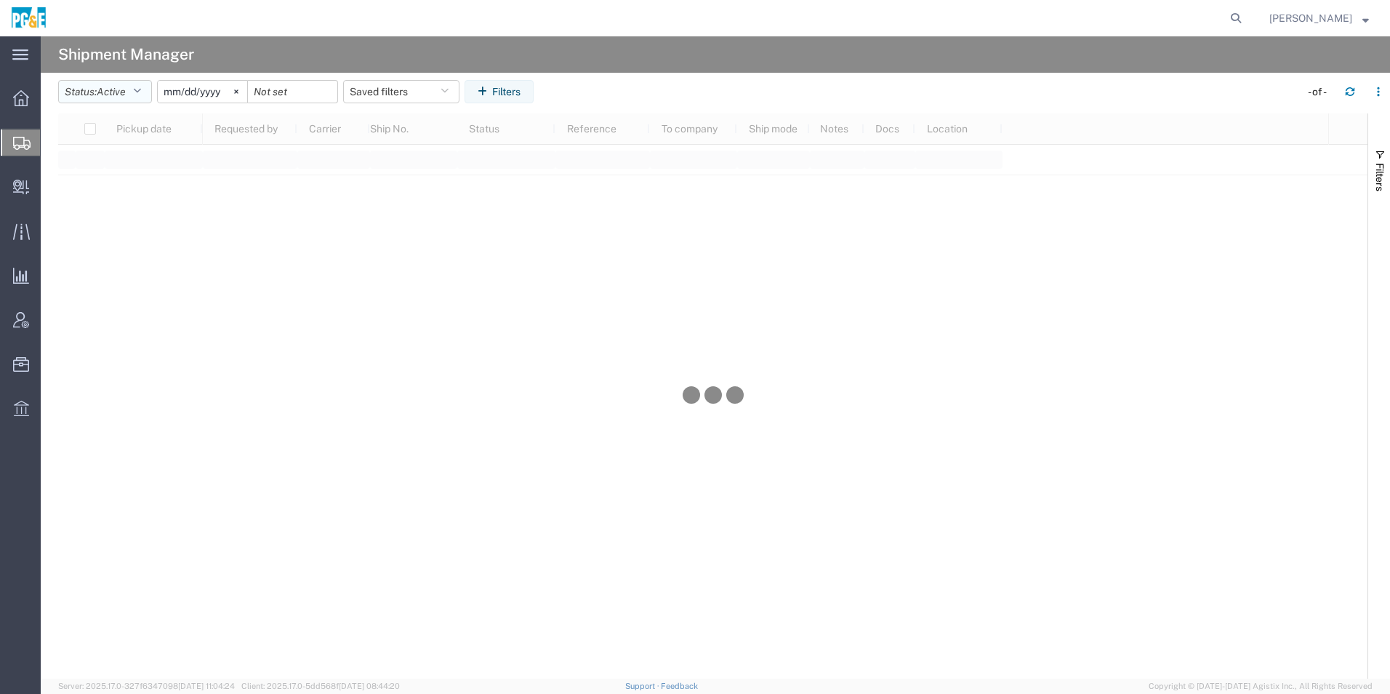
click at [113, 90] on span "Active" at bounding box center [111, 92] width 29 height 12
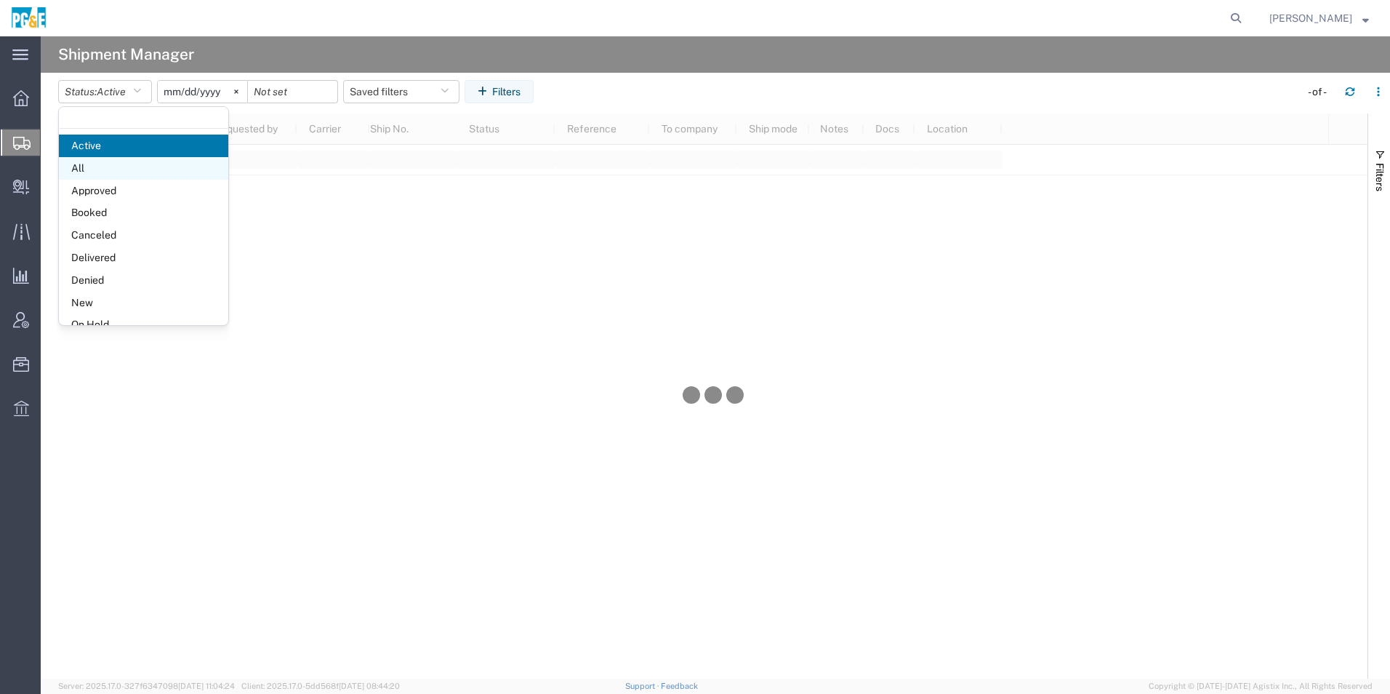
click at [126, 177] on span "All" at bounding box center [143, 168] width 169 height 23
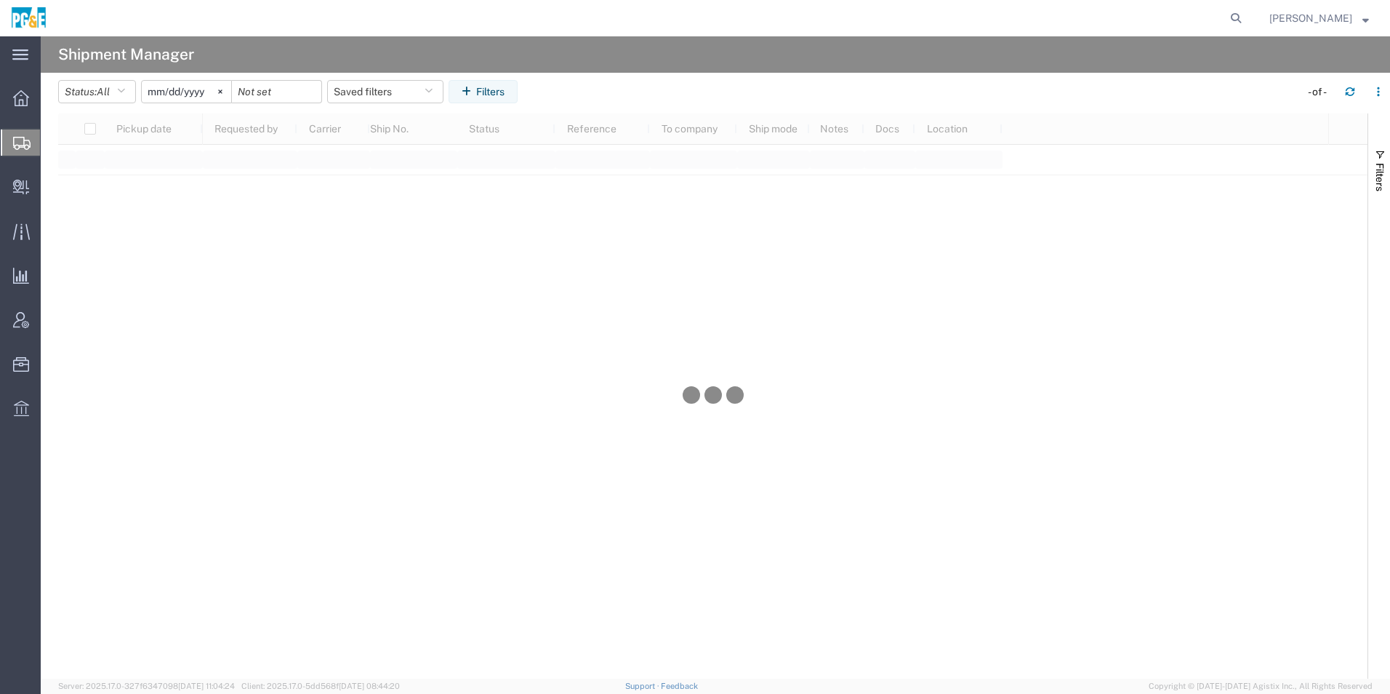
click at [197, 92] on input "2025-07-19" at bounding box center [186, 92] width 89 height 22
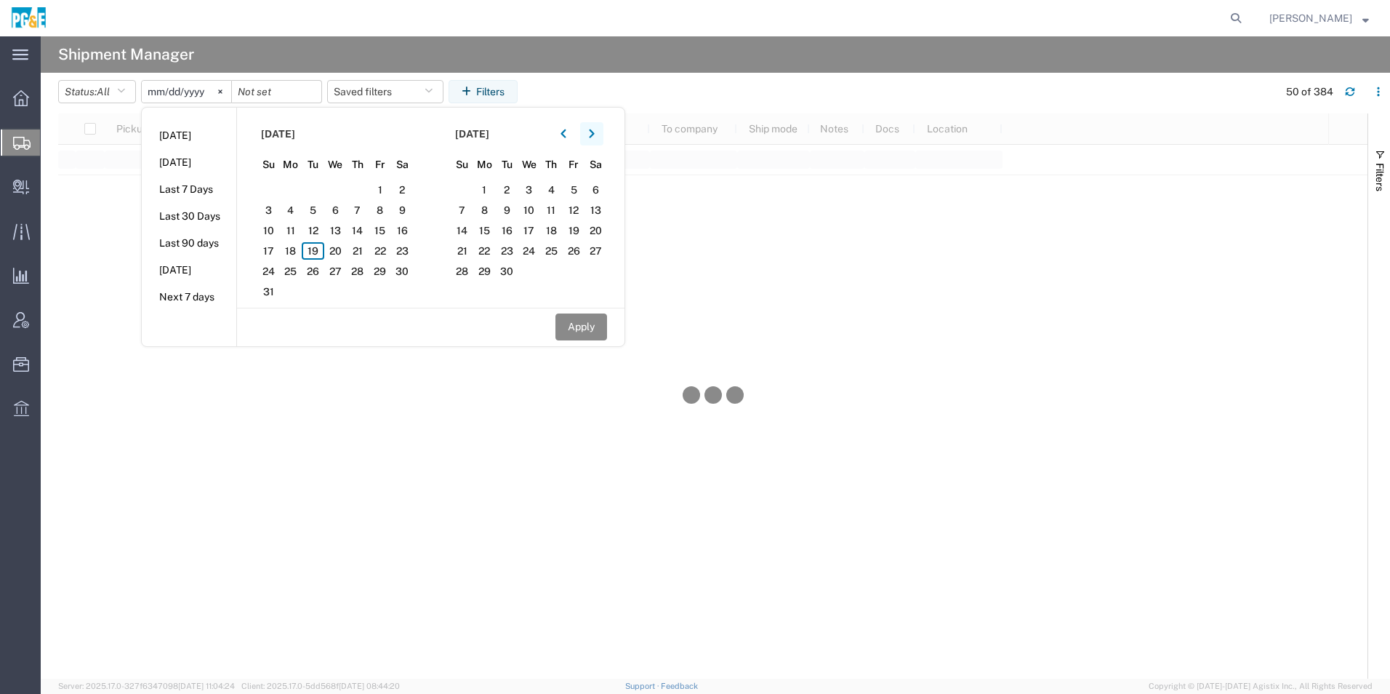
click at [595, 137] on icon "button" at bounding box center [592, 134] width 6 height 10
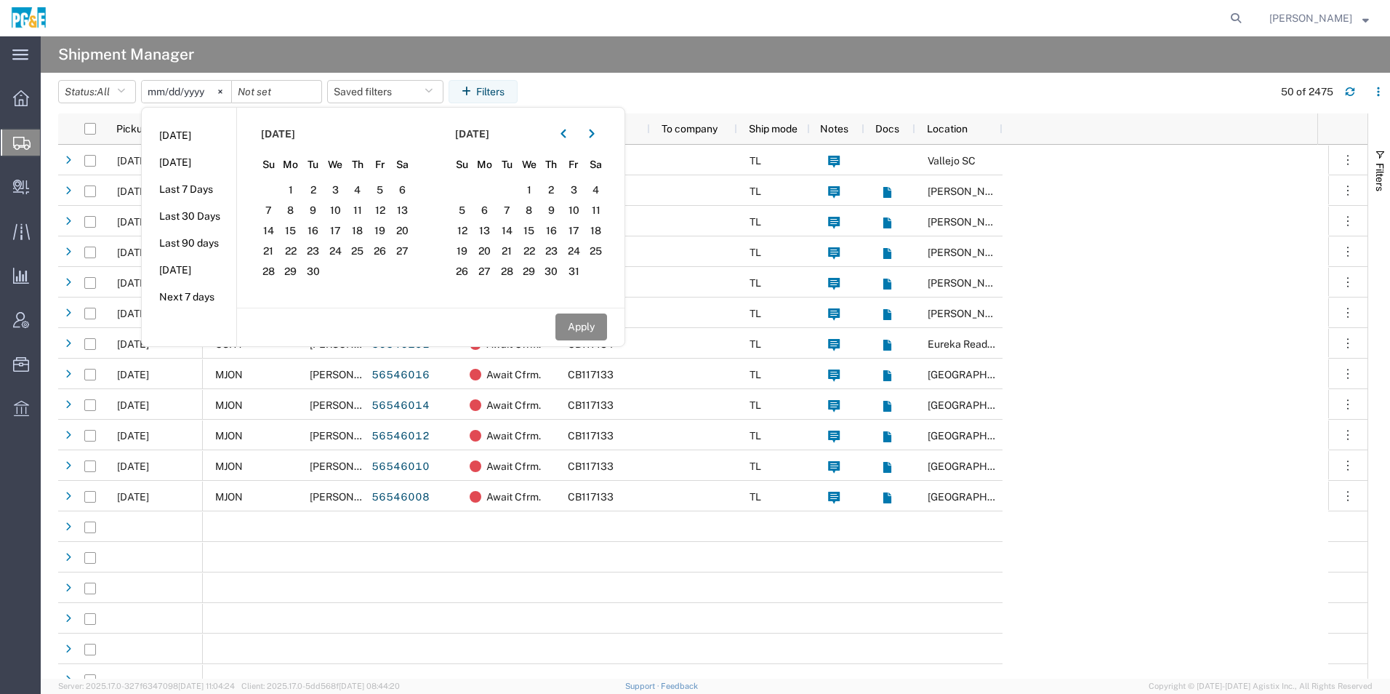
click at [566, 131] on icon "button" at bounding box center [564, 134] width 6 height 10
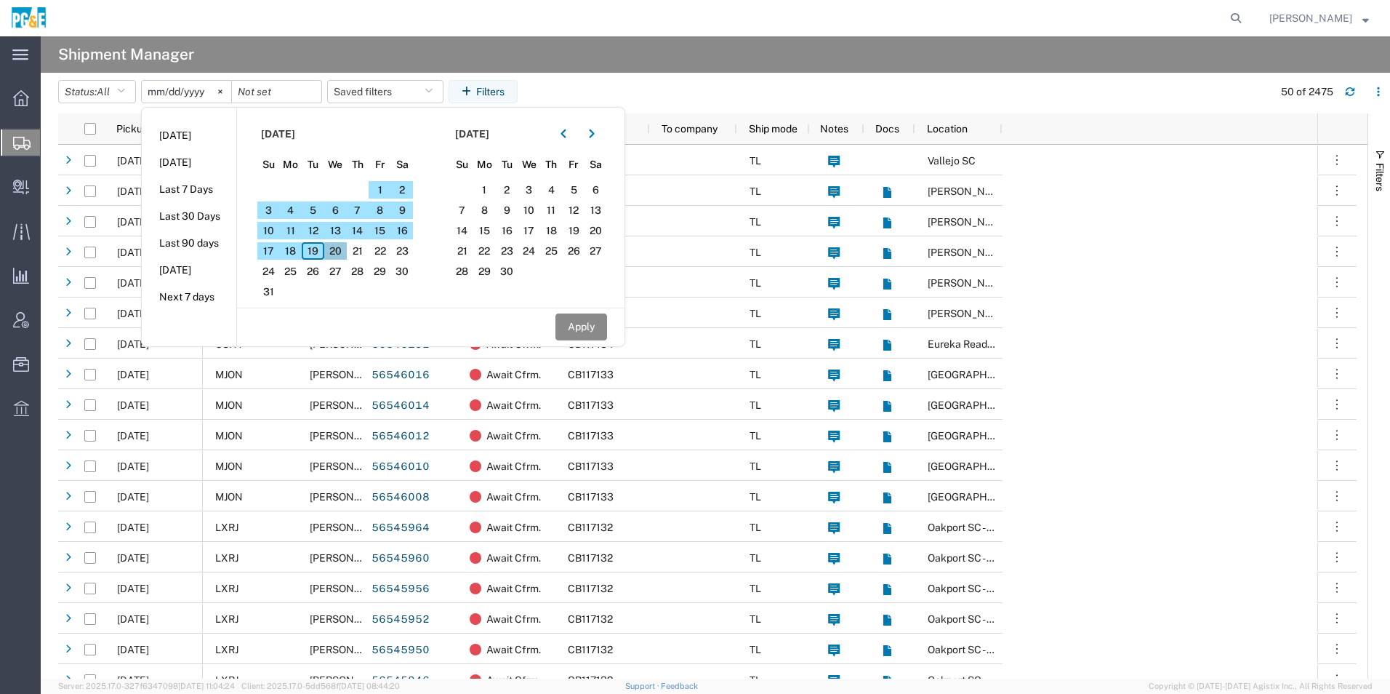
click at [342, 249] on span "20" at bounding box center [335, 250] width 23 height 17
click at [566, 136] on icon "button" at bounding box center [564, 134] width 6 height 10
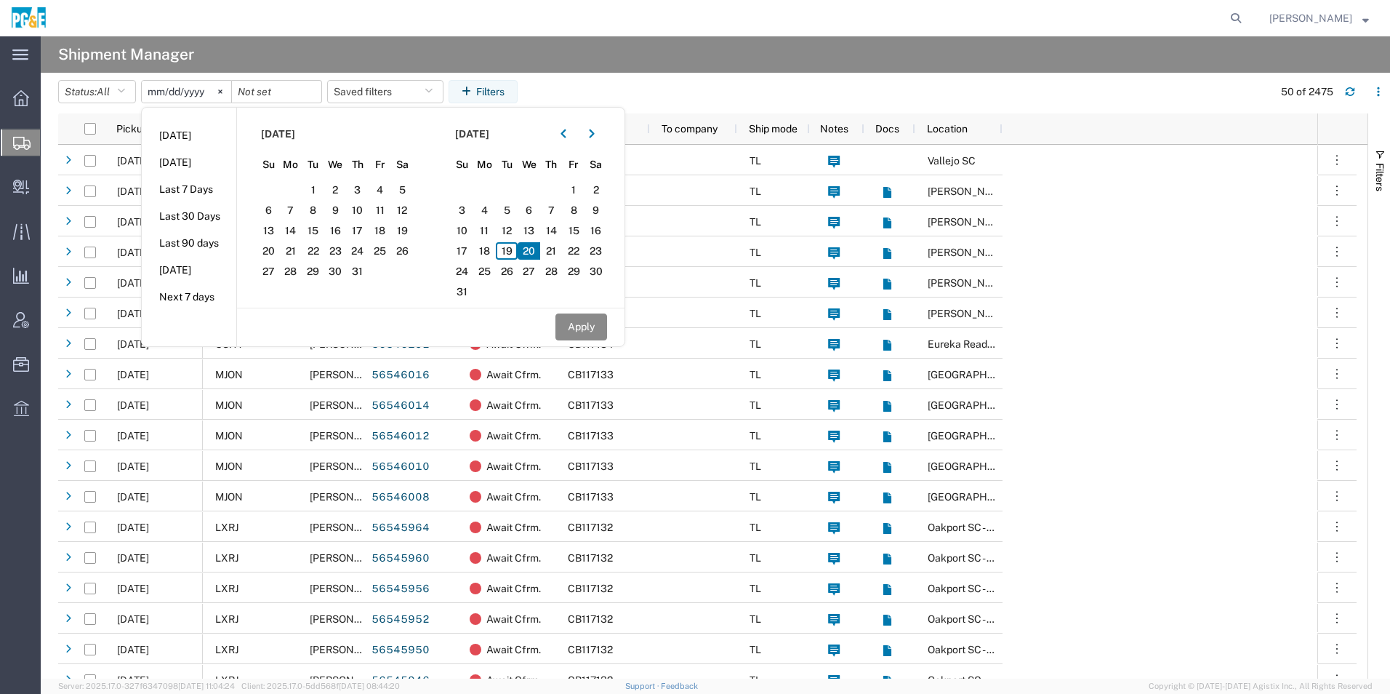
click at [531, 252] on span "20" at bounding box center [529, 250] width 23 height 17
click at [587, 325] on button "Apply" at bounding box center [582, 326] width 52 height 27
type input "2025-08-20"
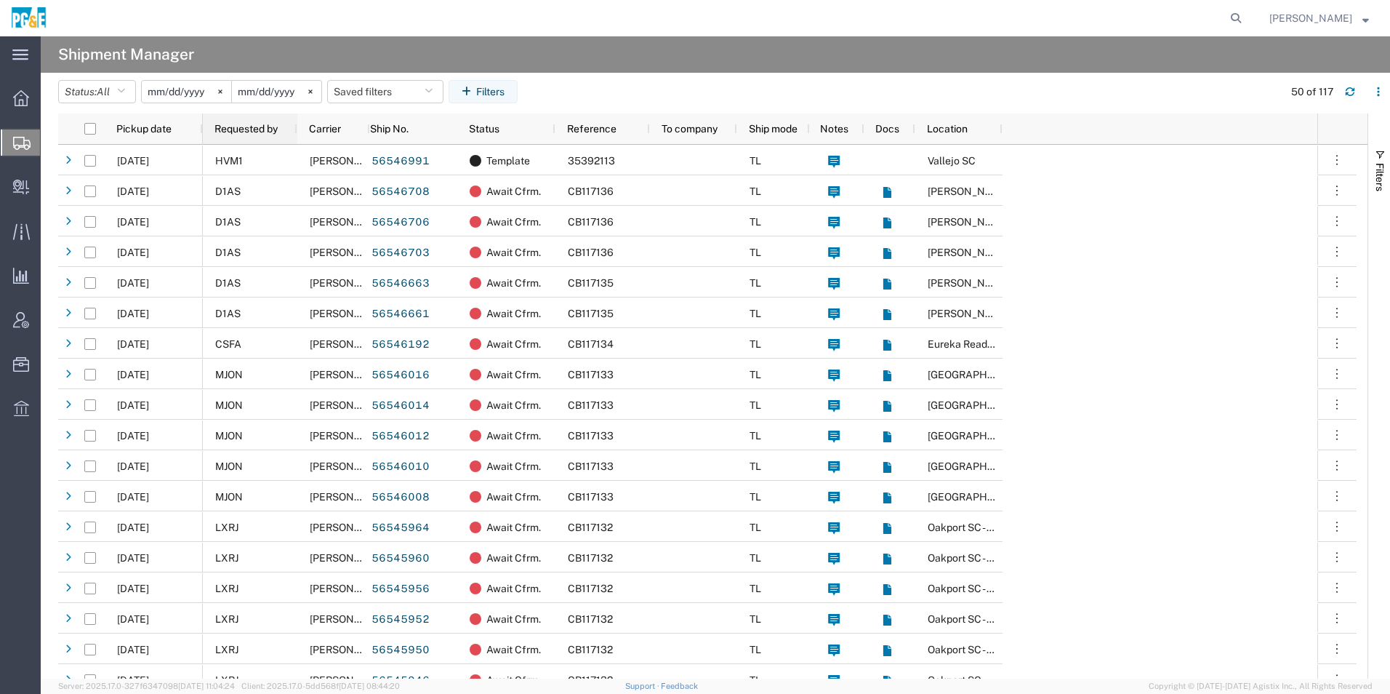
click at [236, 132] on span "Requested by" at bounding box center [246, 129] width 63 height 12
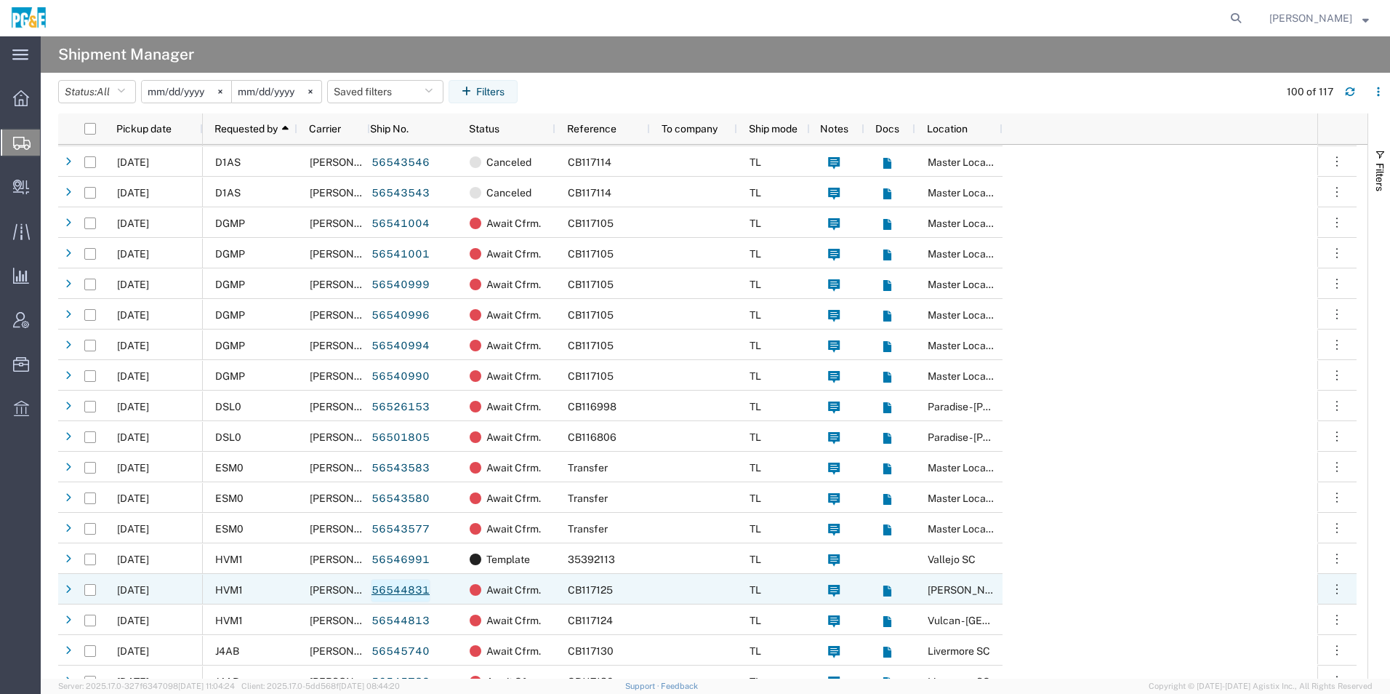
click at [414, 587] on link "56544831" at bounding box center [401, 590] width 60 height 23
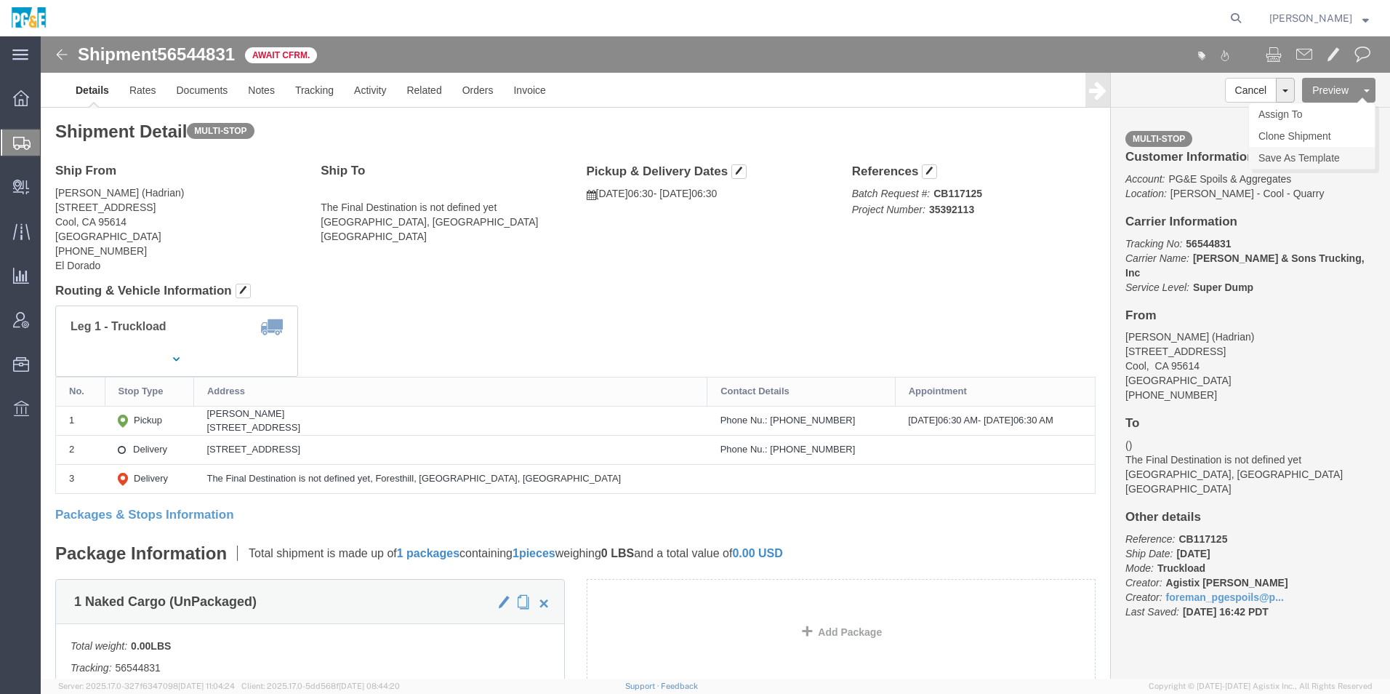
click link "Save As Template"
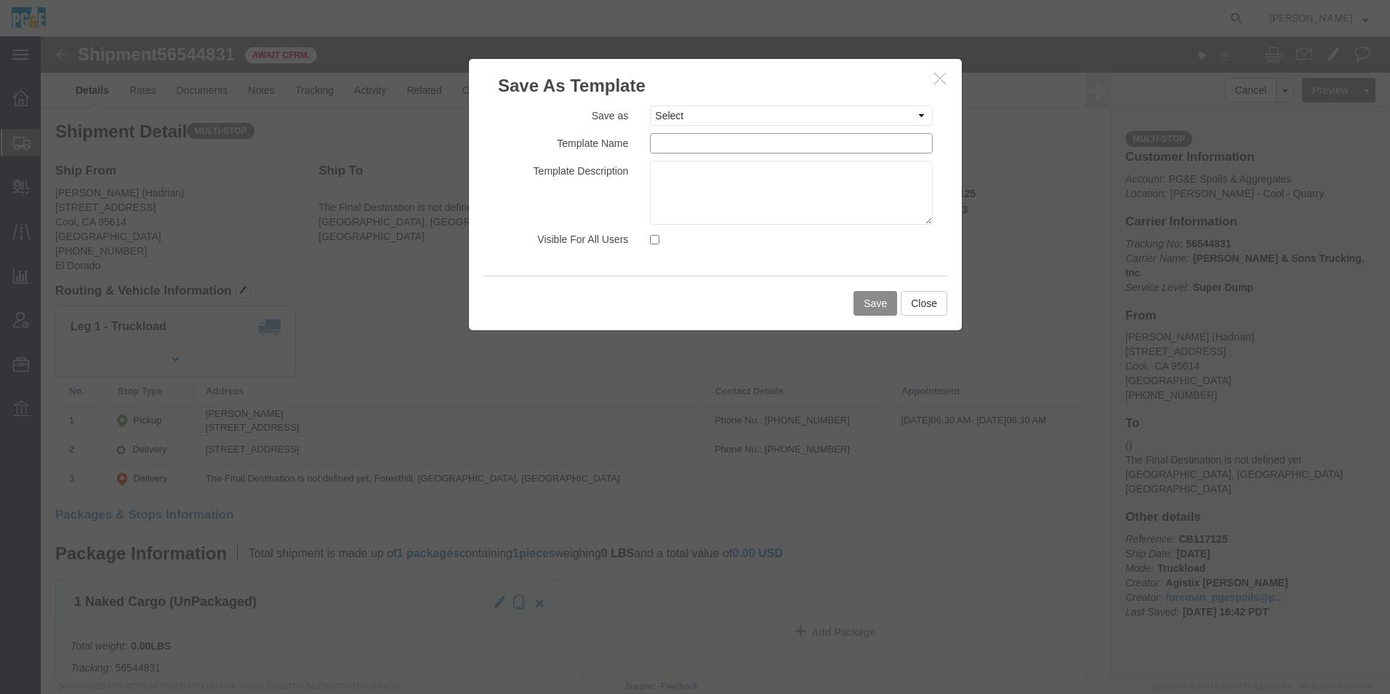
click input "text"
paste input "35392113 - Hadrian School St Yard Sand"
drag, startPoint x: 856, startPoint y: 103, endPoint x: 192, endPoint y: 71, distance: 664.7
click div "Save As Template Save as Select 35030381 - Daniel Pre-Load 35030381 - Daniel Te…"
type input "35392113 - Hadrian School St Yard Base"
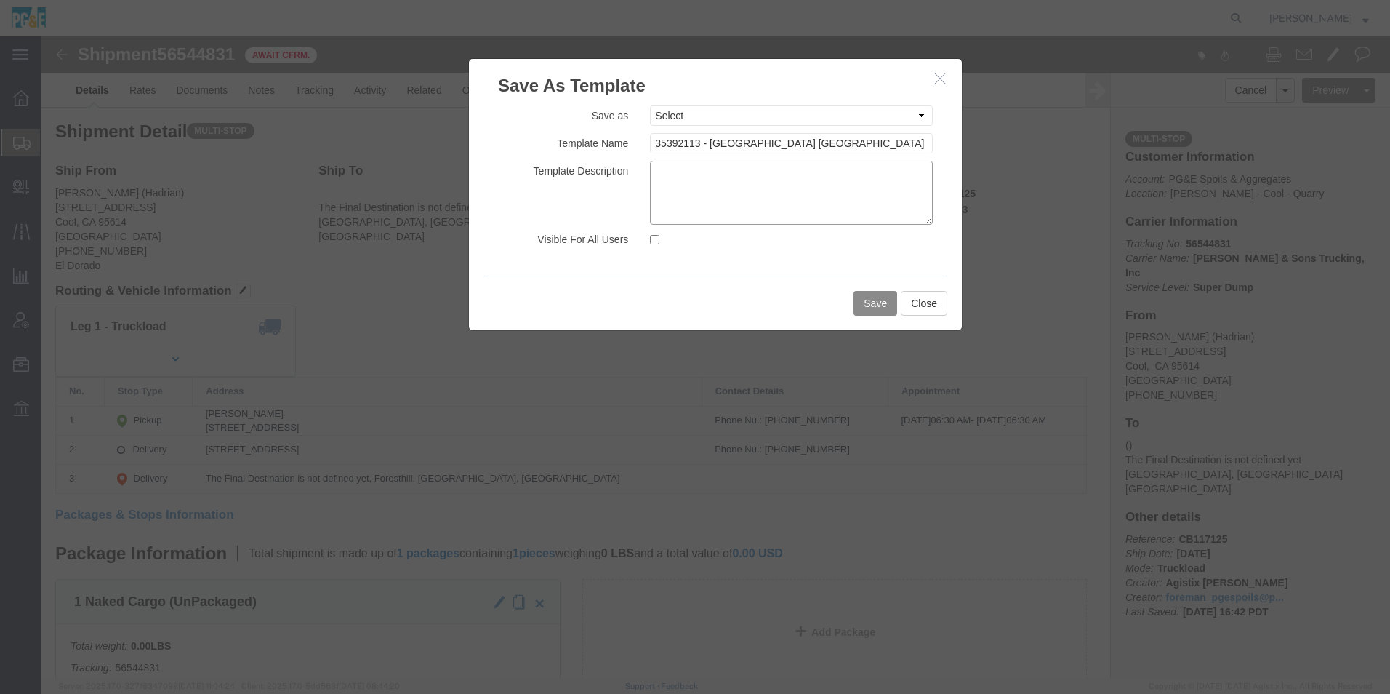
click textarea
paste textarea "35392113 - Hadrian School St Yard Base"
type textarea "35392113 - Hadrian School St Yard Base"
click input "Visible For All Users"
checkbox input "true"
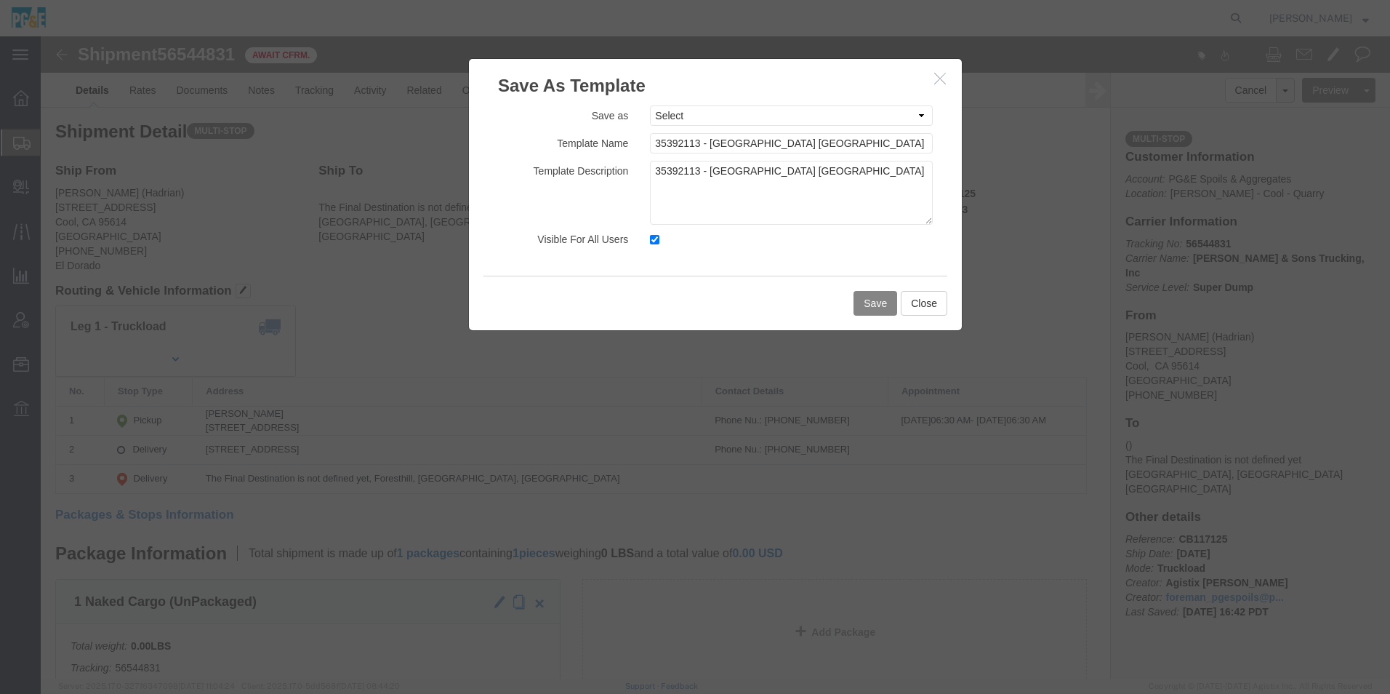
click button "Save"
